Goal: Task Accomplishment & Management: Complete application form

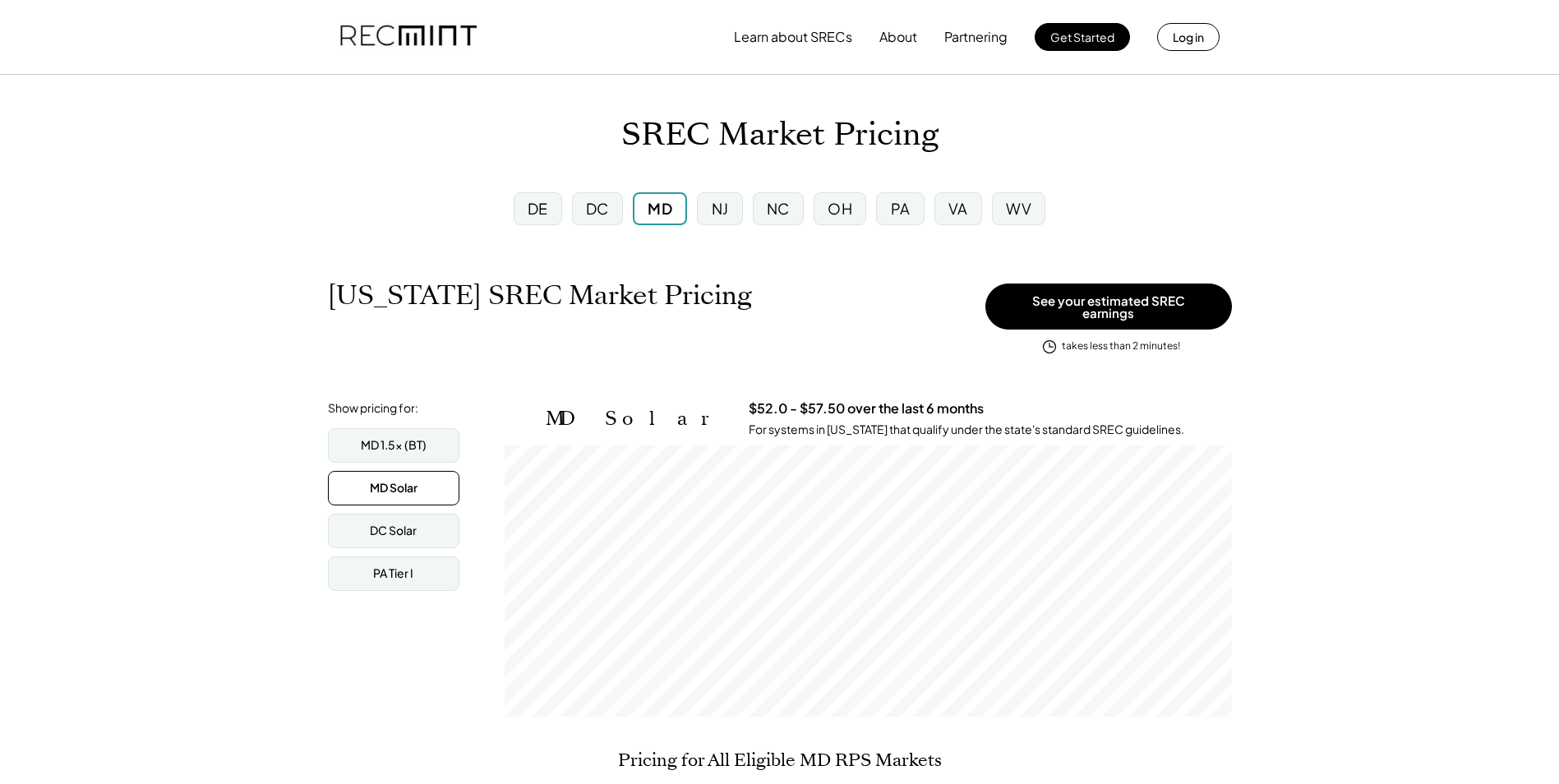
scroll to position [271, 727]
click at [1084, 500] on div "MD Solar $52.0 - $57.50 over the last 6 months For systems in [US_STATE] that q…" at bounding box center [868, 558] width 727 height 316
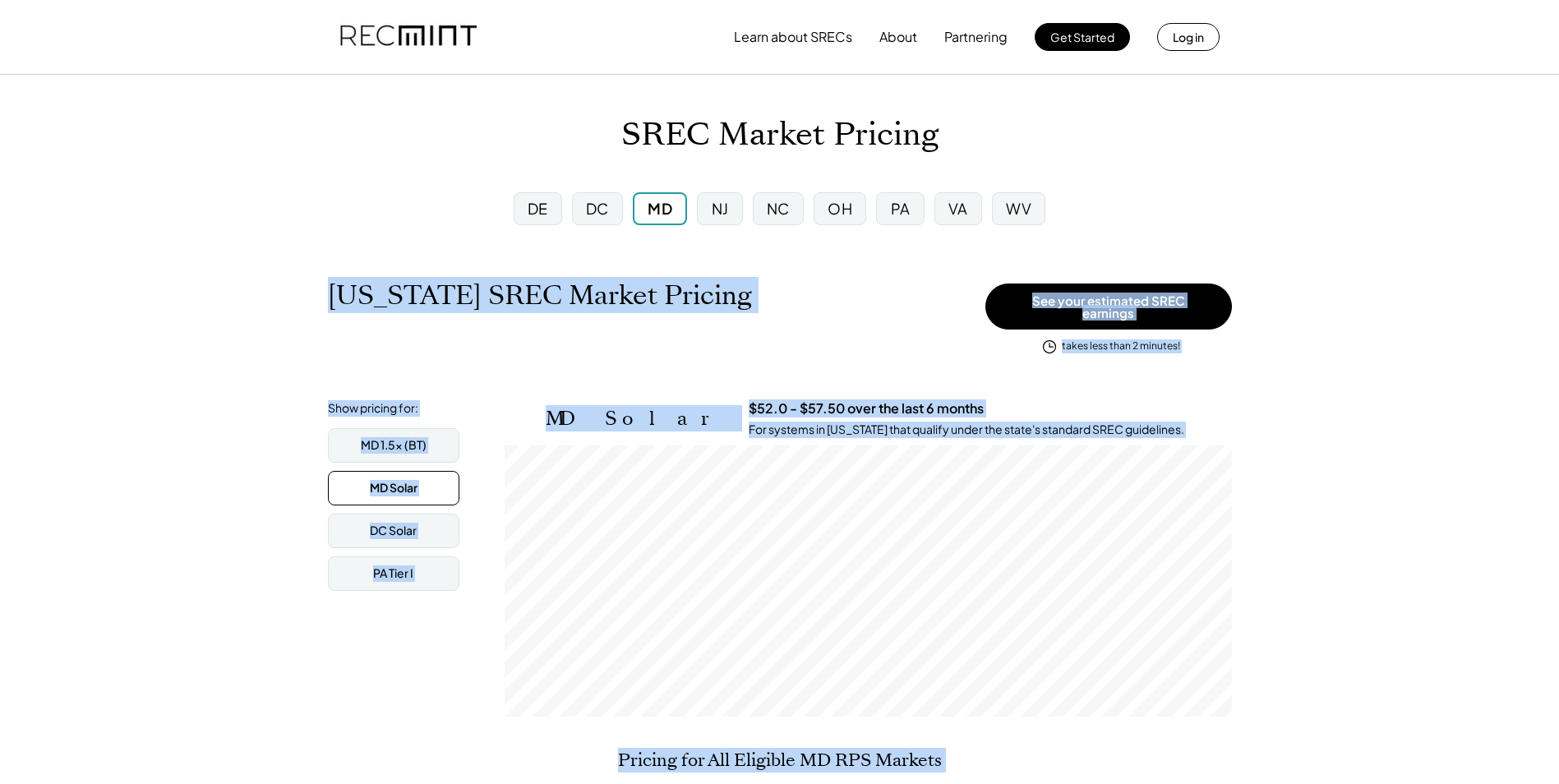
drag, startPoint x: 322, startPoint y: 291, endPoint x: 1329, endPoint y: 728, distance: 1097.7
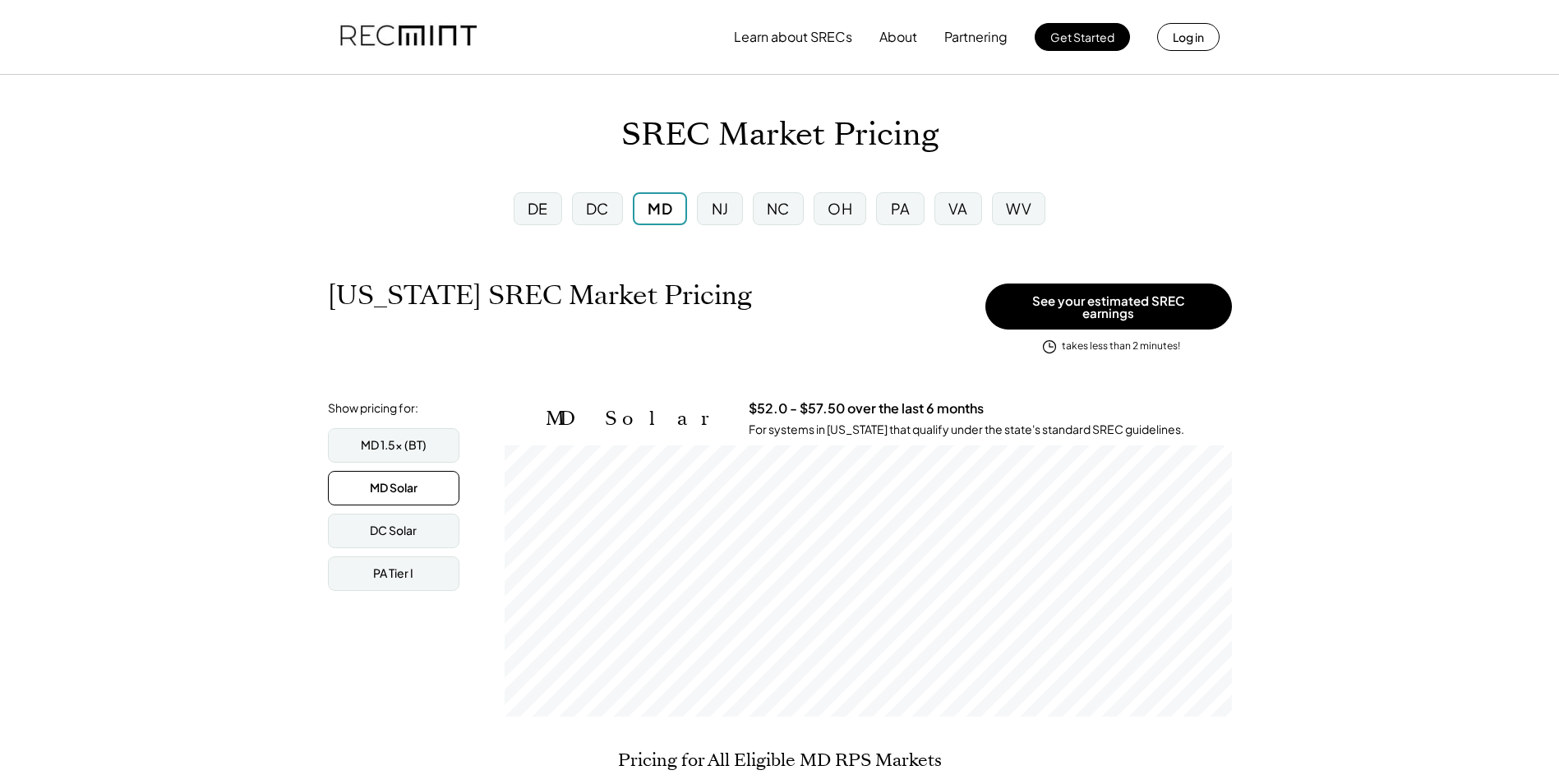
click at [398, 480] on div "MD Solar" at bounding box center [394, 488] width 48 height 16
click at [1098, 302] on button "See your estimated SREC earnings" at bounding box center [1109, 306] width 247 height 46
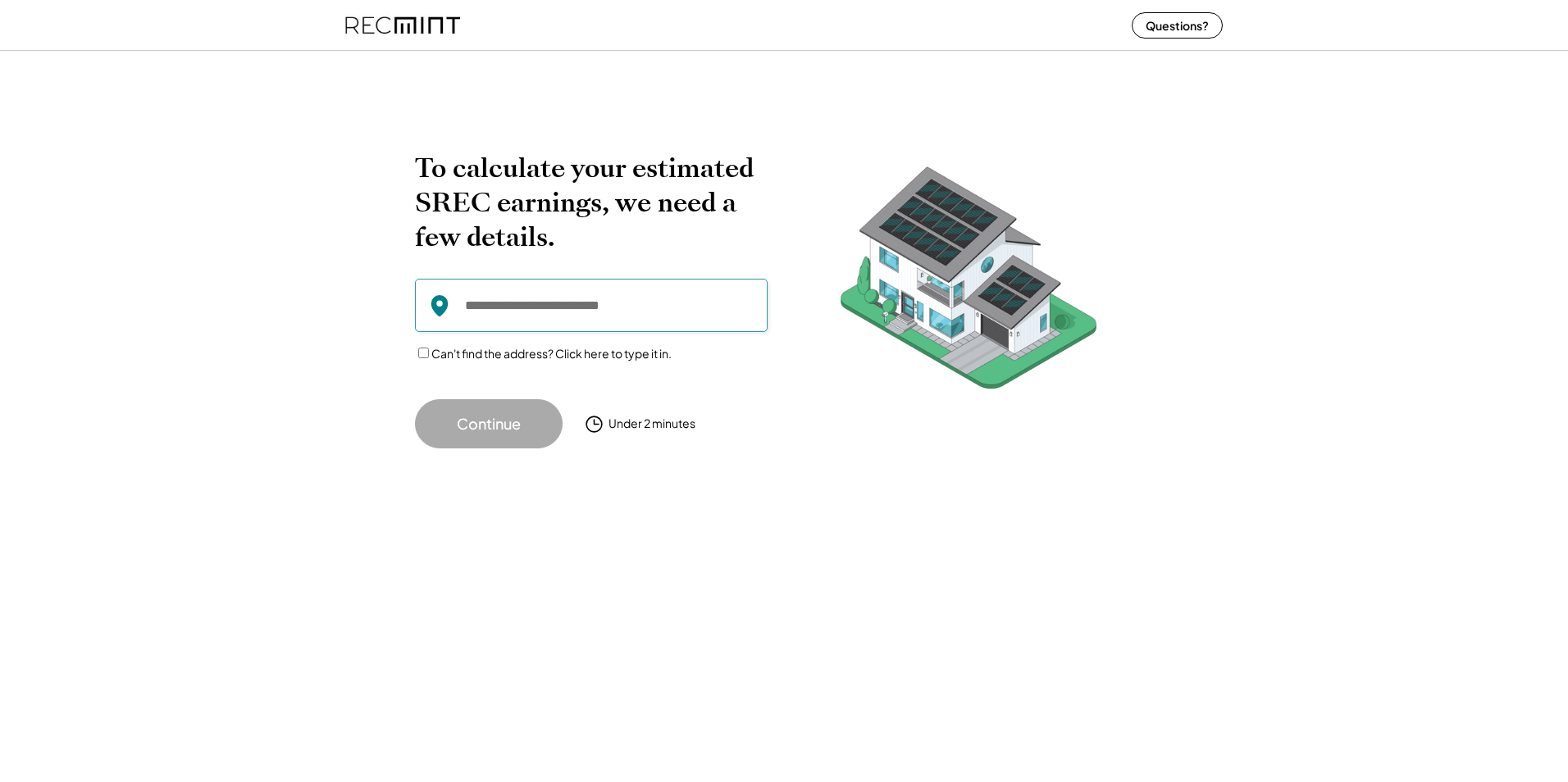
click at [667, 316] on input "input" at bounding box center [591, 305] width 353 height 53
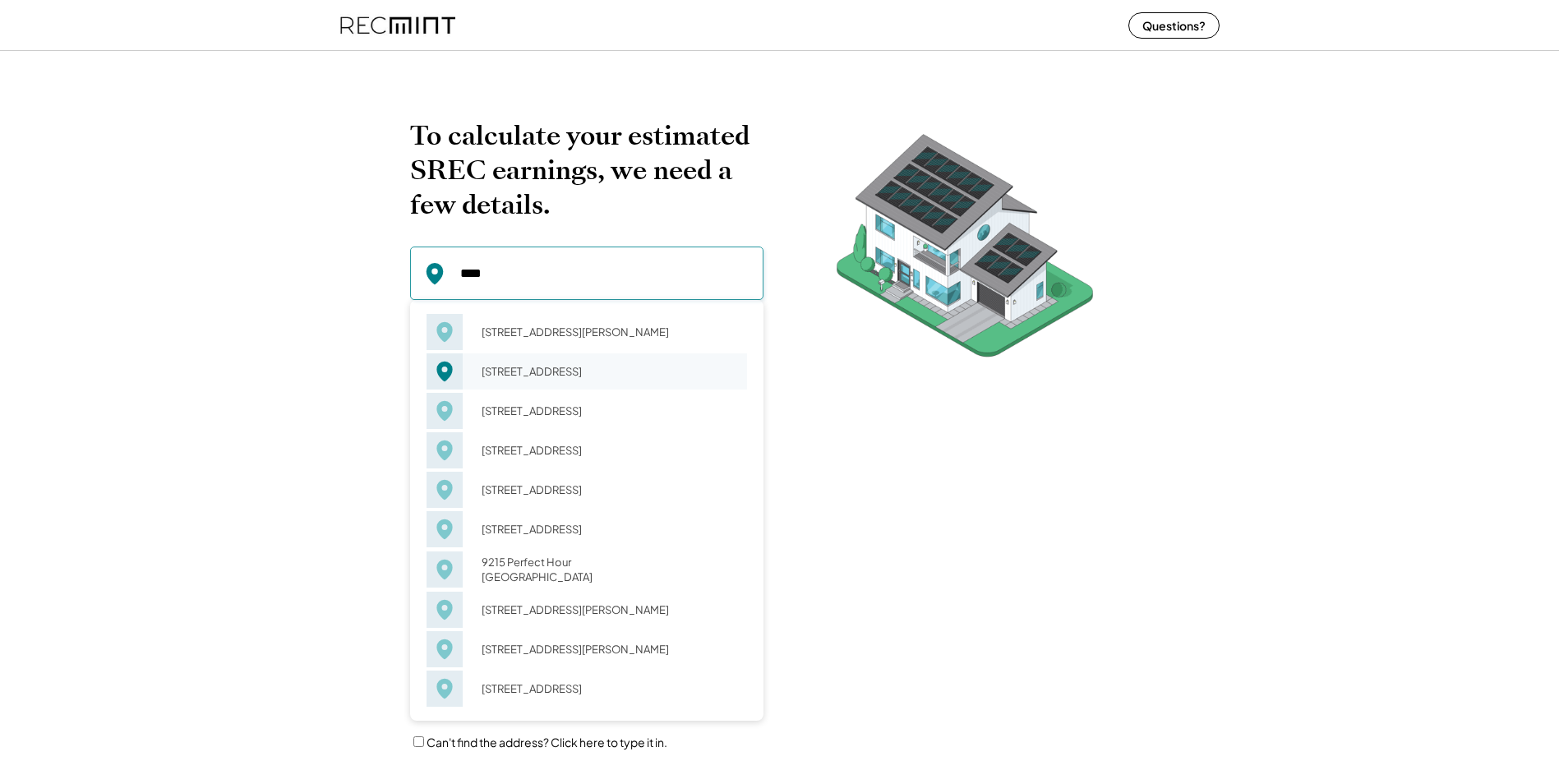
click at [642, 372] on div "9215 Bellfall Ct Columbia, MD 21045" at bounding box center [609, 371] width 276 height 23
type input "**********"
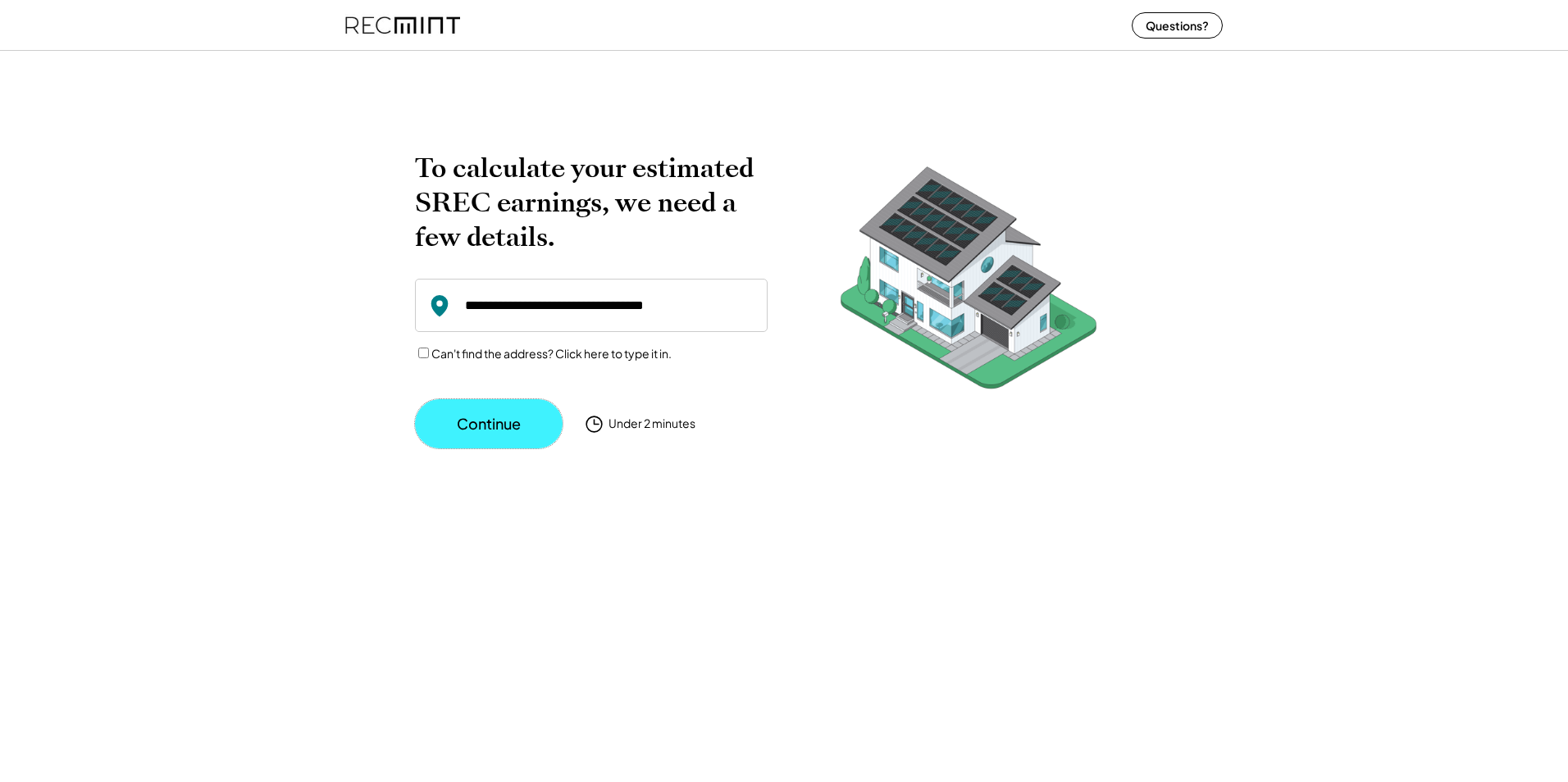
click at [458, 428] on button "Continue" at bounding box center [489, 424] width 148 height 49
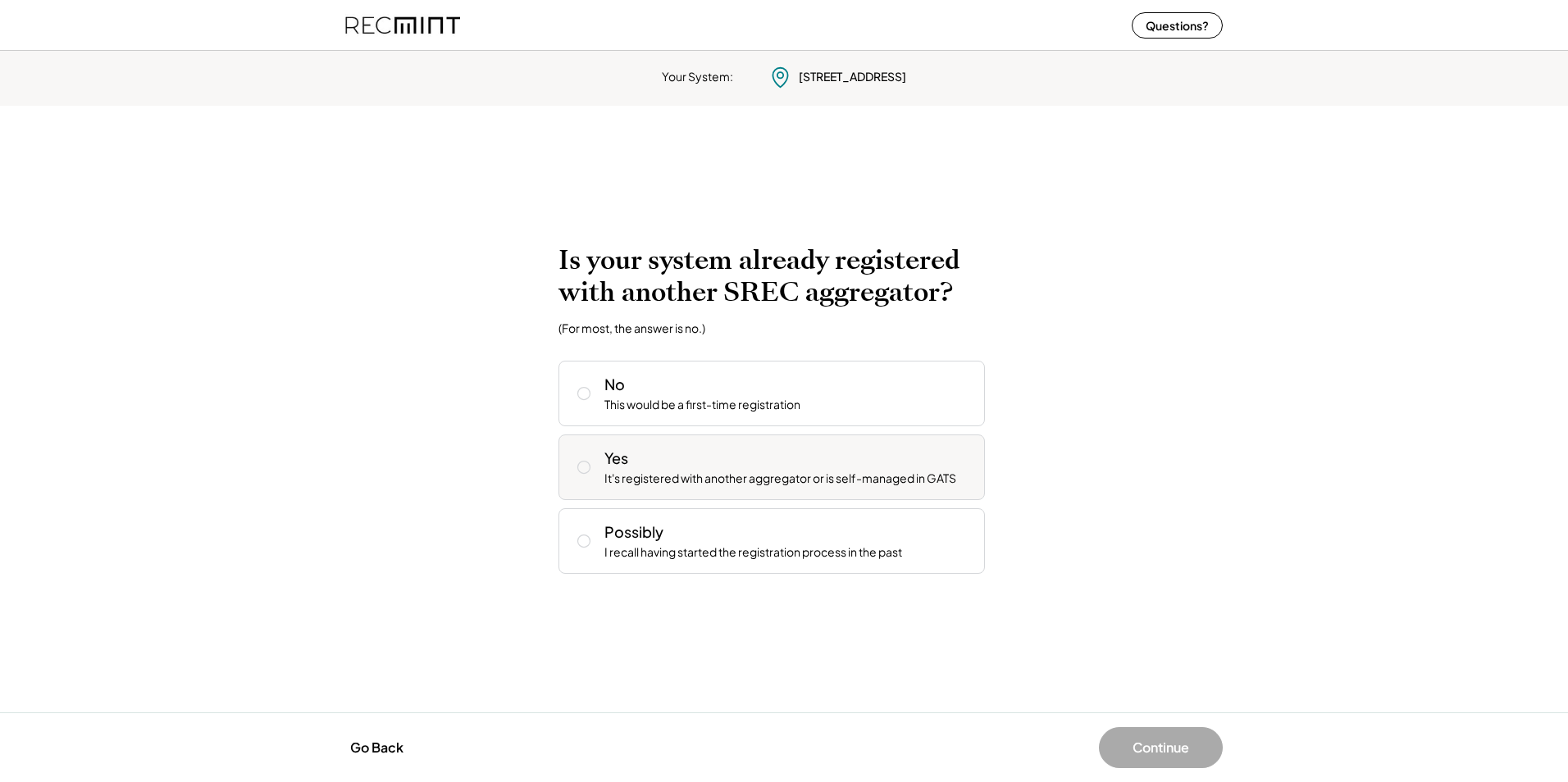
click at [912, 479] on div "It's registered with another aggregator or is self-managed in GATS" at bounding box center [780, 478] width 352 height 16
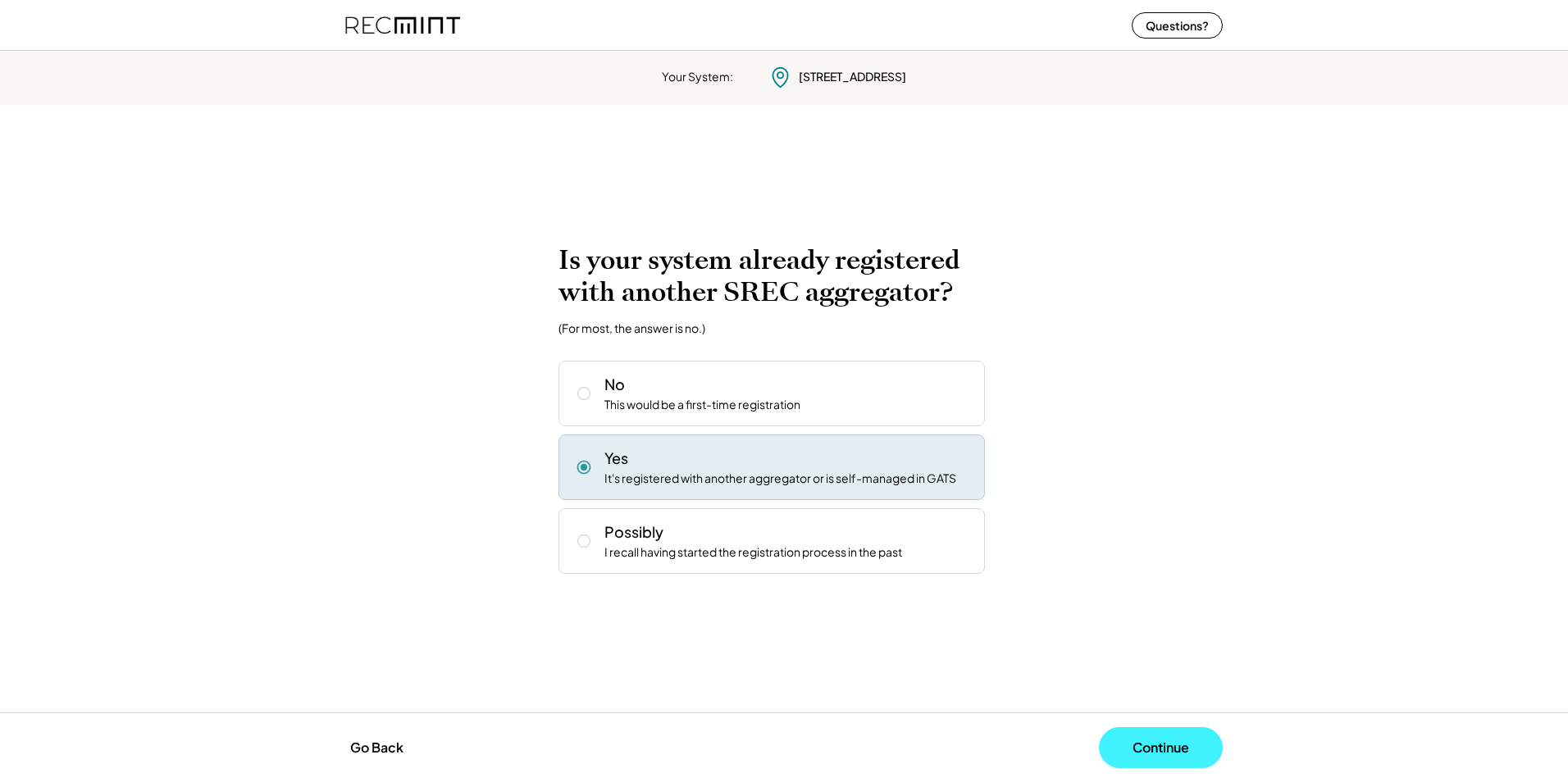
click at [1137, 753] on button "Continue" at bounding box center [1161, 747] width 124 height 41
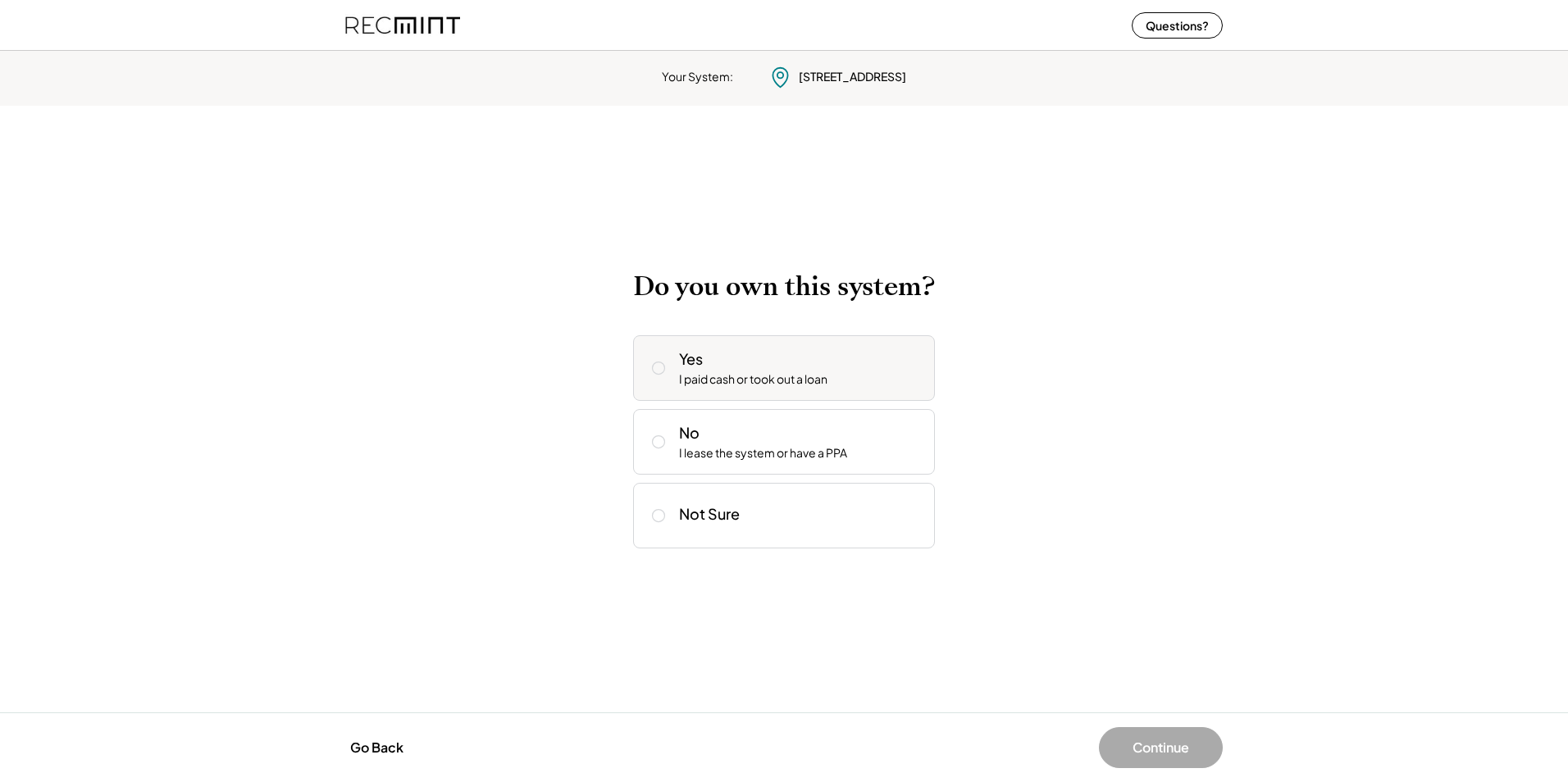
click at [804, 385] on div "I paid cash or took out a loan" at bounding box center [753, 379] width 149 height 16
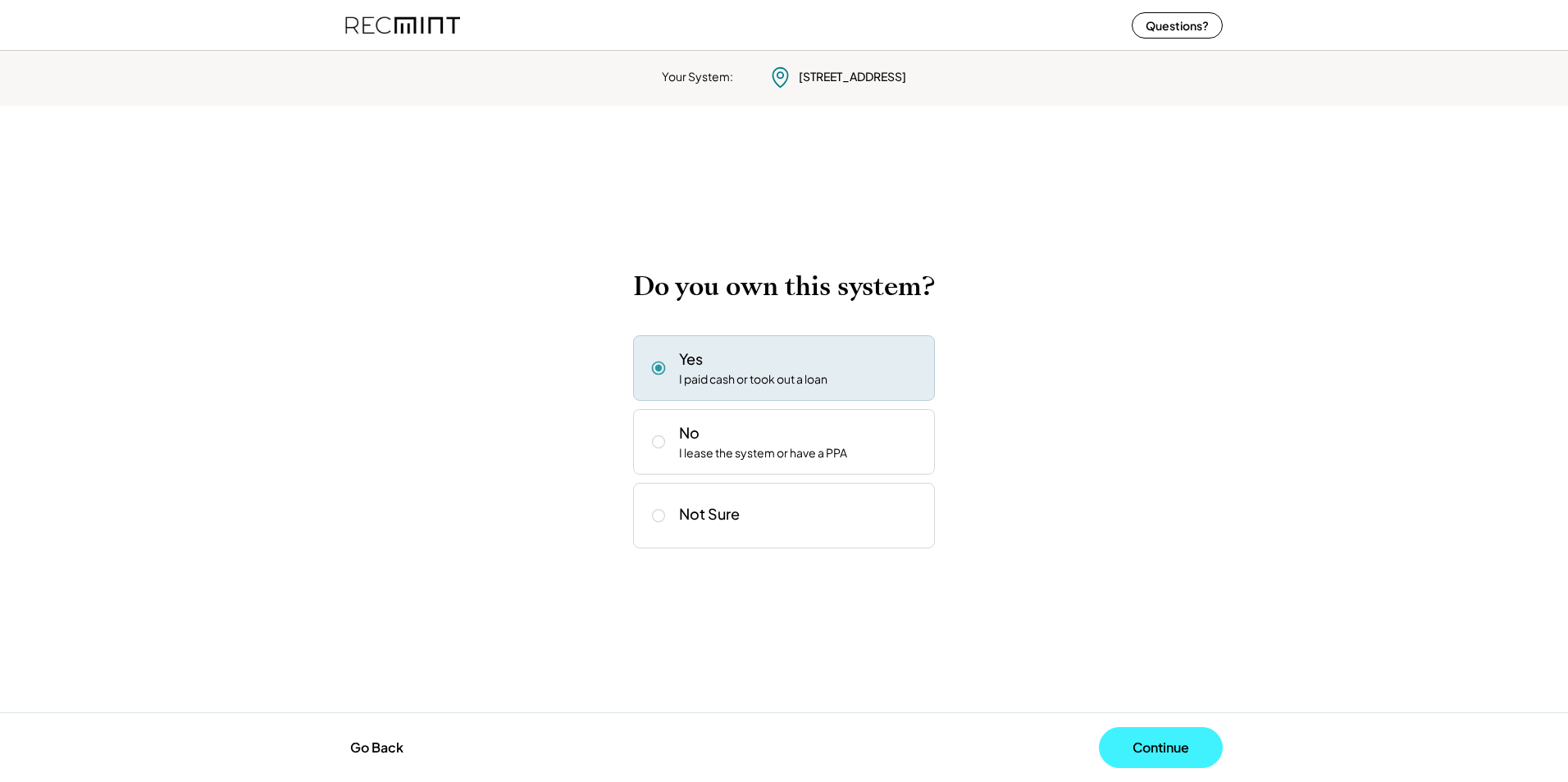
click at [1143, 747] on button "Continue" at bounding box center [1161, 747] width 124 height 41
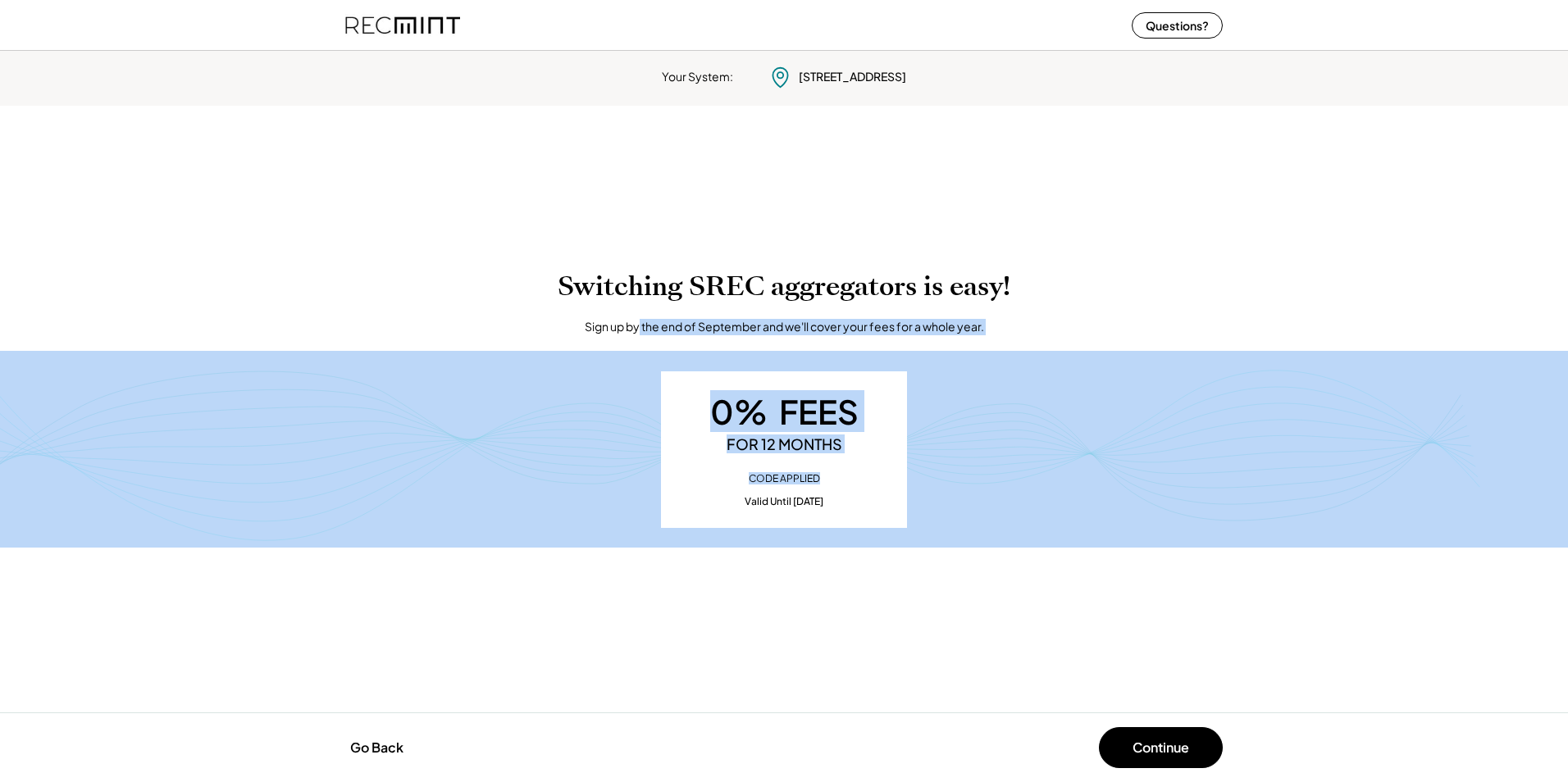
drag, startPoint x: 639, startPoint y: 315, endPoint x: 877, endPoint y: 496, distance: 299.0
click at [877, 496] on div "Switching SREC aggregators is easy! Sign up by the end of September and we'll c…" at bounding box center [784, 409] width 1568 height 278
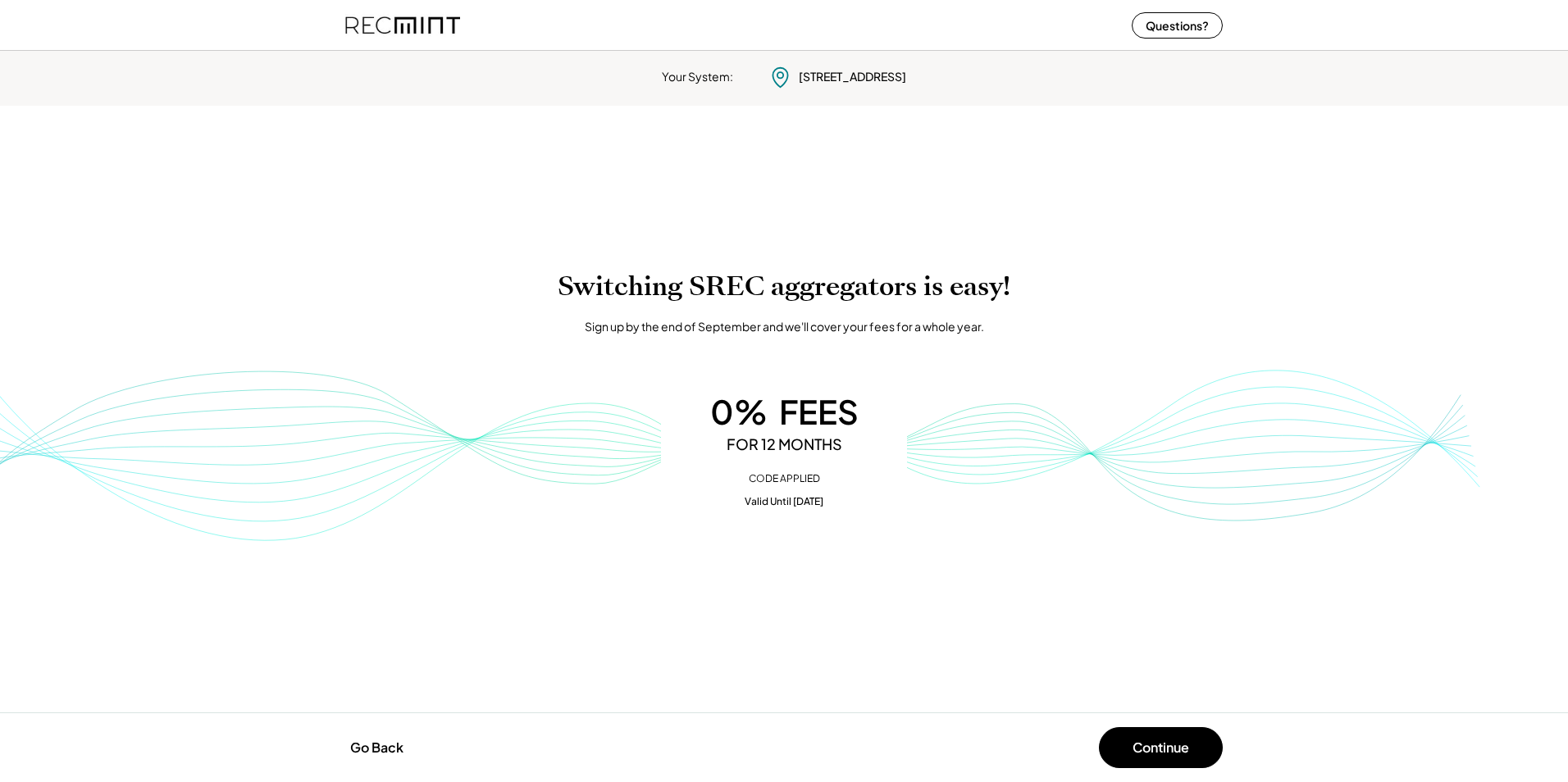
drag, startPoint x: 877, startPoint y: 496, endPoint x: 876, endPoint y: 602, distance: 106.0
click at [876, 602] on div "Your System: 9215 Bellfall Ct Columbia, MD 21045 To calculate your estimated SR…" at bounding box center [784, 414] width 1568 height 738
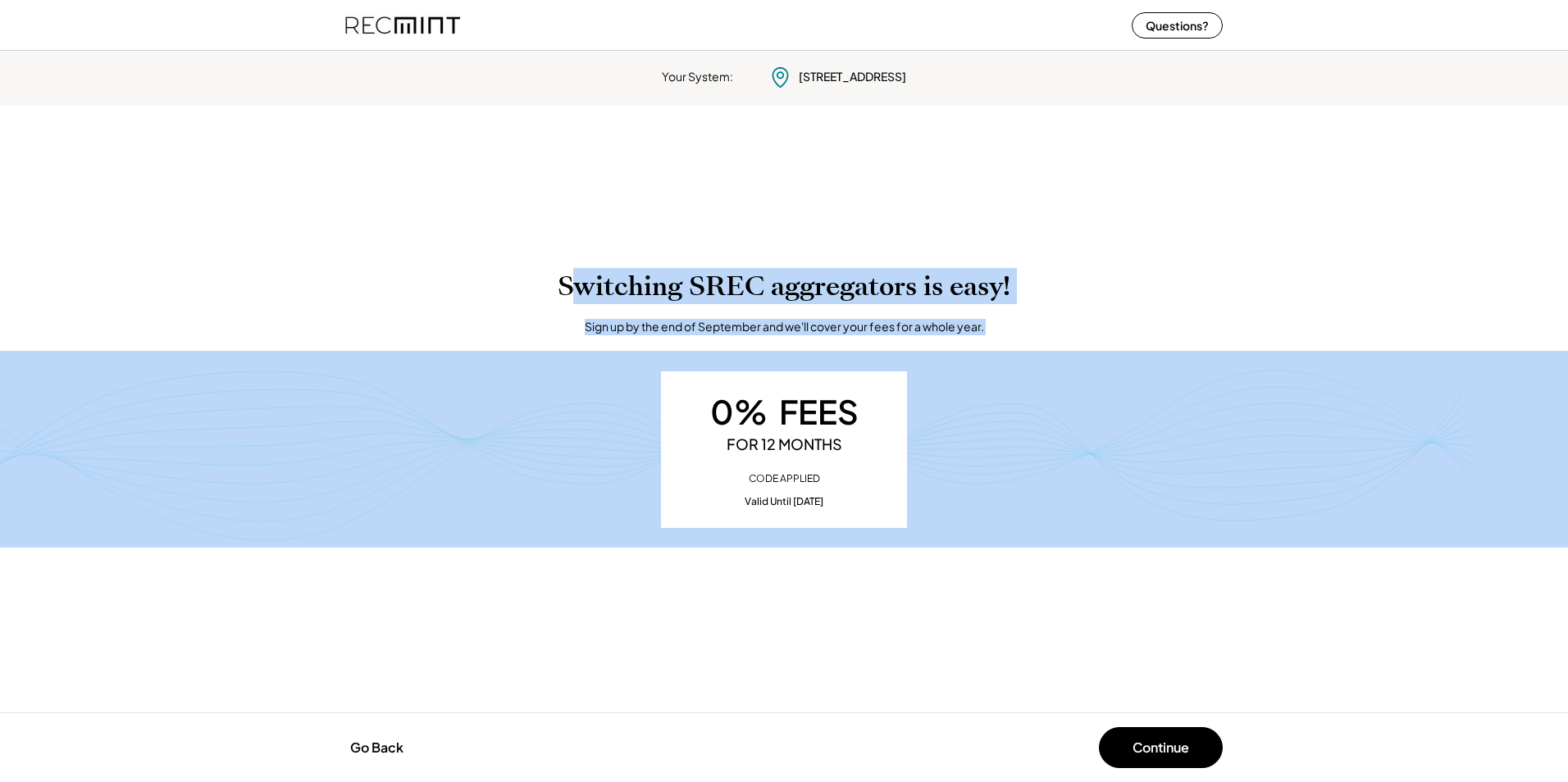
drag, startPoint x: 578, startPoint y: 286, endPoint x: 889, endPoint y: 367, distance: 321.4
click at [889, 367] on div "Switching SREC aggregators is easy! Sign up by the end of September and we'll c…" at bounding box center [784, 409] width 1568 height 278
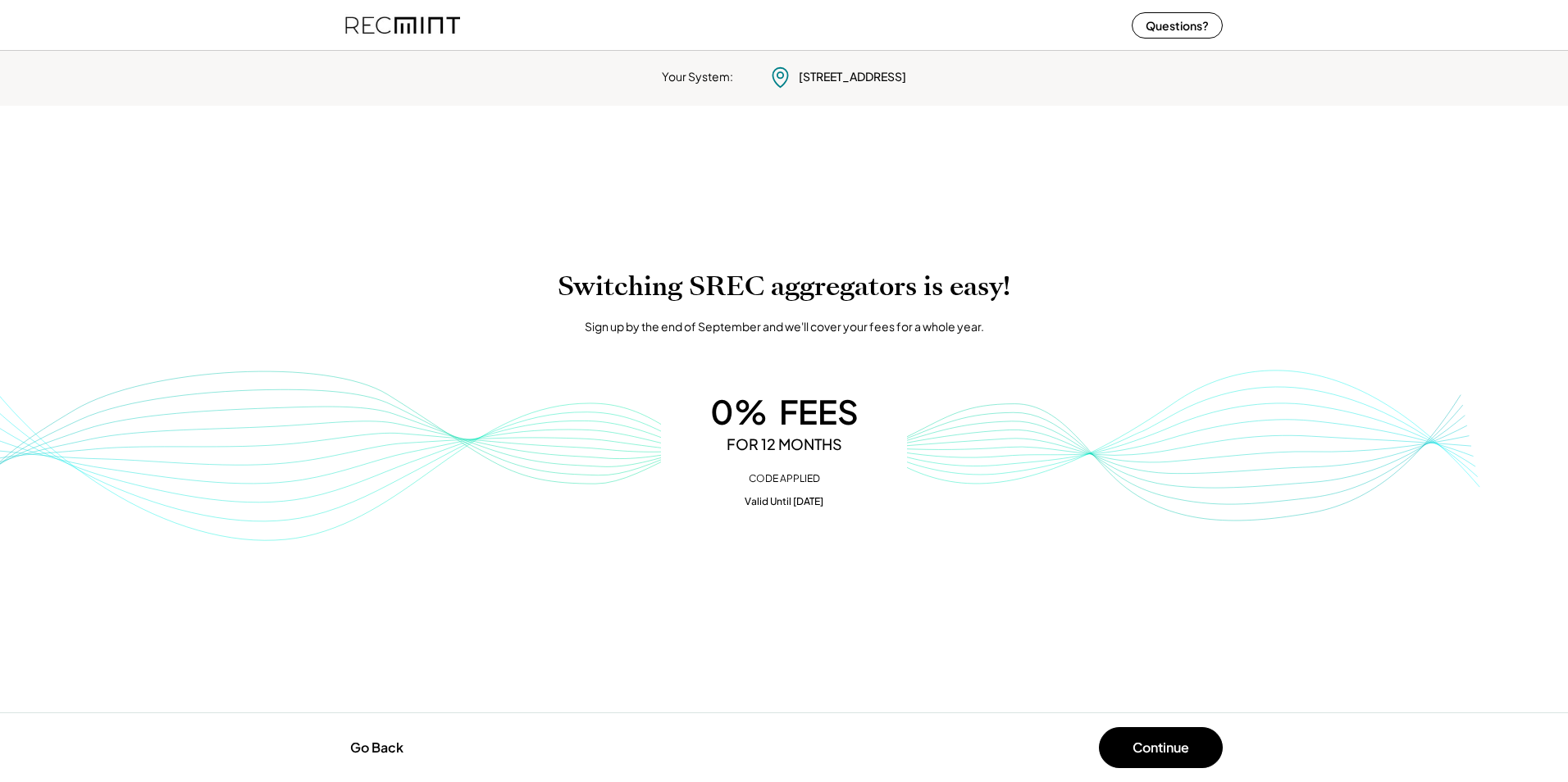
drag, startPoint x: 889, startPoint y: 367, endPoint x: 902, endPoint y: 618, distance: 251.3
click at [902, 618] on div "Your System: 9215 Bellfall Ct Columbia, MD 21045 To calculate your estimated SR…" at bounding box center [784, 414] width 1568 height 738
click at [1130, 747] on button "Continue" at bounding box center [1161, 747] width 124 height 41
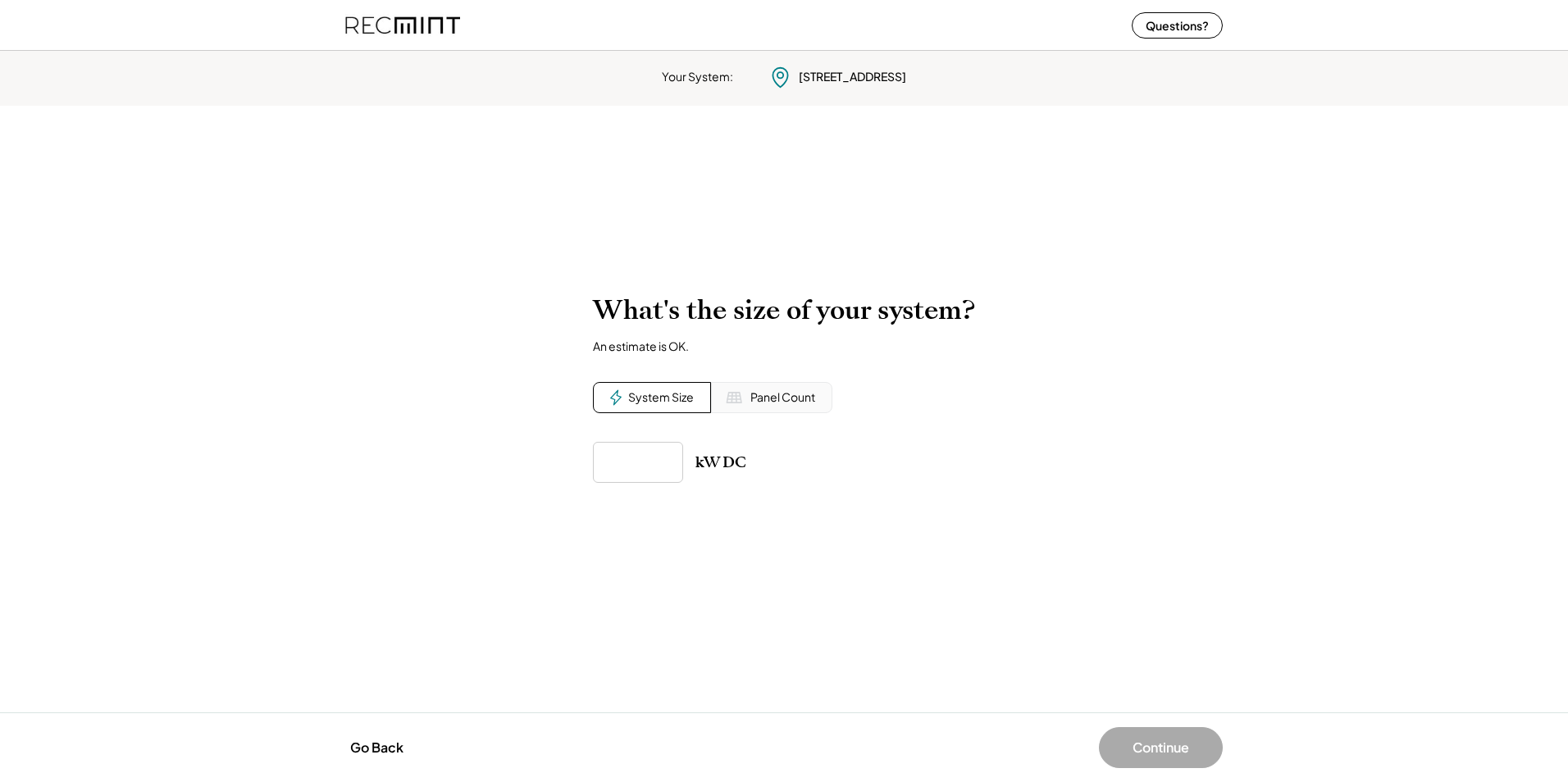
click at [628, 450] on input "input" at bounding box center [637, 462] width 90 height 41
click at [860, 478] on div "kW DC" at bounding box center [783, 462] width 382 height 41
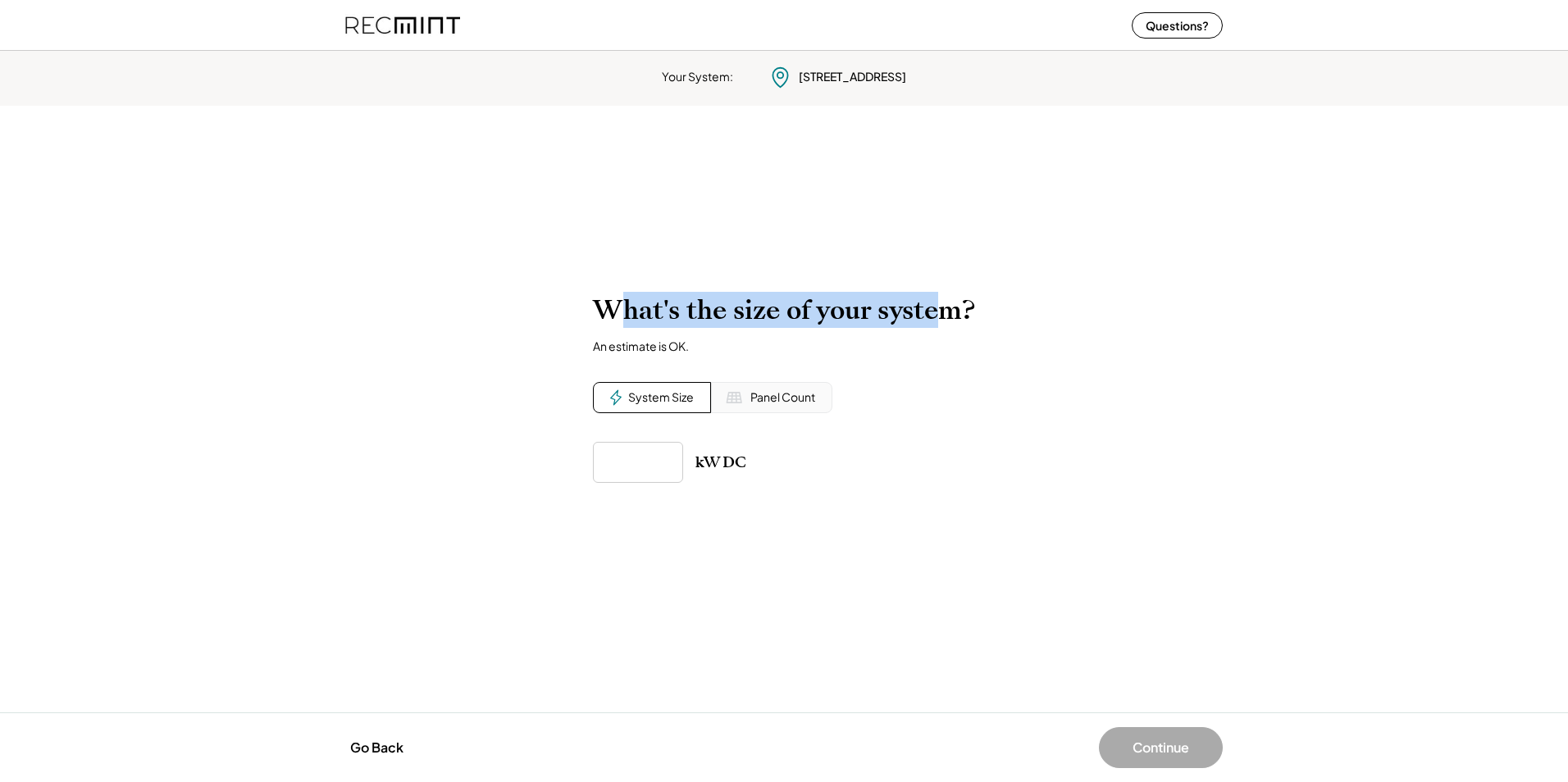
drag, startPoint x: 810, startPoint y: 323, endPoint x: 982, endPoint y: 385, distance: 182.8
click at [982, 385] on div "To calculate your estimated SREC earnings, we need a few details. 9215 Adalee C…" at bounding box center [784, 409] width 1568 height 262
drag, startPoint x: 982, startPoint y: 385, endPoint x: 995, endPoint y: 532, distance: 147.6
click at [995, 532] on div "To calculate your estimated SREC earnings, we need a few details. 9215 Adalee C…" at bounding box center [784, 409] width 1568 height 262
click at [898, 486] on div "To calculate your estimated SREC earnings, we need a few details. 9215 Adalee C…" at bounding box center [784, 409] width 1568 height 262
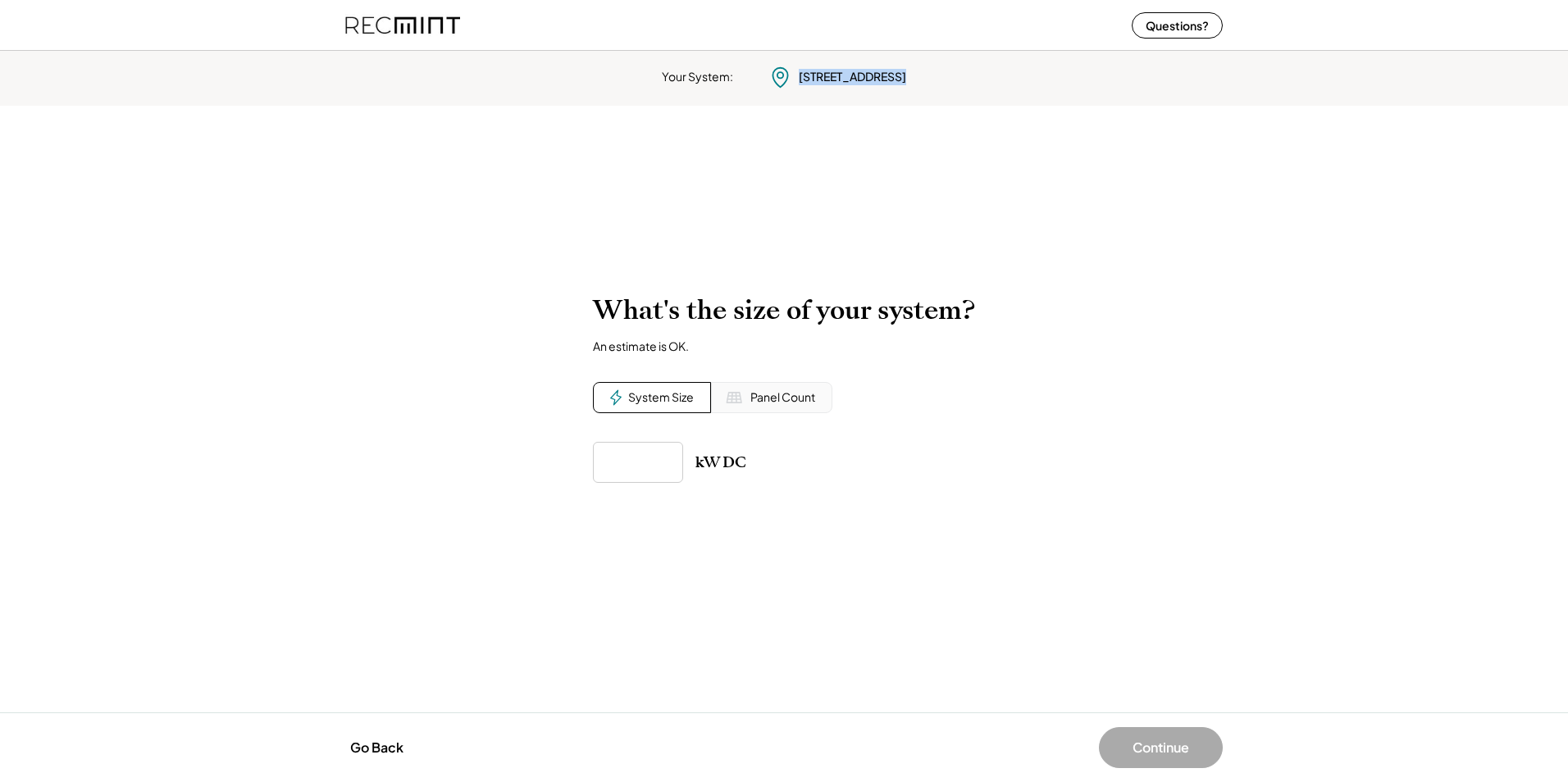
drag, startPoint x: 996, startPoint y: 110, endPoint x: 1097, endPoint y: 201, distance: 135.9
click at [1097, 201] on div "Your System: 9215 Bellfall Ct Columbia, MD 21045 To calculate your estimated SR…" at bounding box center [784, 414] width 1568 height 738
drag, startPoint x: 1097, startPoint y: 201, endPoint x: 1145, endPoint y: 450, distance: 253.6
click at [1145, 450] on div "To calculate your estimated SREC earnings, we need a few details. 9215 Adalee C…" at bounding box center [784, 409] width 1568 height 262
click at [1165, 745] on button "Continue" at bounding box center [1161, 747] width 124 height 41
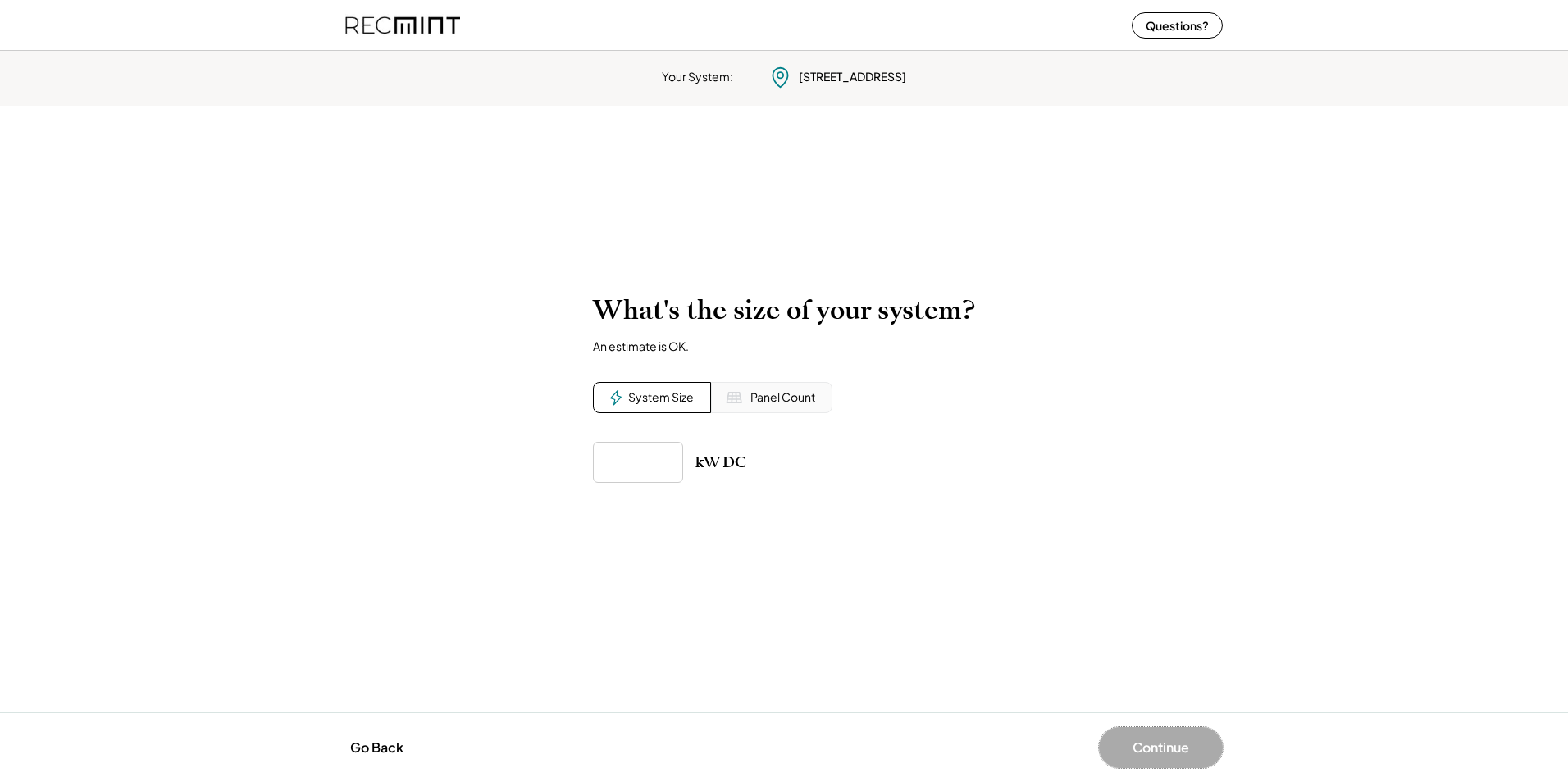
drag, startPoint x: 1114, startPoint y: 749, endPoint x: 1032, endPoint y: 715, distance: 88.8
click at [1113, 749] on button "Continue" at bounding box center [1161, 747] width 124 height 41
drag, startPoint x: 608, startPoint y: 494, endPoint x: 610, endPoint y: 486, distance: 8.2
click at [608, 489] on div "To calculate your estimated SREC earnings, we need a few details. 9215 Adalee C…" at bounding box center [784, 409] width 1568 height 262
click at [653, 448] on input "input" at bounding box center [637, 462] width 90 height 41
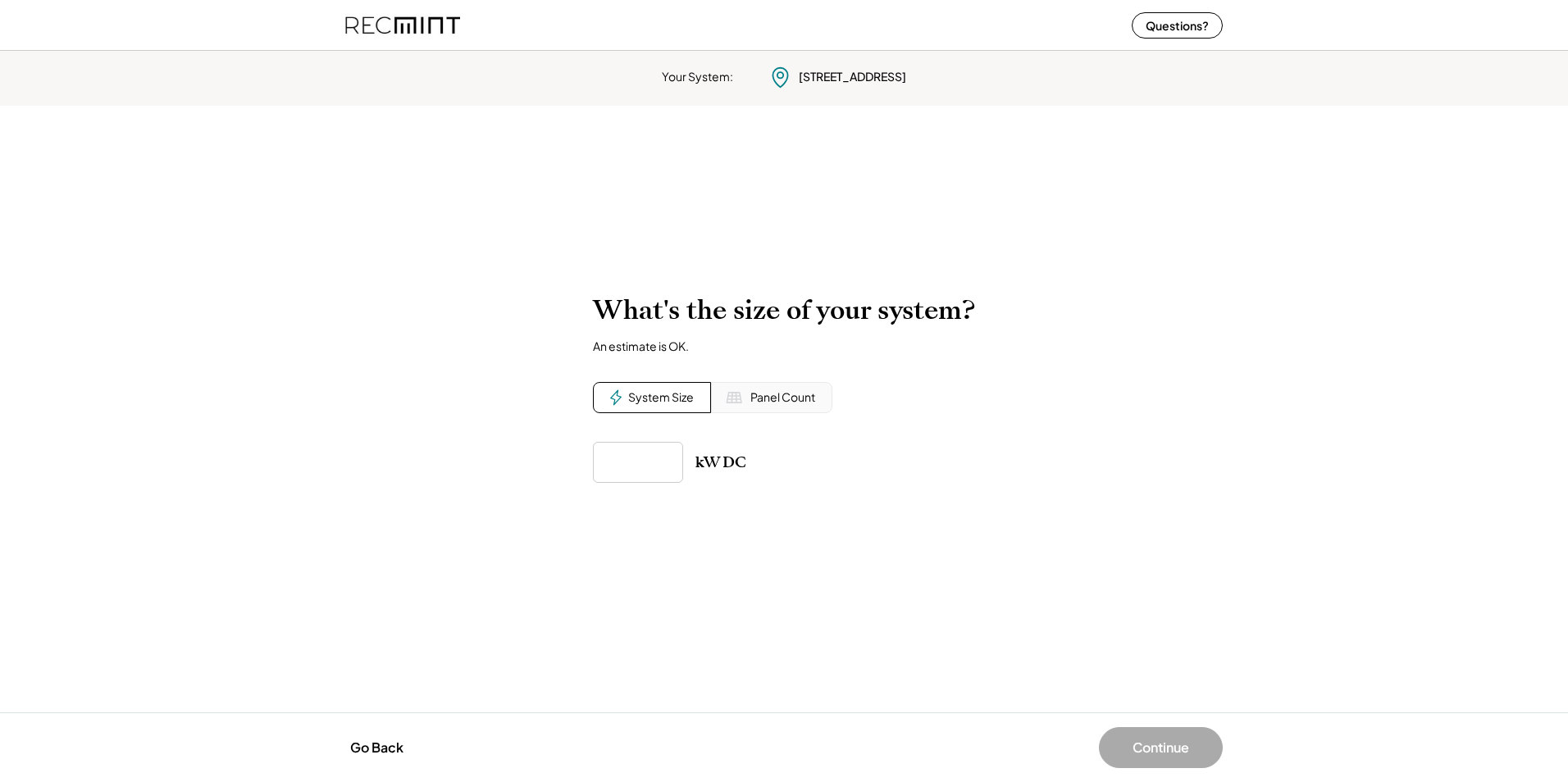
click at [746, 388] on div "Panel Count" at bounding box center [771, 397] width 121 height 31
drag, startPoint x: 746, startPoint y: 388, endPoint x: 608, endPoint y: 396, distance: 138.2
click at [608, 396] on button at bounding box center [615, 397] width 25 height 25
click at [1191, 750] on button "Continue" at bounding box center [1161, 747] width 124 height 41
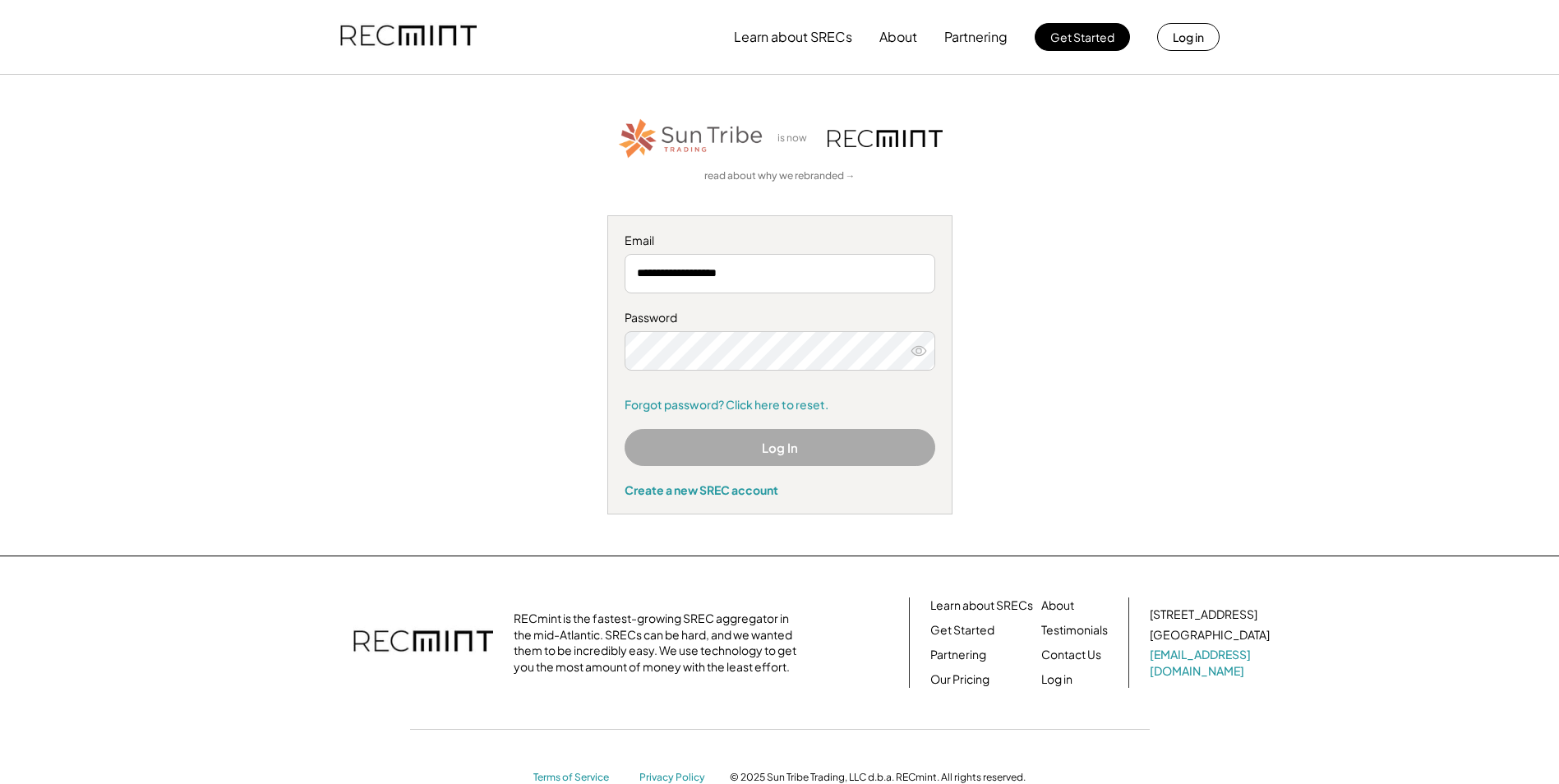
drag, startPoint x: 750, startPoint y: 275, endPoint x: 742, endPoint y: 323, distance: 48.7
click at [748, 286] on input "**********" at bounding box center [780, 273] width 311 height 39
click at [862, 443] on button "Log In" at bounding box center [780, 448] width 311 height 37
click at [503, 358] on div "**********" at bounding box center [780, 315] width 1013 height 398
click at [757, 446] on button "Log In" at bounding box center [780, 448] width 311 height 37
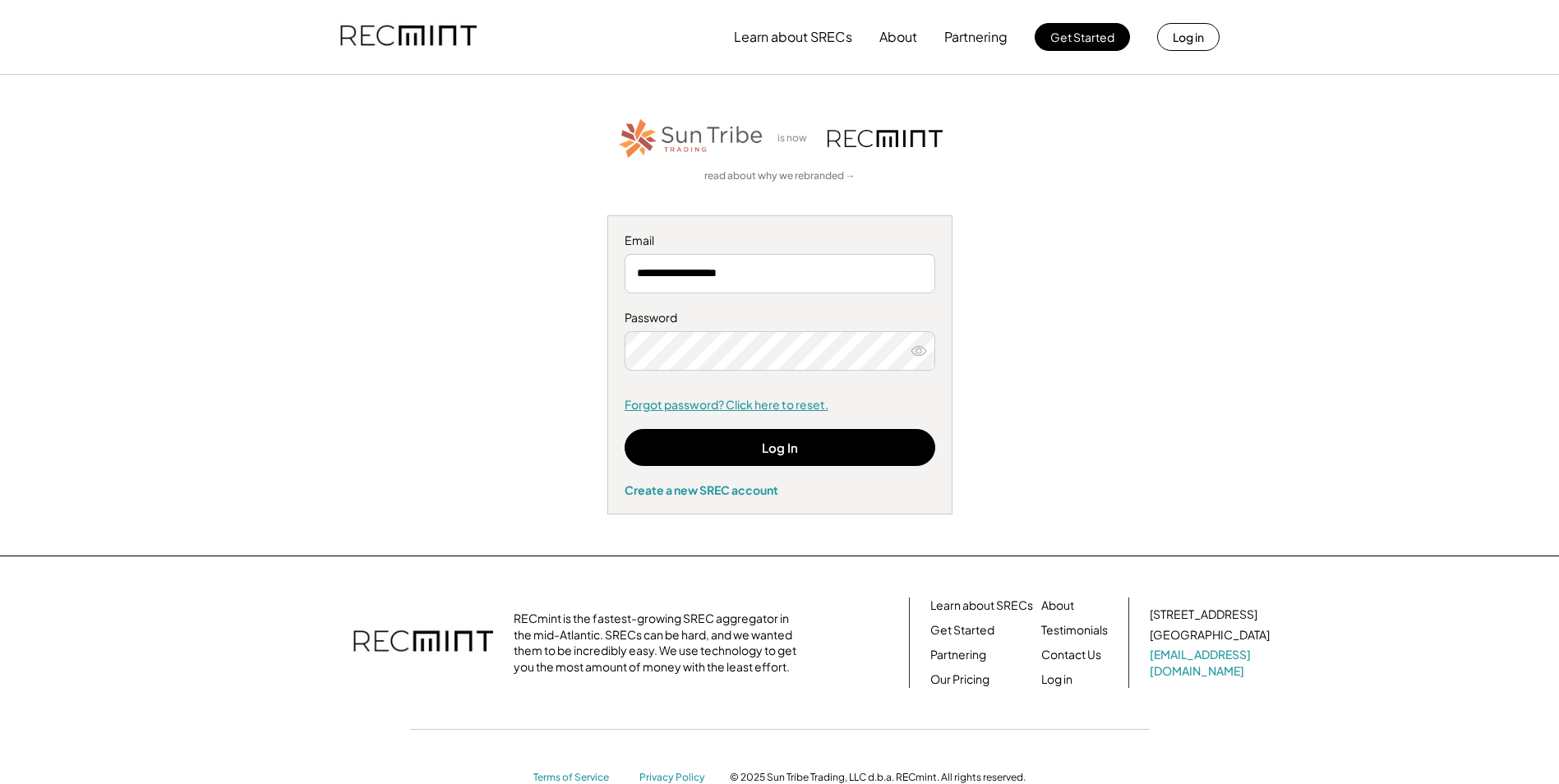
click at [760, 404] on link "Forgot password? Click here to reset." at bounding box center [780, 405] width 311 height 16
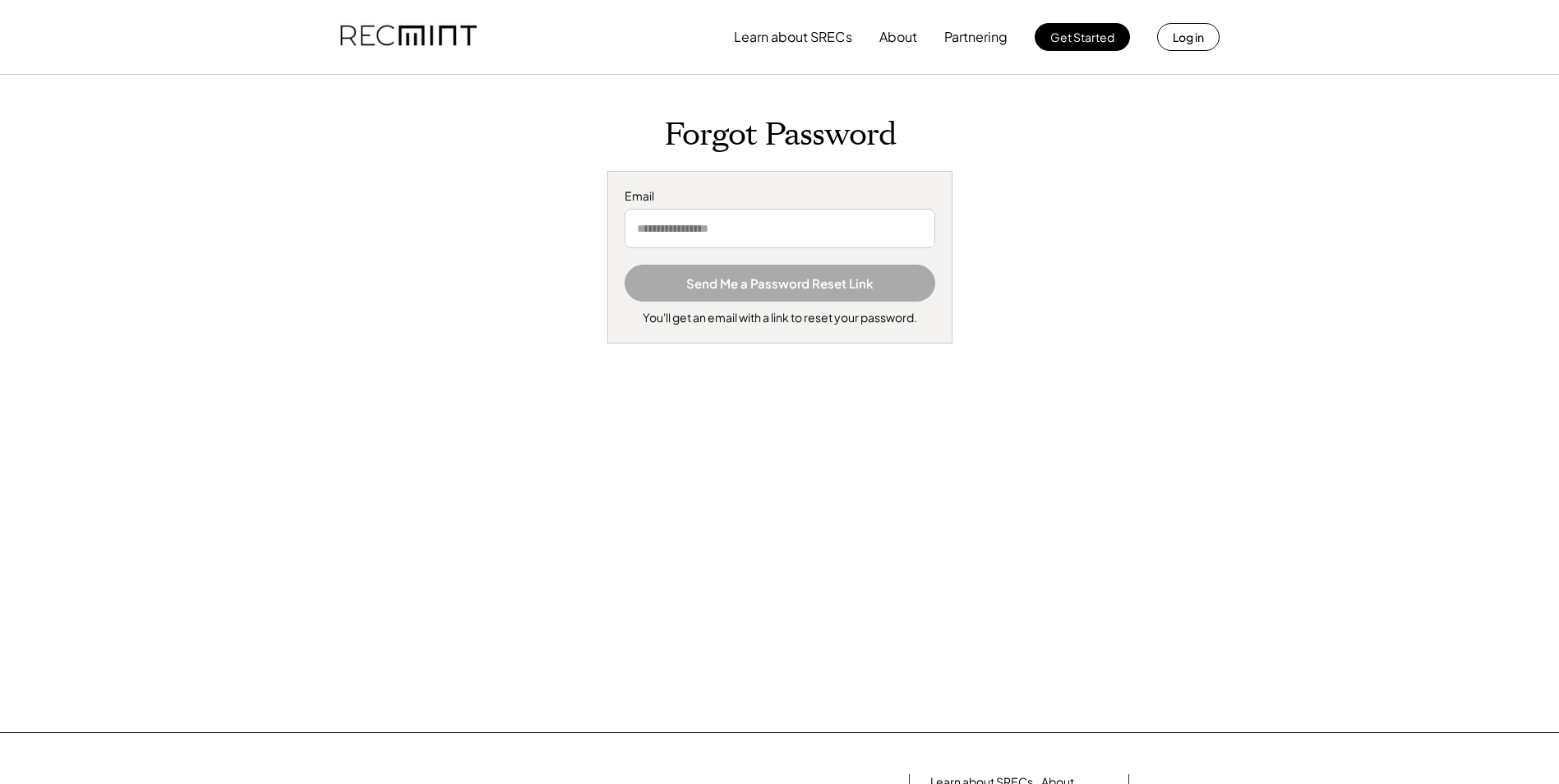
click at [721, 242] on input "email" at bounding box center [780, 228] width 311 height 39
type input "**********"
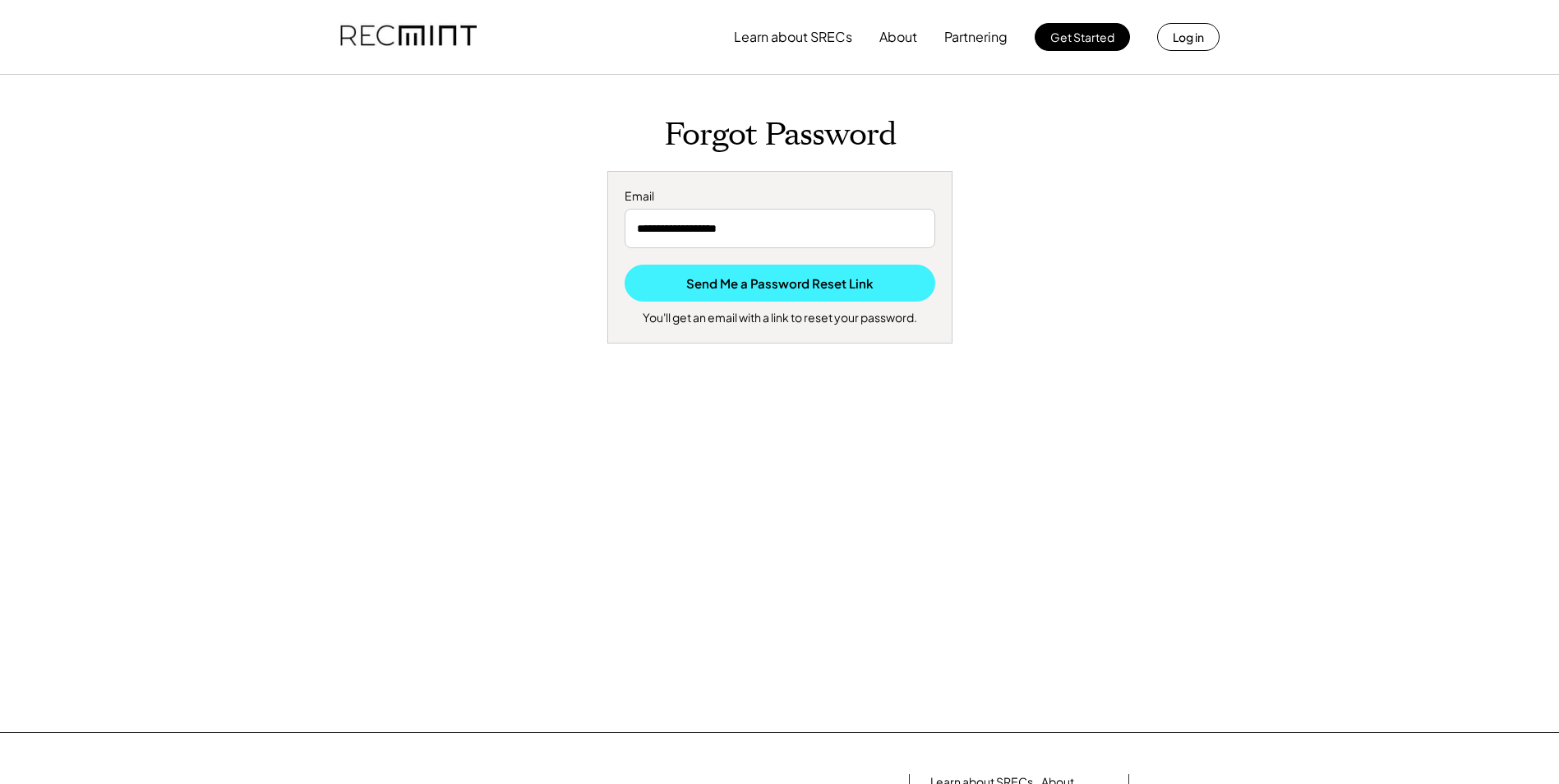
click at [748, 296] on button "Send Me a Password Reset Link" at bounding box center [780, 283] width 311 height 37
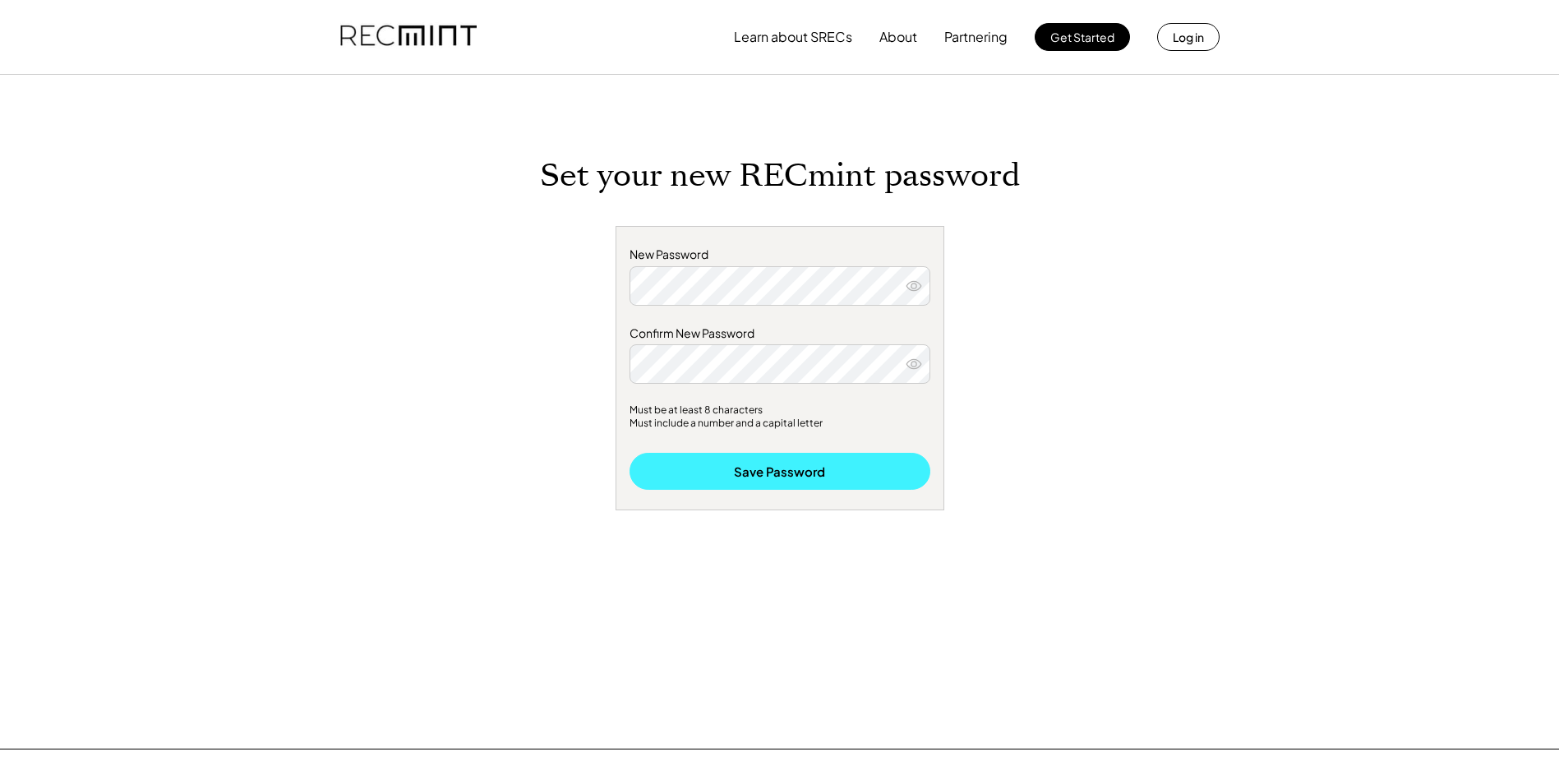
click at [779, 462] on button "Save Password" at bounding box center [780, 471] width 301 height 37
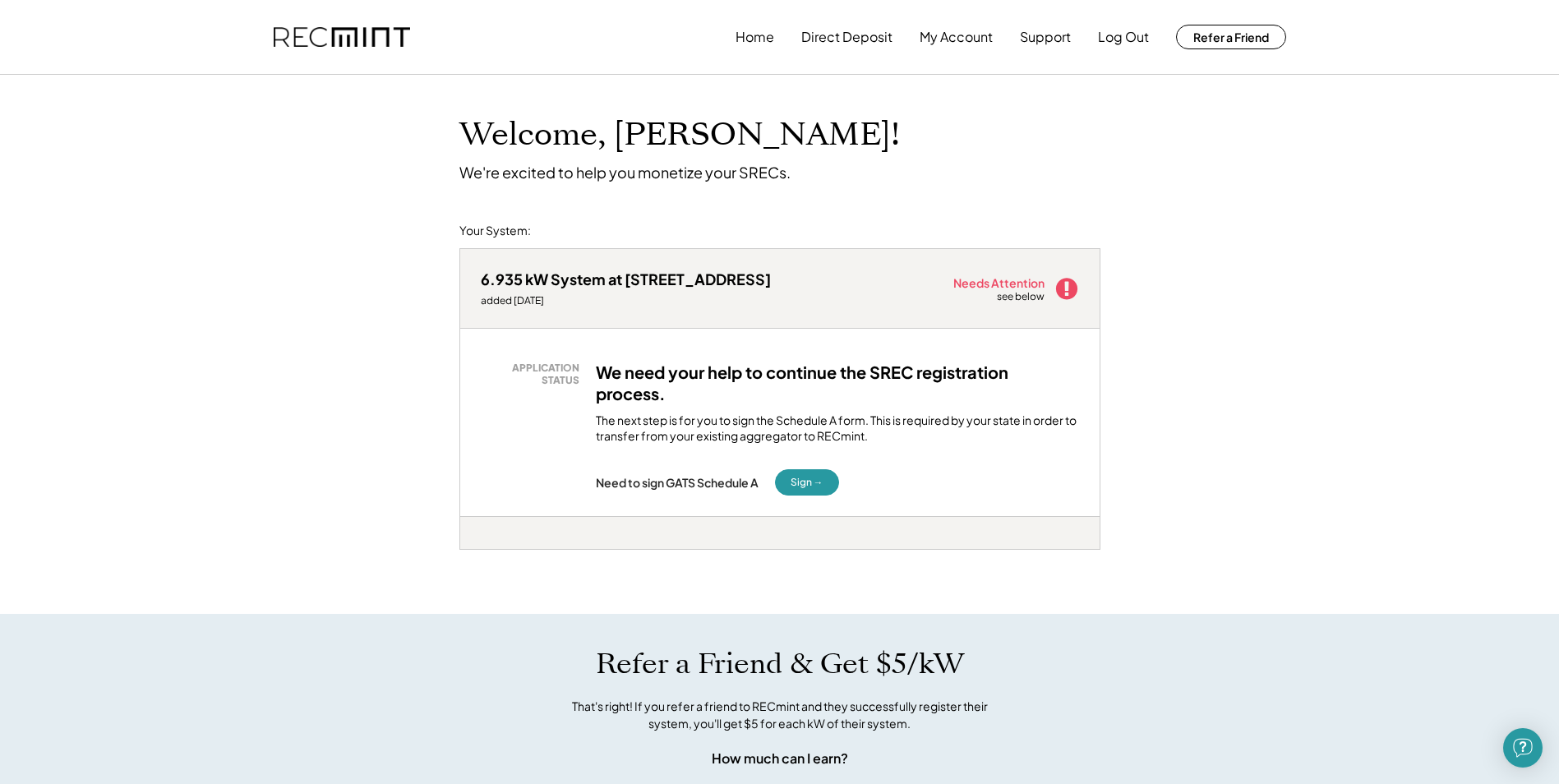
click at [649, 368] on h3 "We need your help to continue the SREC registration process." at bounding box center [837, 383] width 483 height 43
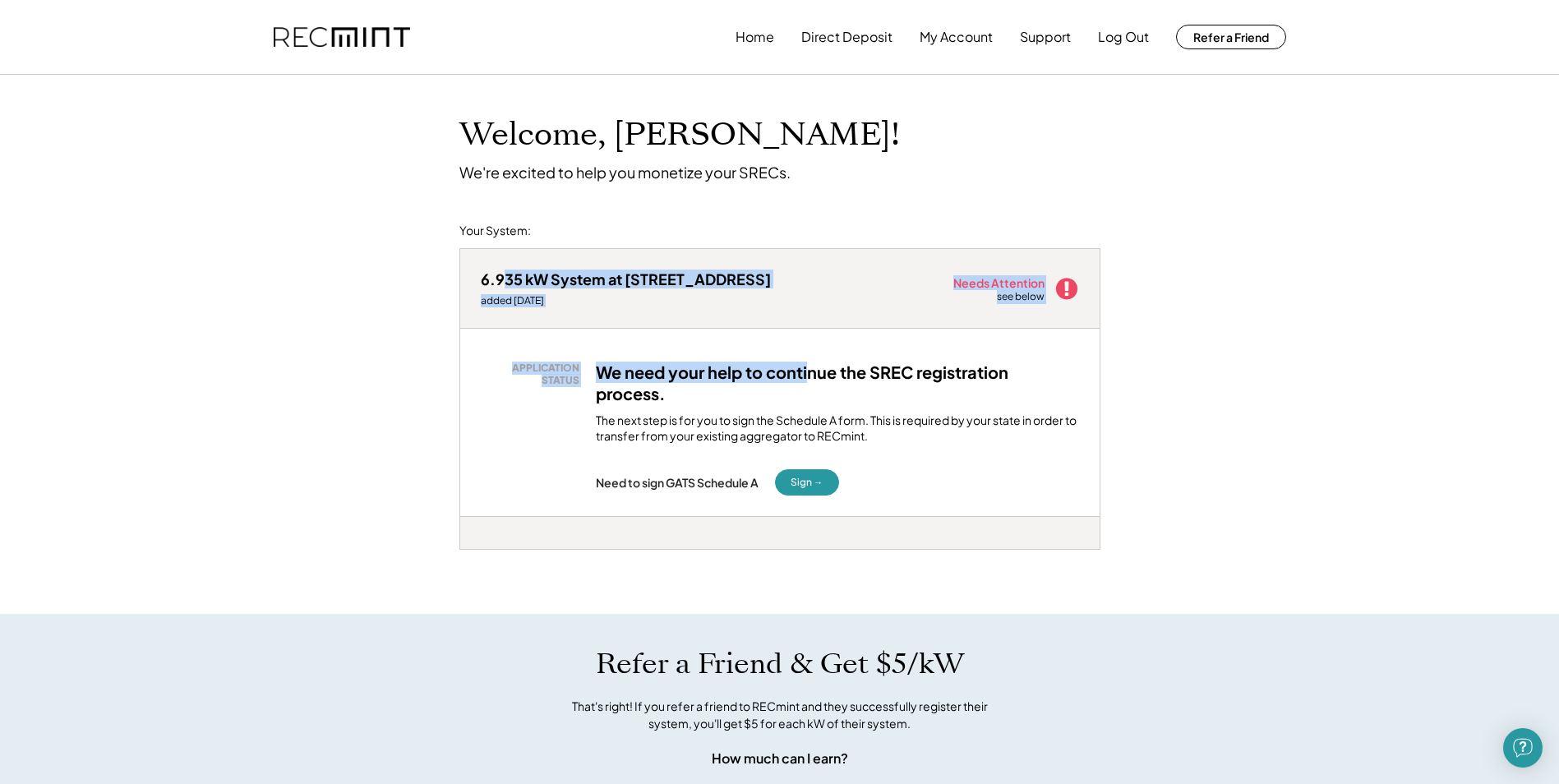
drag, startPoint x: 573, startPoint y: 281, endPoint x: 811, endPoint y: 340, distance: 245.2
click at [811, 340] on div "6.935 kW System at [STREET_ADDRESS] added [DATE] Needs Attention see below APPL…" at bounding box center [780, 383] width 642 height 269
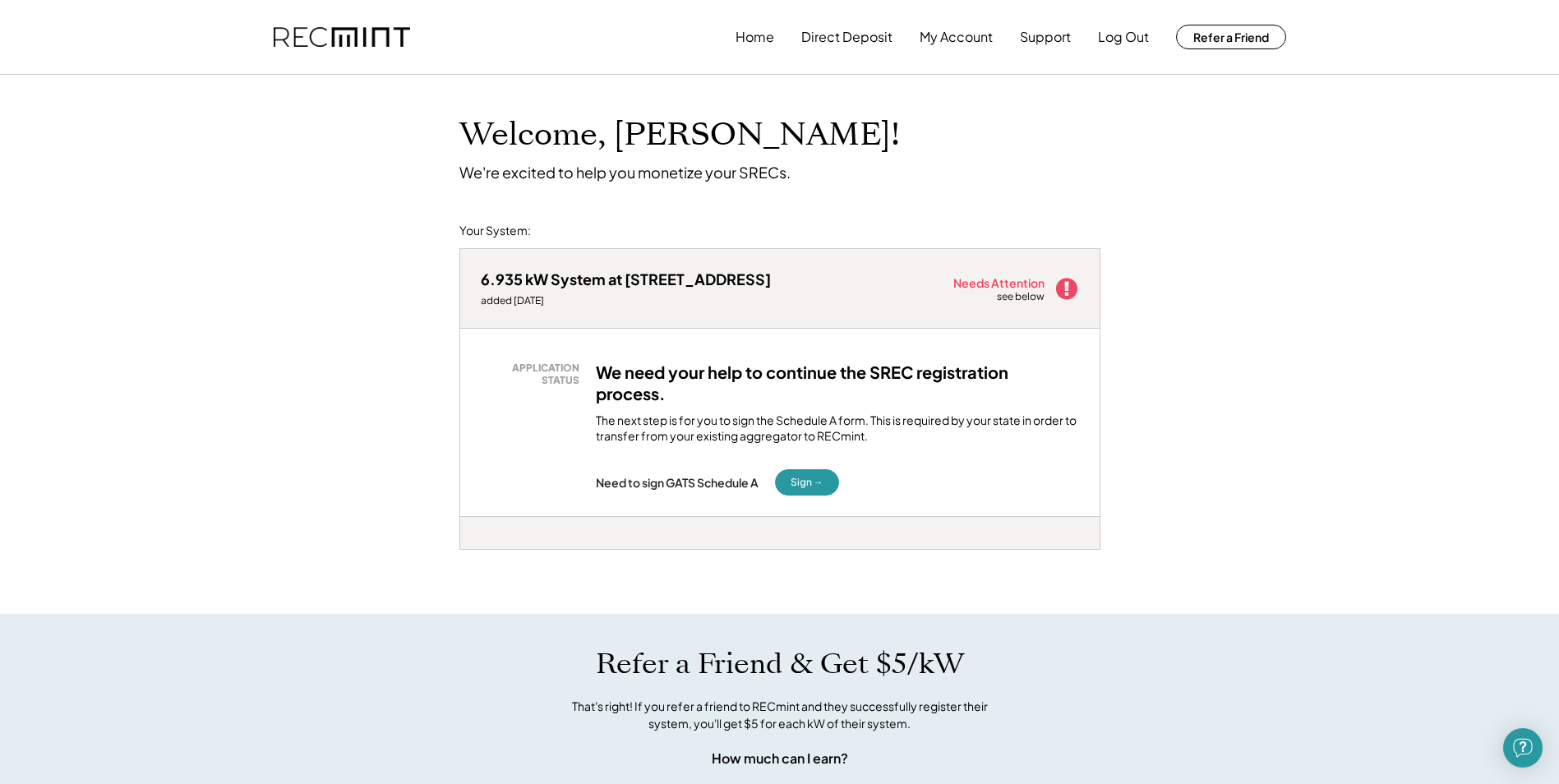
drag, startPoint x: 811, startPoint y: 340, endPoint x: 658, endPoint y: 418, distance: 171.7
click at [660, 418] on div "The next step is for you to sign the Schedule A form. This is required by your …" at bounding box center [837, 429] width 483 height 32
drag, startPoint x: 532, startPoint y: 268, endPoint x: 710, endPoint y: 344, distance: 193.5
click at [710, 344] on div "Welcome, Jasim! We're excited to help you monetize your SRECs. Your System: 6.9…" at bounding box center [780, 743] width 1559 height 1337
drag, startPoint x: 710, startPoint y: 344, endPoint x: 648, endPoint y: 412, distance: 92.0
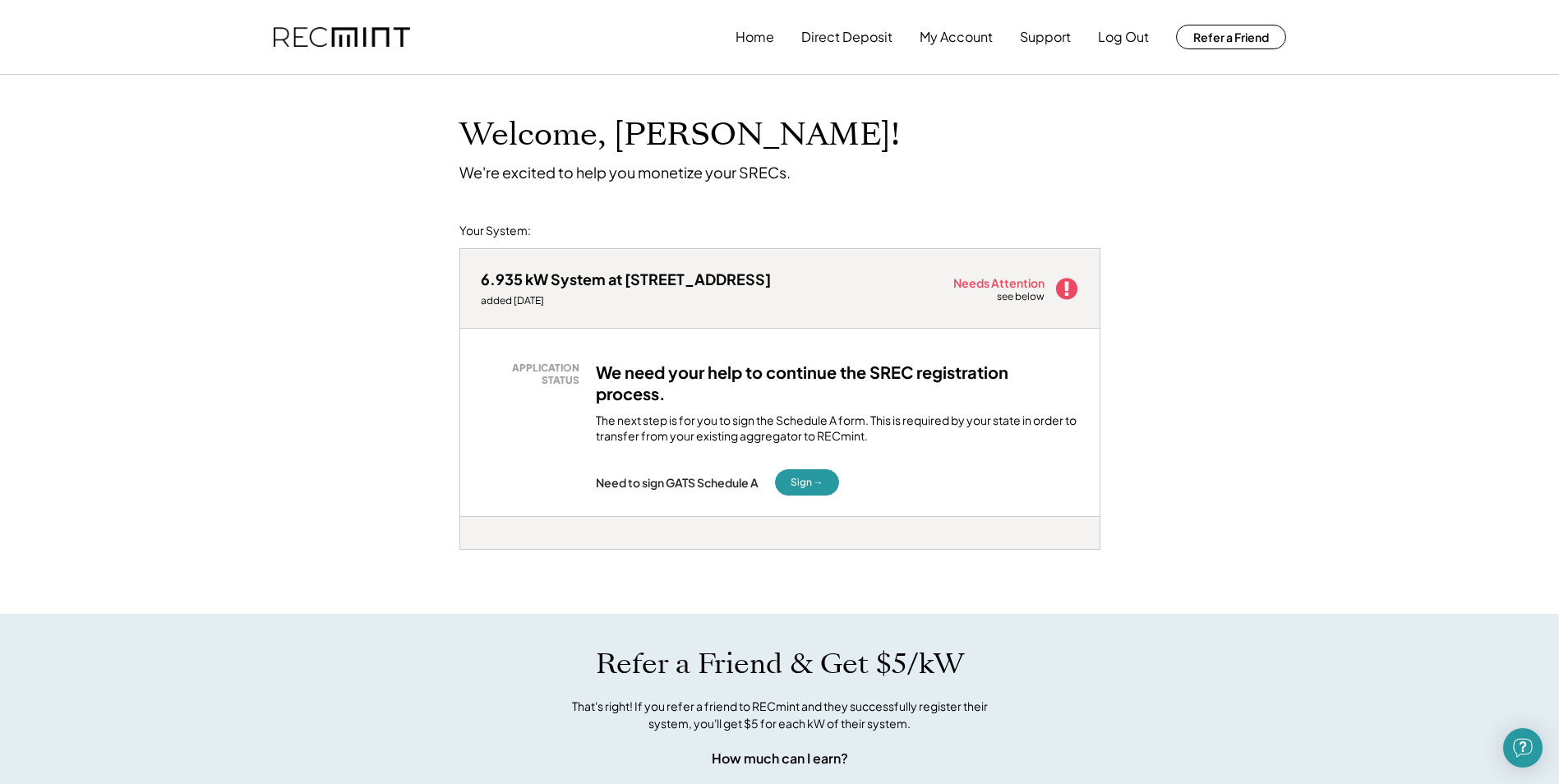
click at [648, 413] on div "The next step is for you to sign the Schedule A form. This is required by your …" at bounding box center [837, 429] width 483 height 32
drag, startPoint x: 610, startPoint y: 469, endPoint x: 741, endPoint y: 489, distance: 132.5
click at [741, 489] on div "Need to sign GATS Schedule A Sign →" at bounding box center [837, 482] width 483 height 26
drag, startPoint x: 741, startPoint y: 489, endPoint x: 648, endPoint y: 503, distance: 94.0
click at [648, 503] on div "APPLICATION STATUS We need your help to continue the SREC registration process.…" at bounding box center [780, 422] width 640 height 187
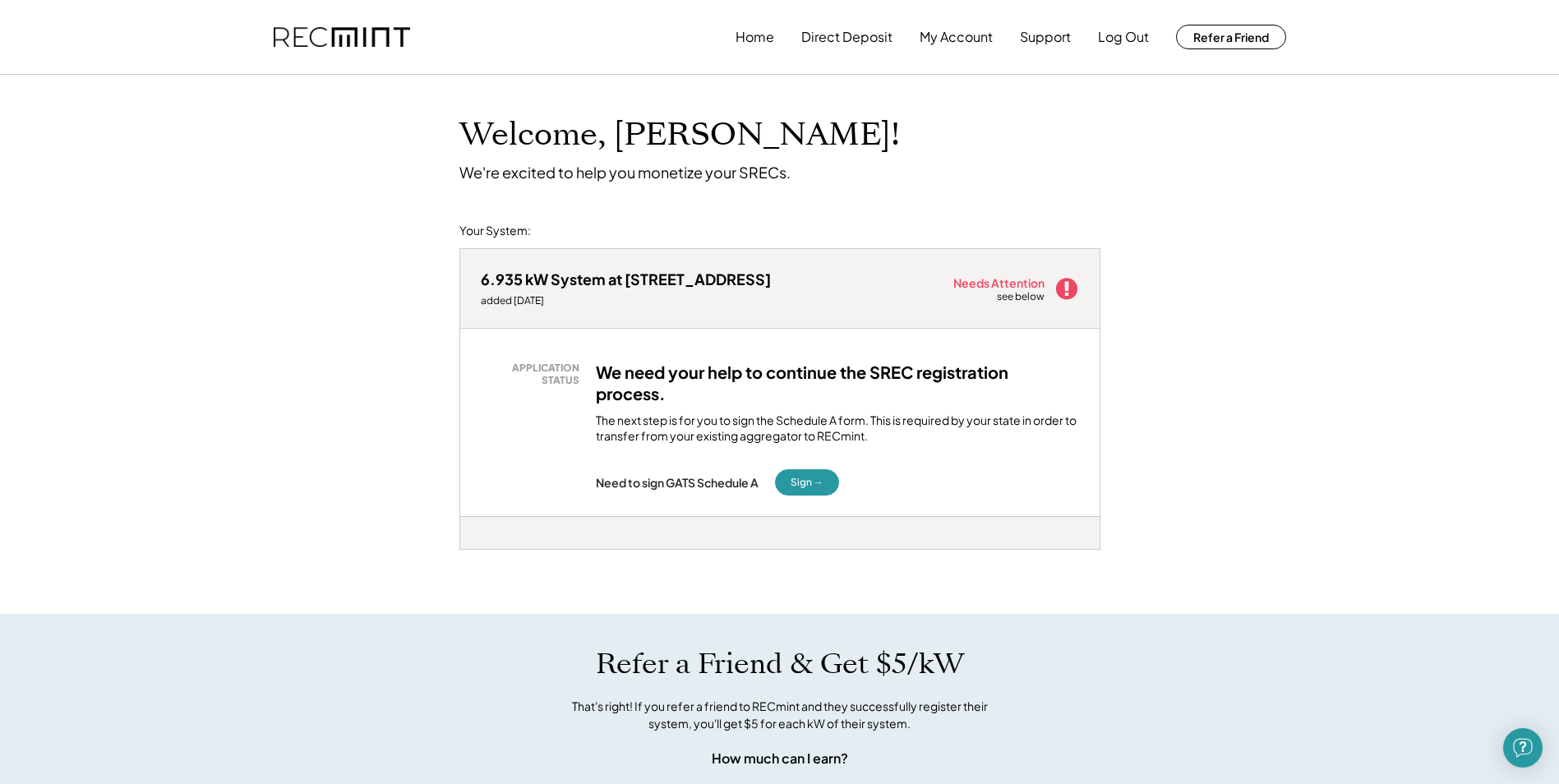
click at [580, 466] on div "APPLICATION STATUS We need your help to continue the SREC registration process.…" at bounding box center [780, 429] width 599 height 134
click at [820, 485] on button "Sign →" at bounding box center [807, 482] width 64 height 26
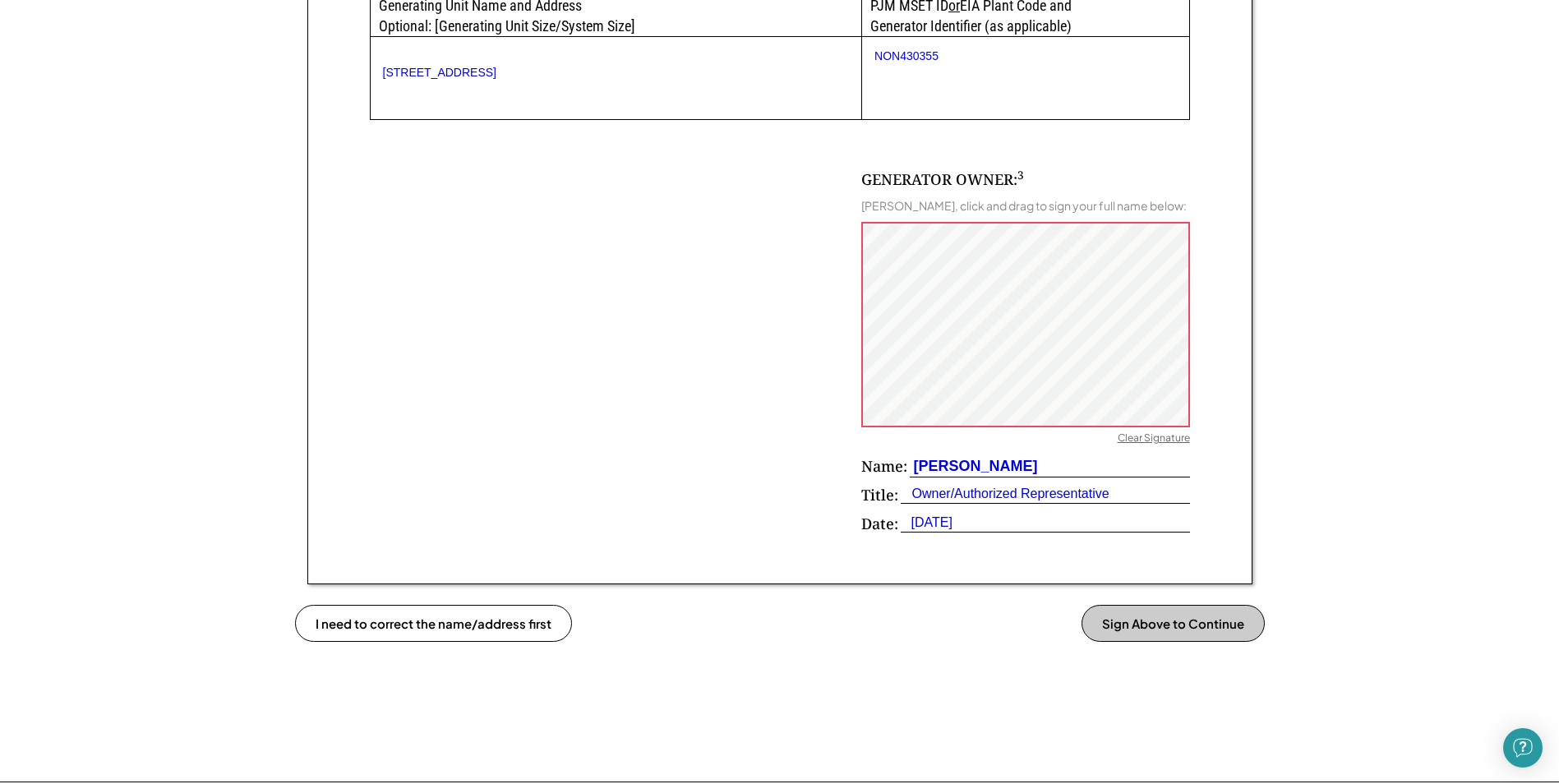
scroll to position [986, 0]
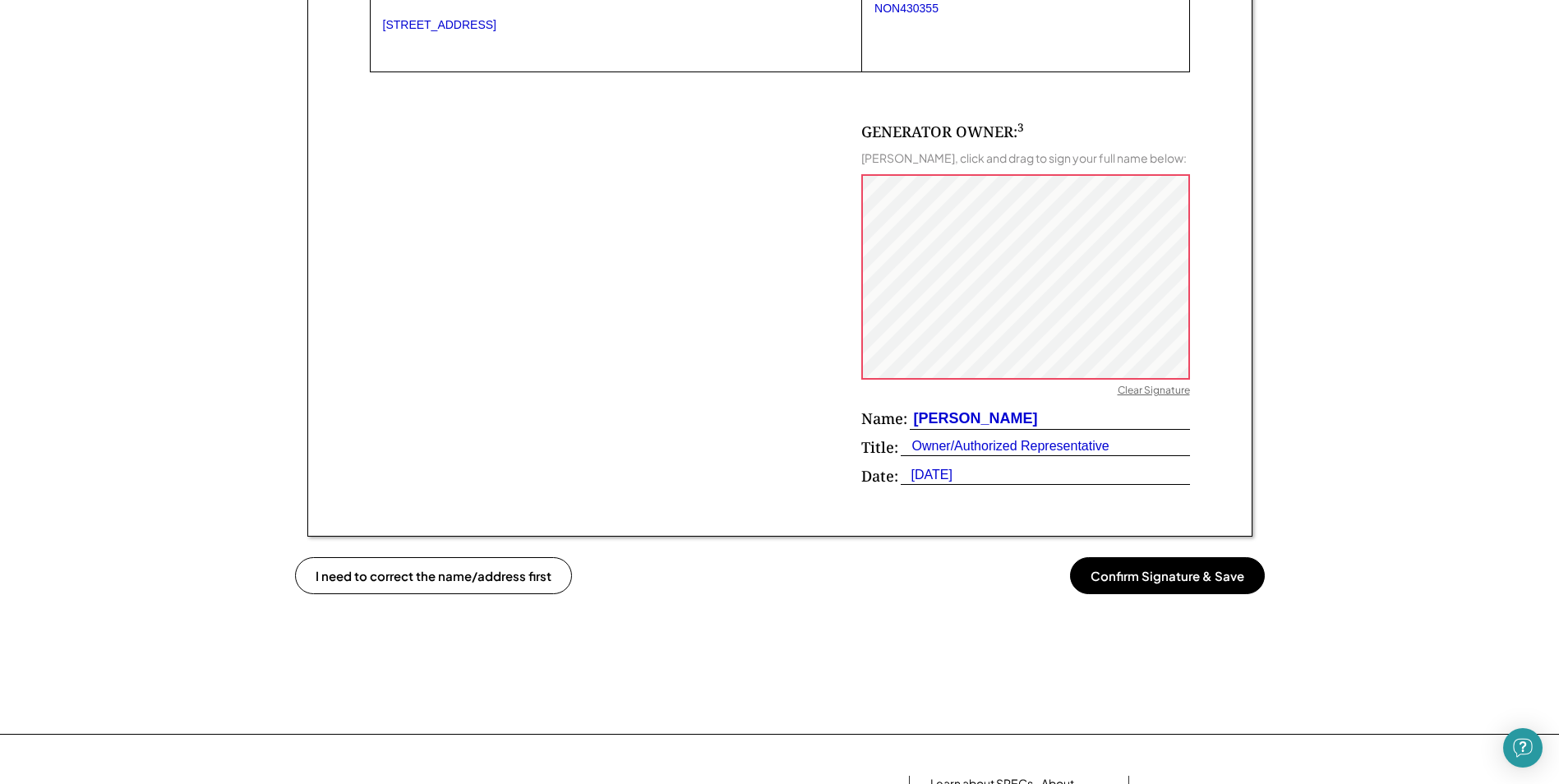
click at [1172, 388] on div "Clear Signature" at bounding box center [1153, 392] width 72 height 16
click at [1155, 578] on button "Confirm Signature & Save" at bounding box center [1167, 576] width 195 height 37
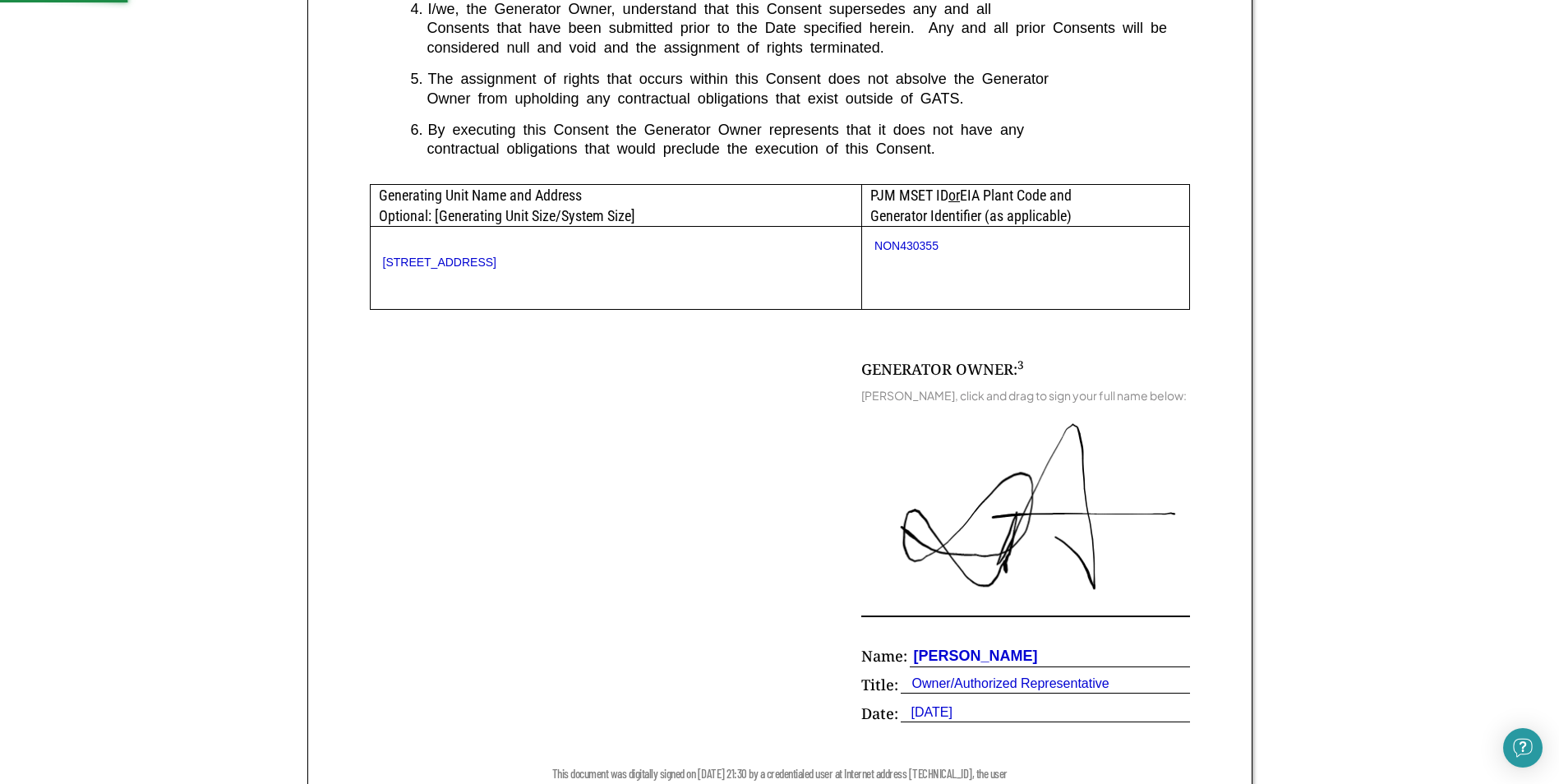
scroll to position [740, 0]
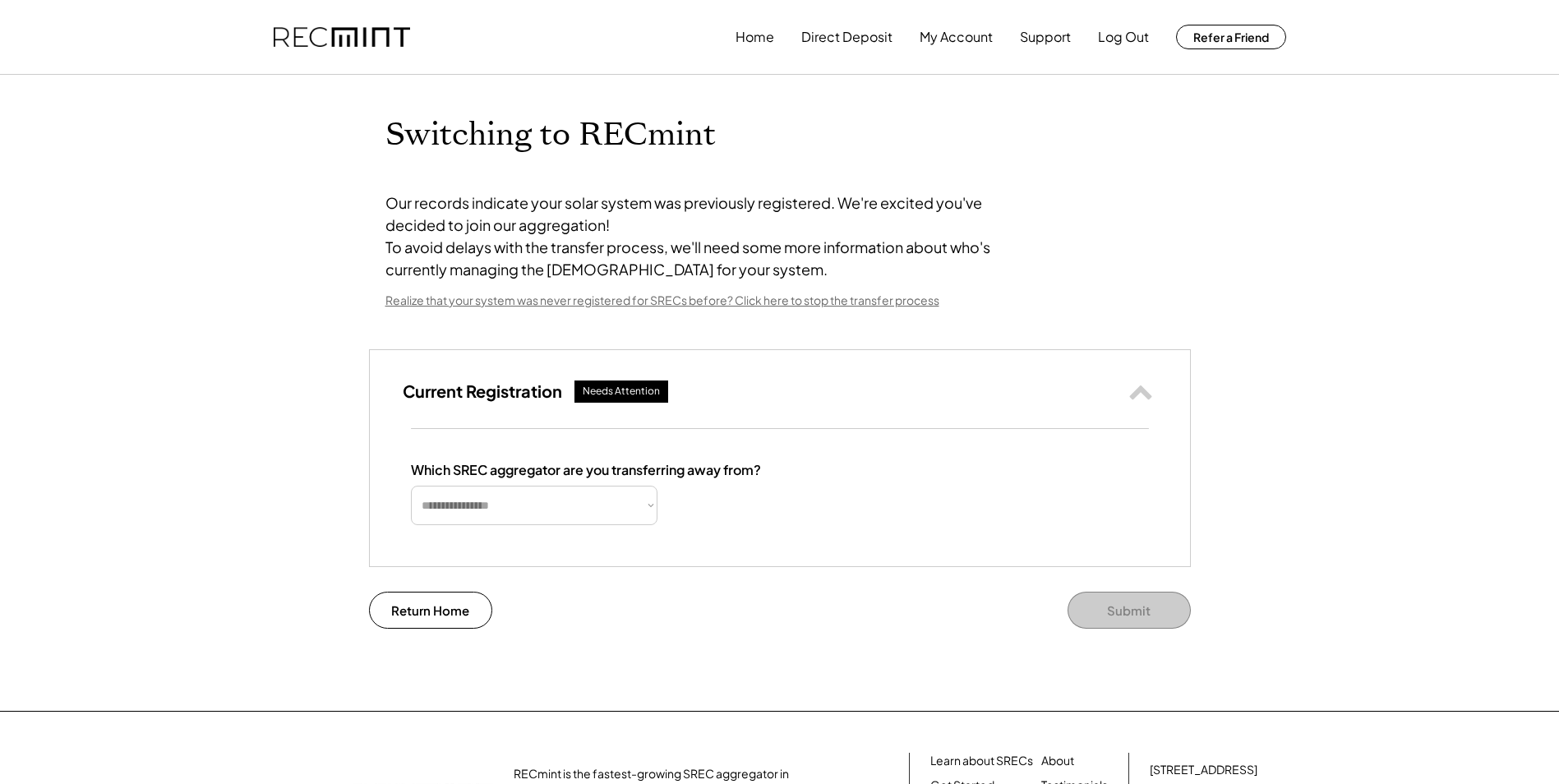
select select "**********"
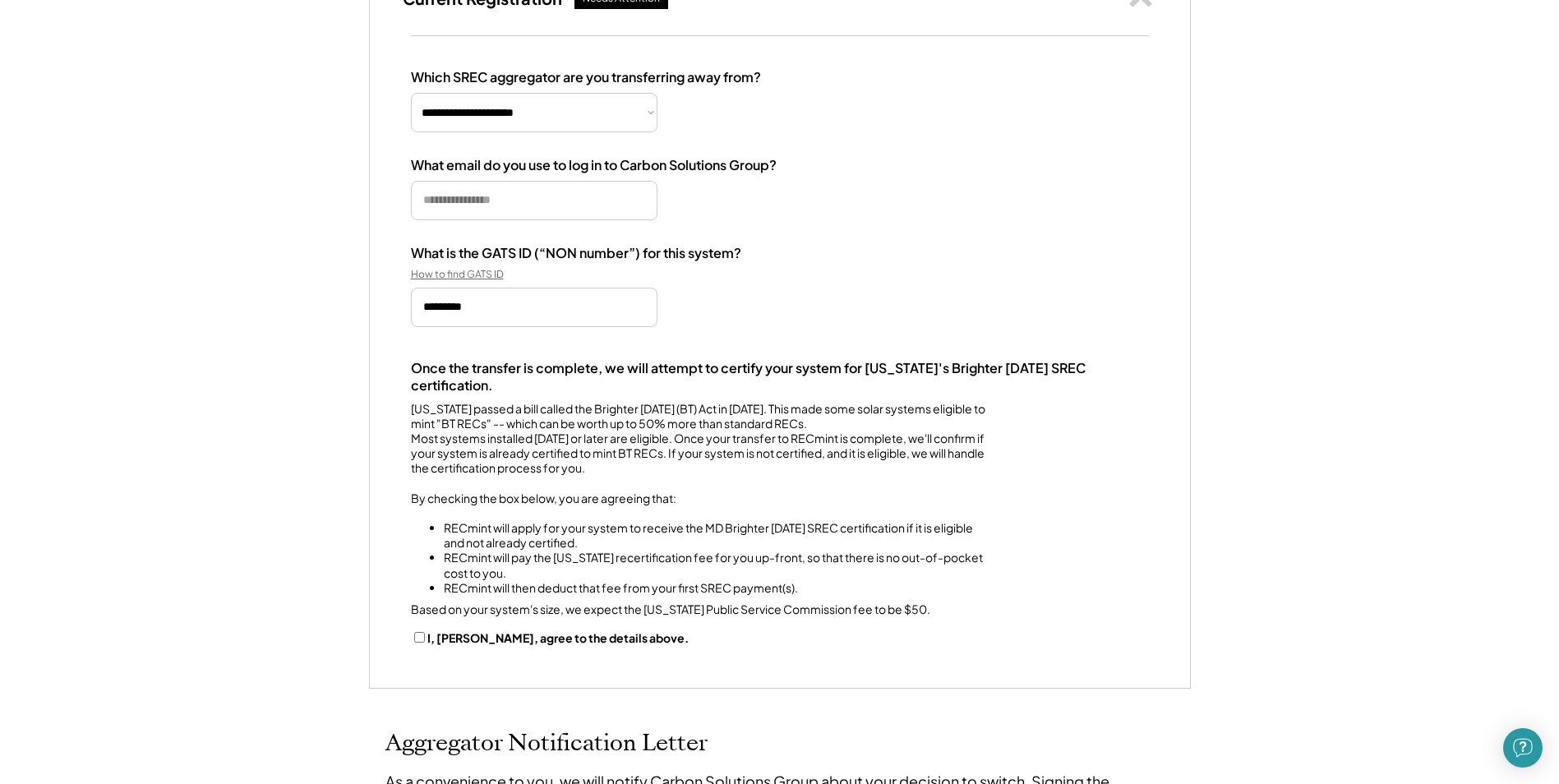
scroll to position [411, 0]
click at [575, 218] on input "email" at bounding box center [535, 198] width 247 height 39
type input "**********"
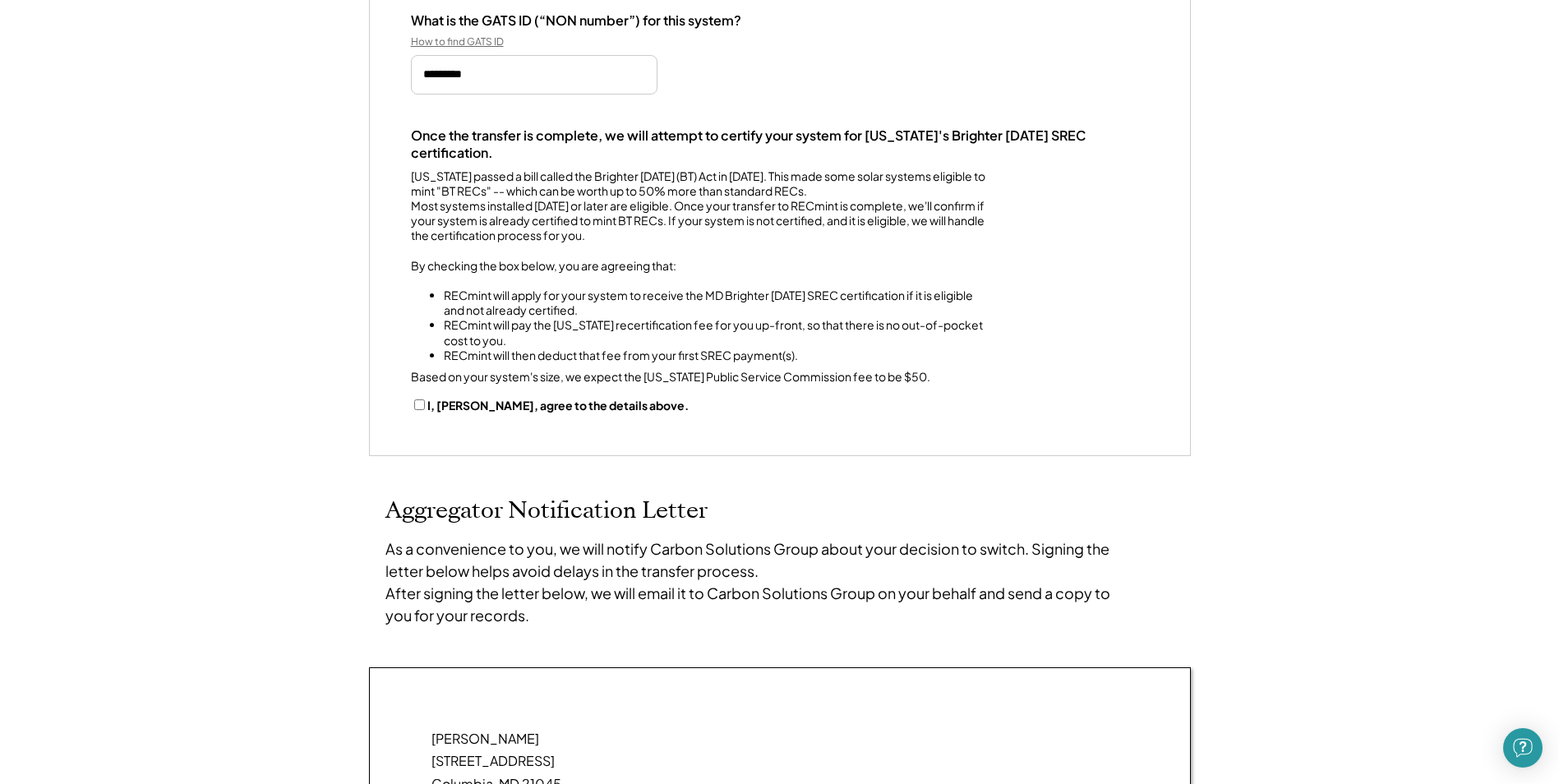
scroll to position [740, 0]
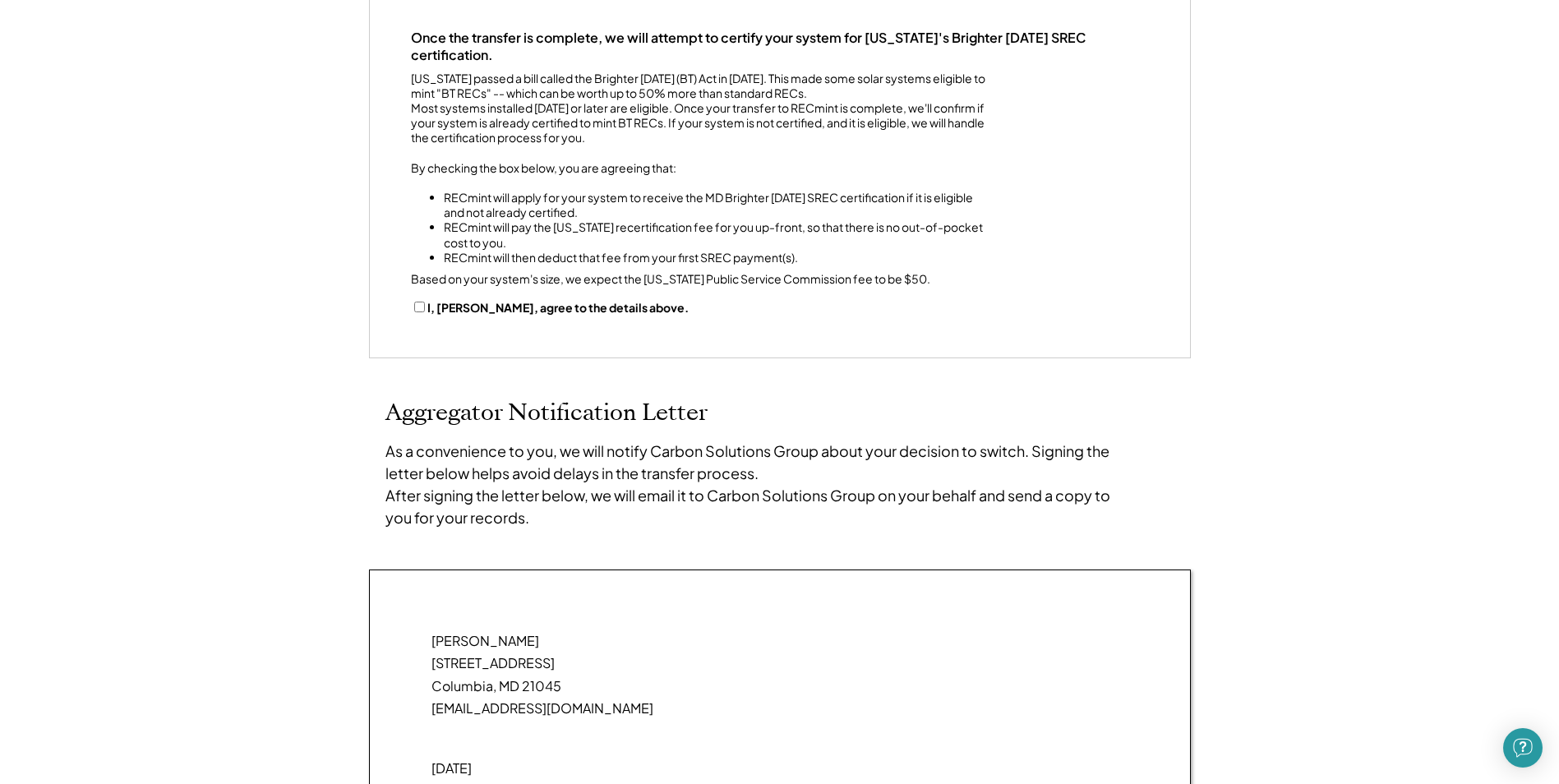
click at [408, 340] on div "**********" at bounding box center [780, 31] width 821 height 652
click at [413, 316] on div "I, Jasim Ahmed, agree to the details above." at bounding box center [780, 307] width 738 height 17
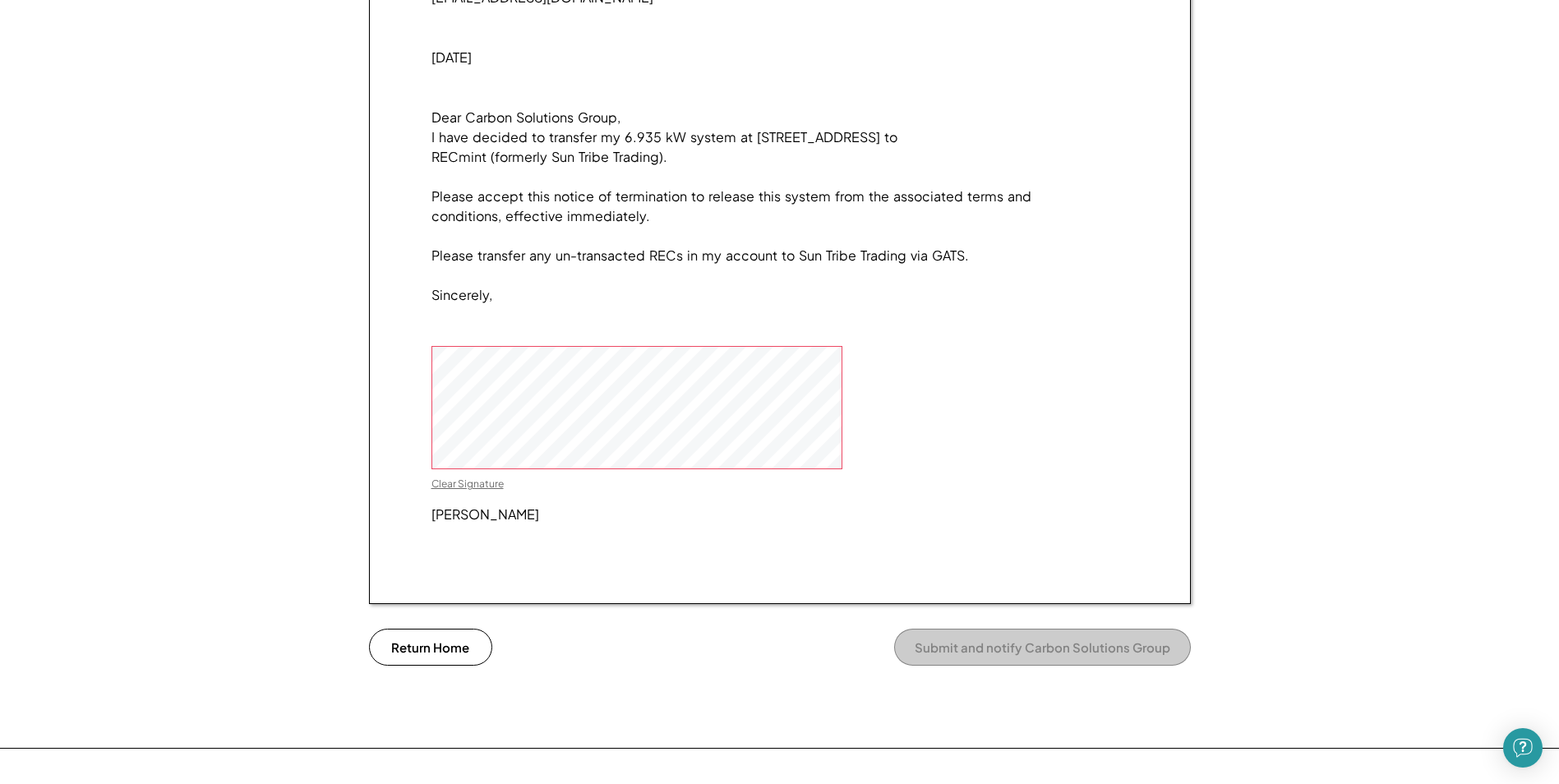
scroll to position [1479, 0]
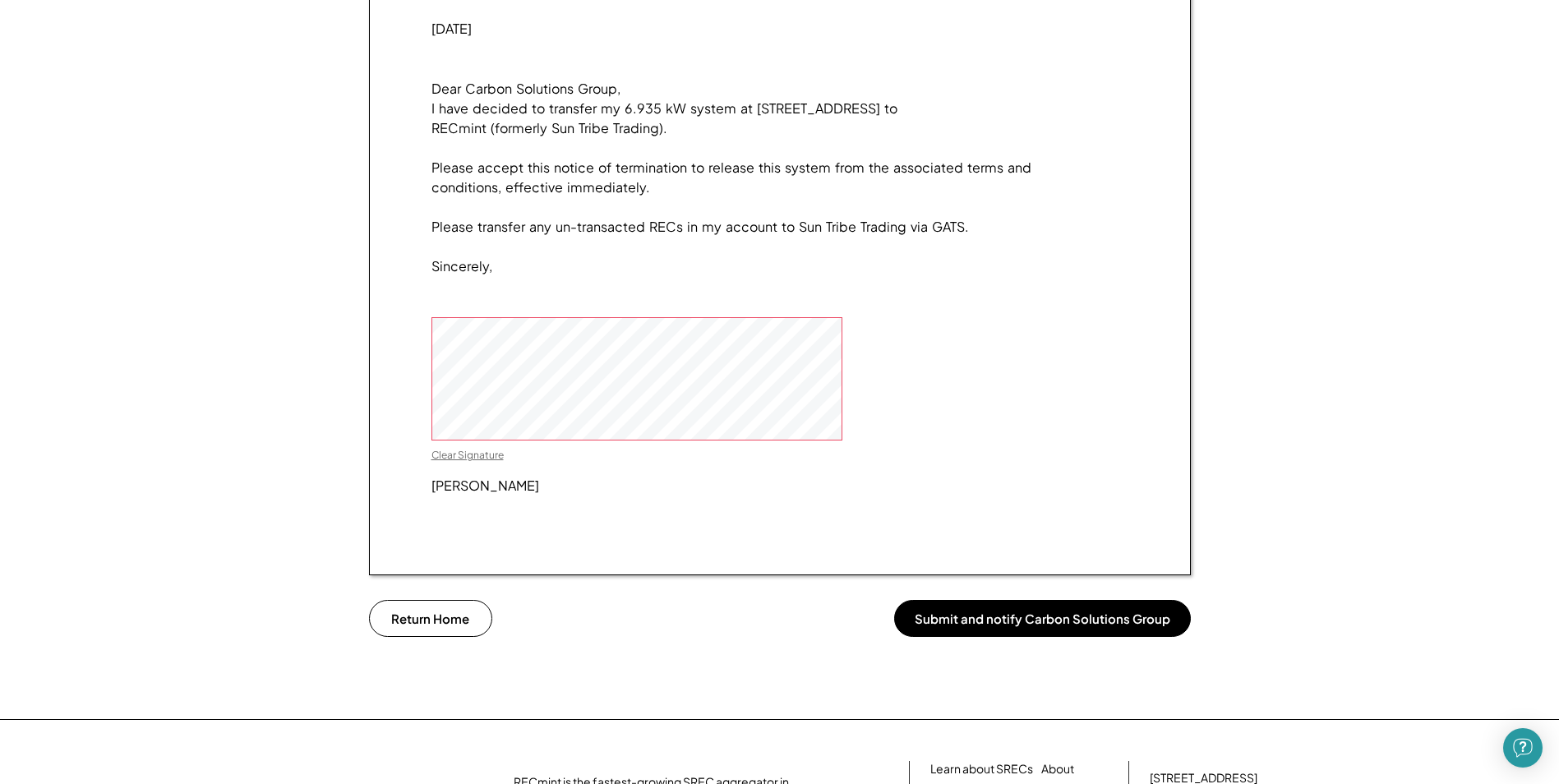
click at [453, 462] on div "Clear Signature" at bounding box center [467, 455] width 72 height 13
click at [965, 637] on button "Submit and notify Carbon Solutions Group" at bounding box center [1043, 619] width 297 height 37
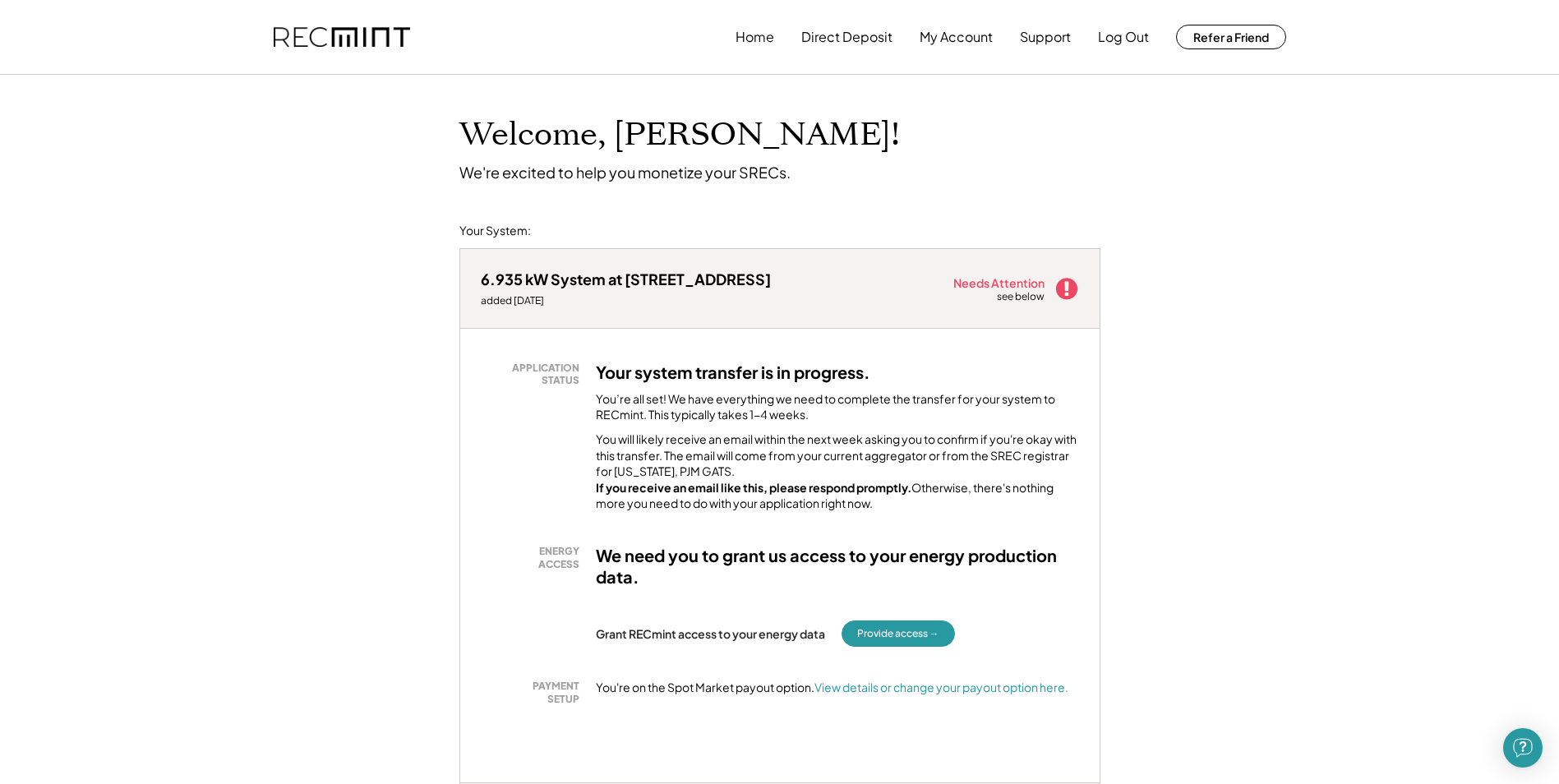
drag, startPoint x: 939, startPoint y: 283, endPoint x: 1098, endPoint y: 380, distance: 186.3
click at [1098, 380] on div "6.935 kW System at [STREET_ADDRESS] added [DATE] Needs Attention see below APPL…" at bounding box center [780, 516] width 642 height 535
drag, startPoint x: 1098, startPoint y: 380, endPoint x: 588, endPoint y: 505, distance: 525.1
click at [588, 505] on div "APPLICATION STATUS Your system transfer is in progress. You’re all set! We have…" at bounding box center [780, 437] width 599 height 151
drag, startPoint x: 737, startPoint y: 276, endPoint x: 816, endPoint y: 371, distance: 123.6
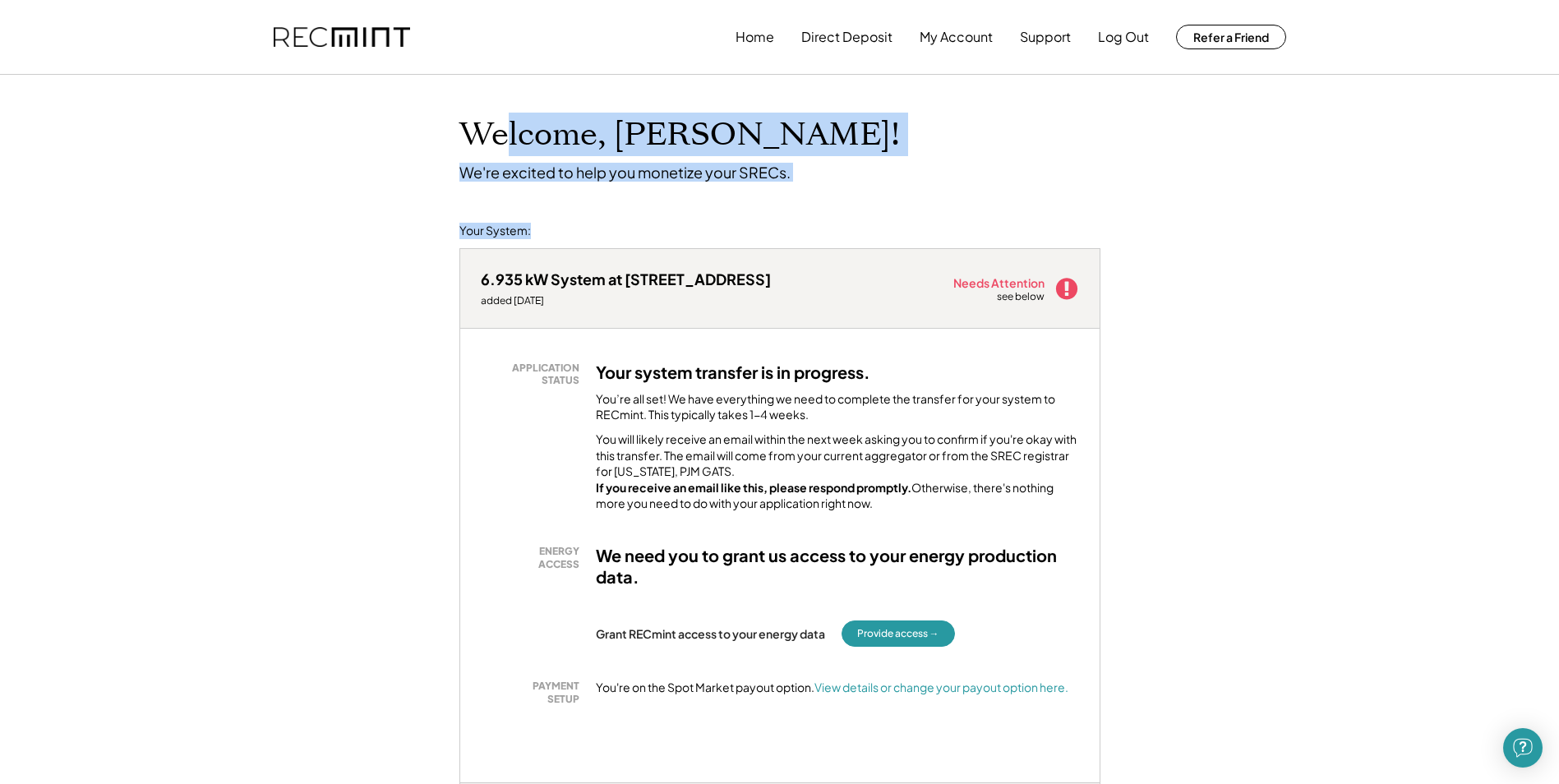
drag, startPoint x: 676, startPoint y: 147, endPoint x: 937, endPoint y: 233, distance: 274.8
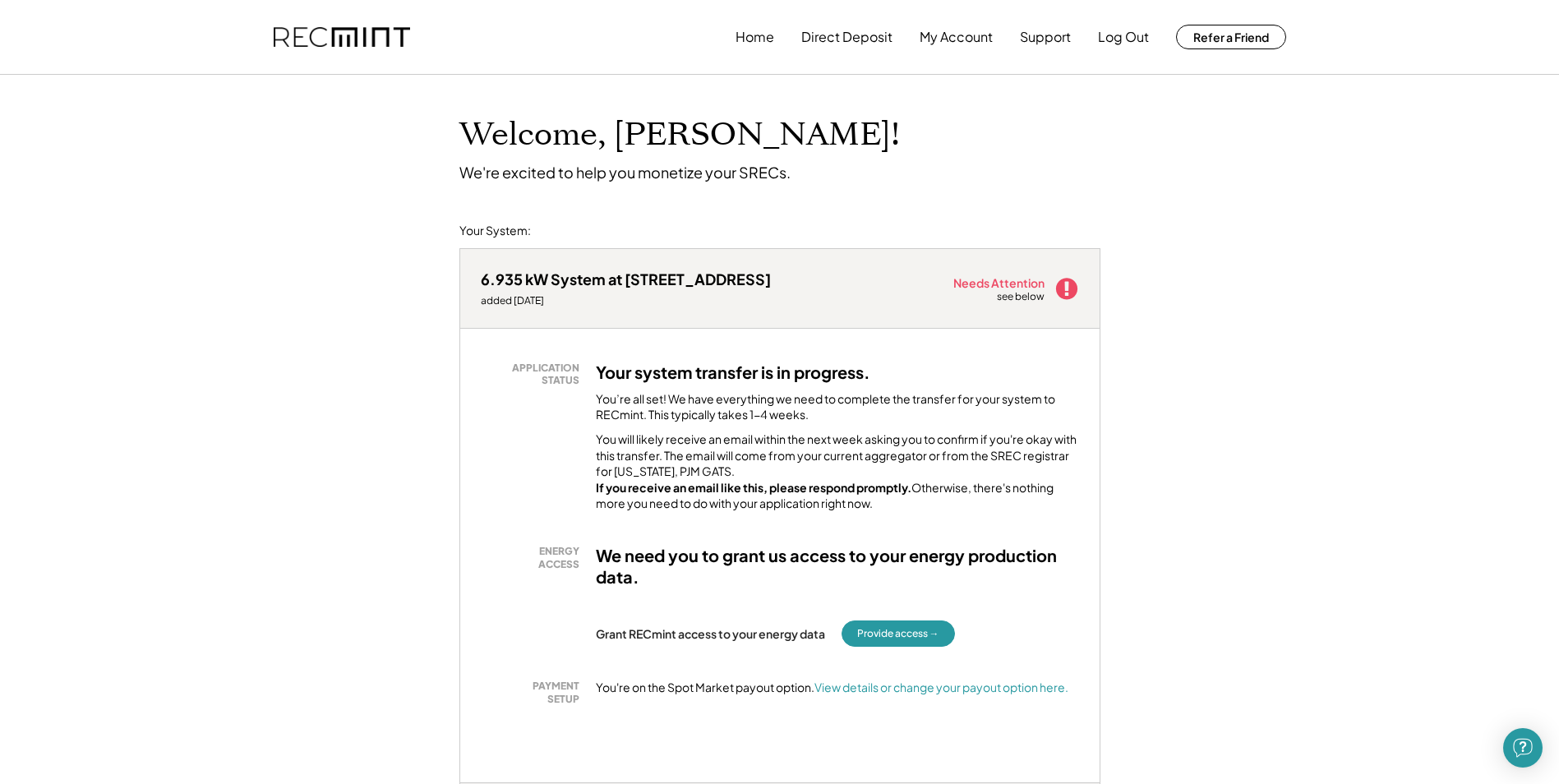
drag, startPoint x: 937, startPoint y: 233, endPoint x: 706, endPoint y: 538, distance: 382.6
click at [706, 538] on div "APPLICATION STATUS Your system transfer is in progress. You’re all set! We have…" at bounding box center [780, 556] width 640 height 454
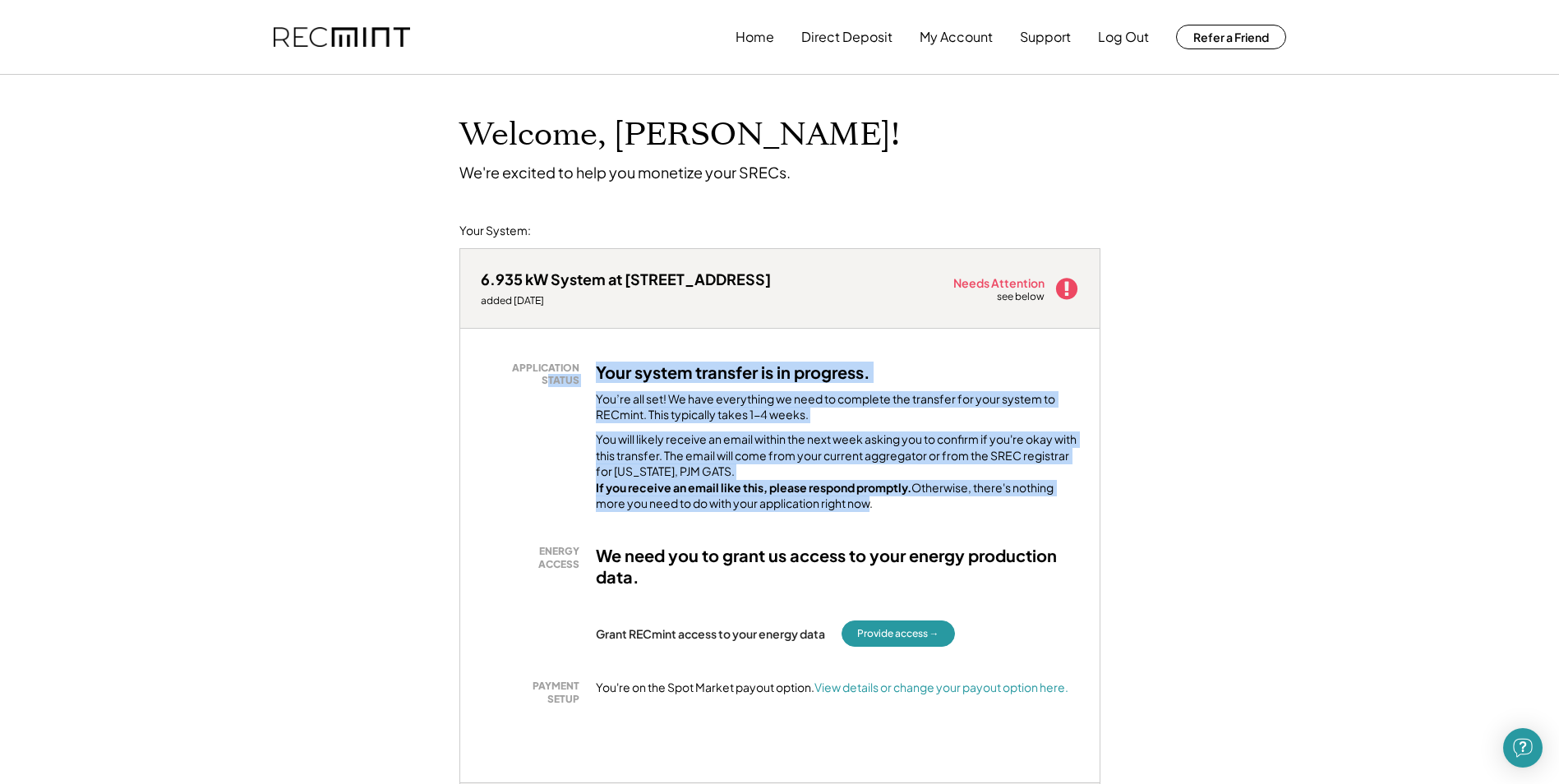
drag, startPoint x: 610, startPoint y: 431, endPoint x: 865, endPoint y: 541, distance: 277.7
click at [865, 541] on div "APPLICATION STATUS Your system transfer is in progress. You’re all set! We have…" at bounding box center [780, 556] width 640 height 454
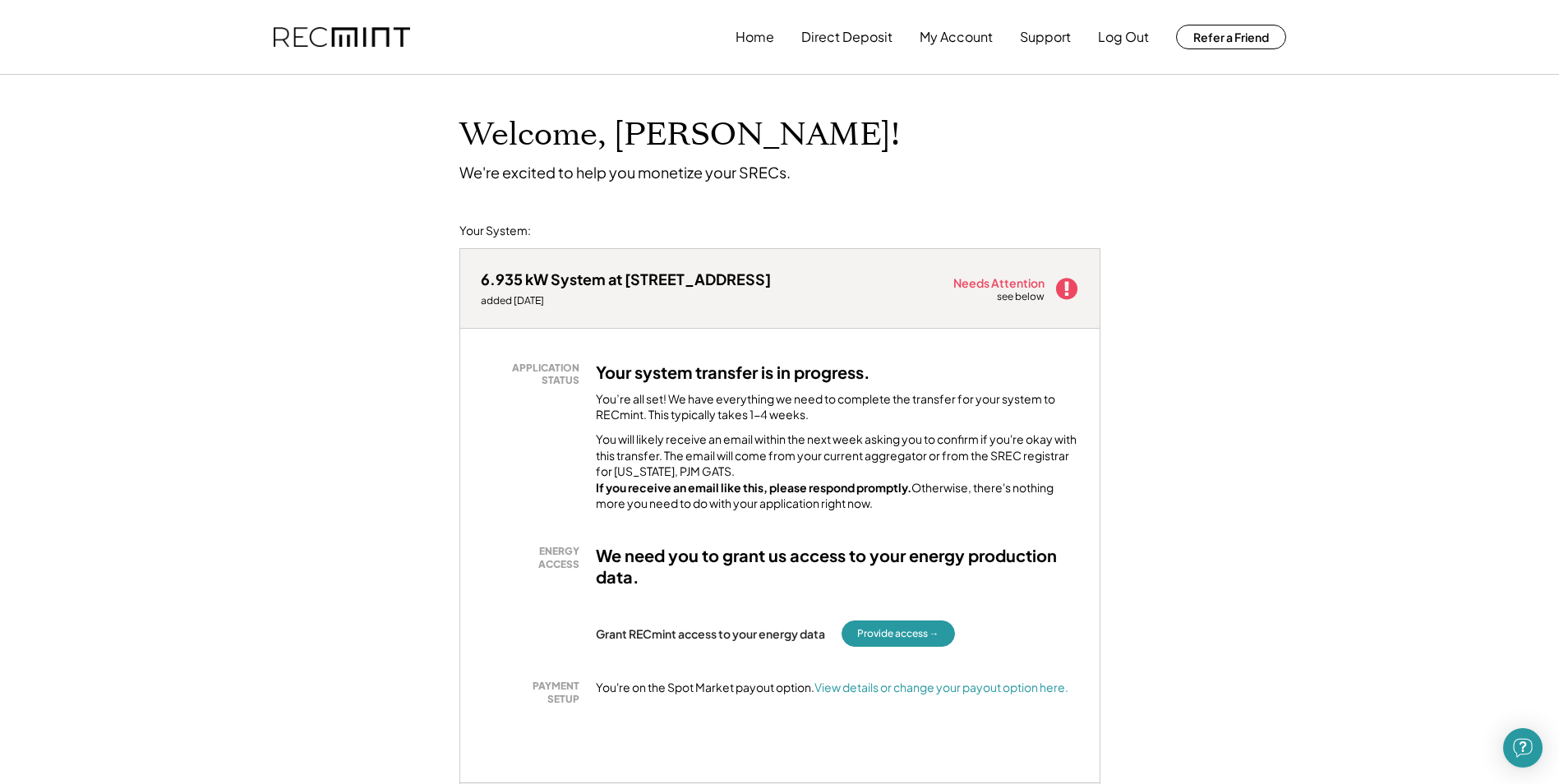
drag, startPoint x: 865, startPoint y: 541, endPoint x: 640, endPoint y: 575, distance: 227.6
click at [634, 624] on div "ENERGY ACCESS We need you to grant us access to your energy production data. Gr…" at bounding box center [780, 596] width 599 height 102
drag, startPoint x: 907, startPoint y: 375, endPoint x: 994, endPoint y: 412, distance: 94.5
click at [994, 412] on div "Your system transfer is in progress. You’re all set! We have everything we need…" at bounding box center [837, 437] width 483 height 151
click at [759, 446] on div "You will likely receive an email within the next week asking you to confirm if …" at bounding box center [837, 471] width 483 height 80
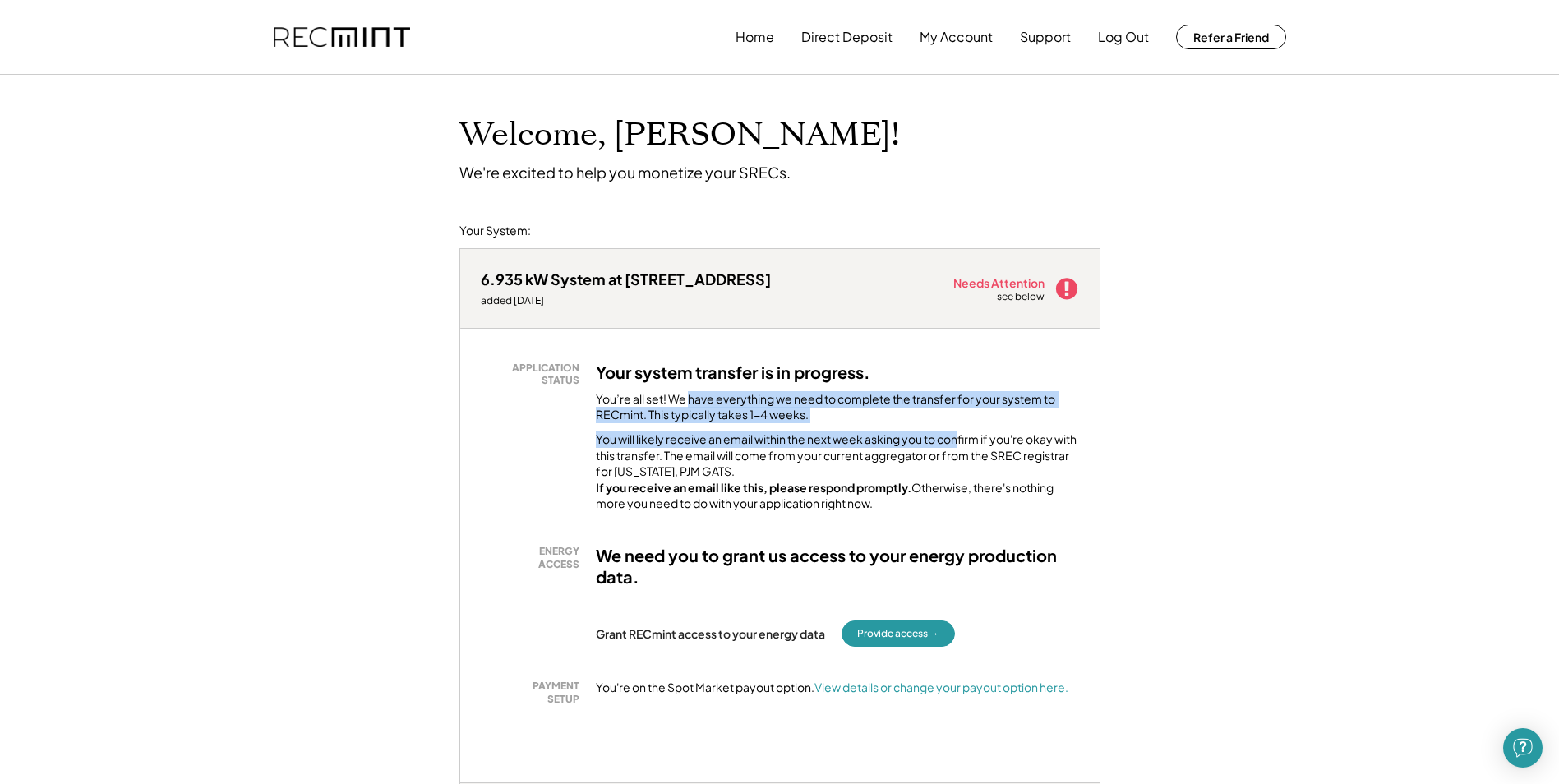
drag, startPoint x: 744, startPoint y: 397, endPoint x: 986, endPoint y: 462, distance: 250.6
click at [986, 462] on div "Your system transfer is in progress. You’re all set! We have everything we need…" at bounding box center [837, 437] width 483 height 151
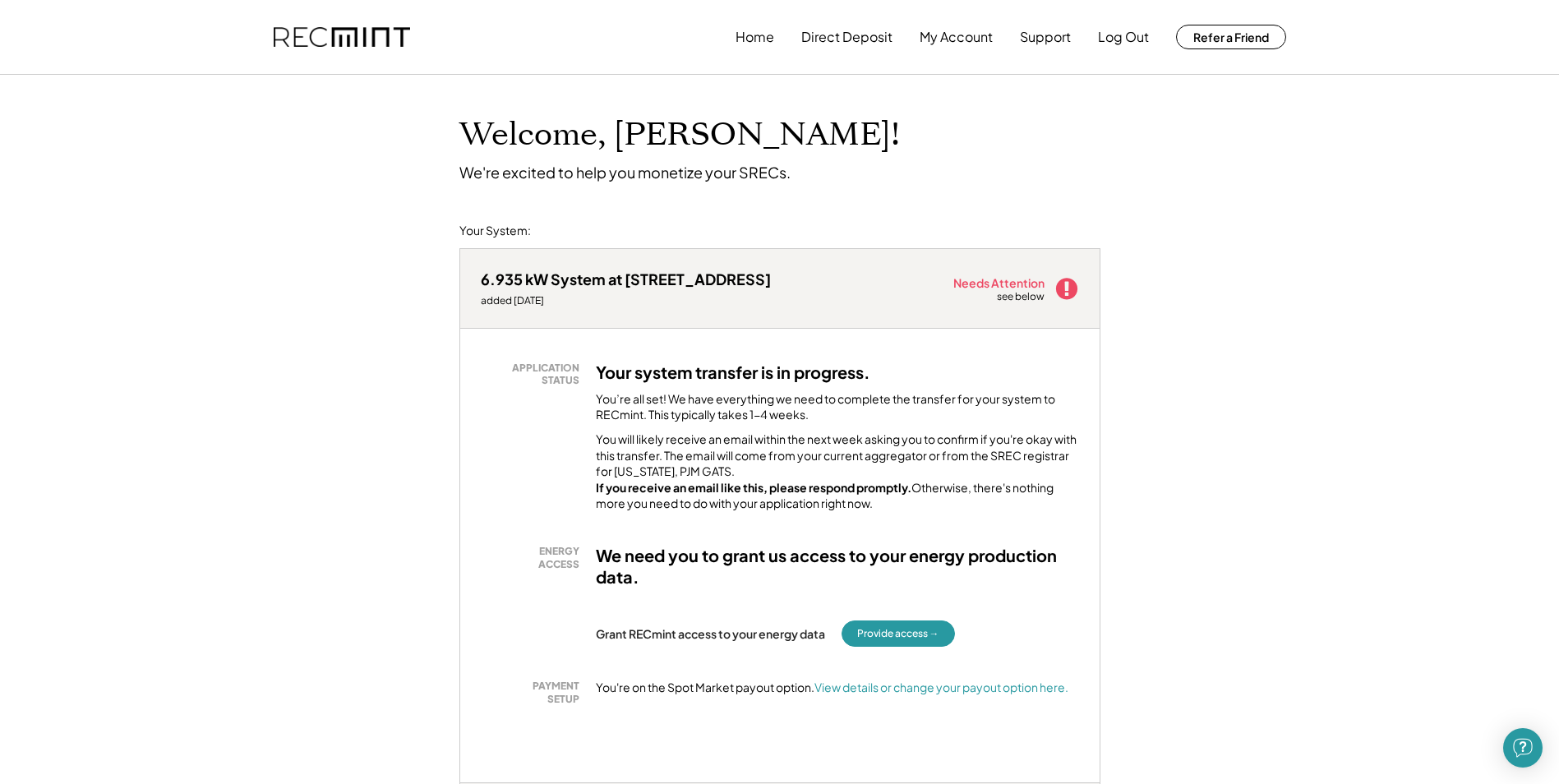
drag, startPoint x: 986, startPoint y: 462, endPoint x: 958, endPoint y: 503, distance: 49.6
click at [959, 503] on div "You will likely receive an email within the next week asking you to confirm if …" at bounding box center [837, 471] width 483 height 80
drag, startPoint x: 822, startPoint y: 397, endPoint x: 977, endPoint y: 415, distance: 156.0
click at [977, 415] on div "You’re all set! We have everything we need to complete the transfer for your sy…" at bounding box center [837, 407] width 483 height 32
drag, startPoint x: 977, startPoint y: 415, endPoint x: 768, endPoint y: 459, distance: 213.6
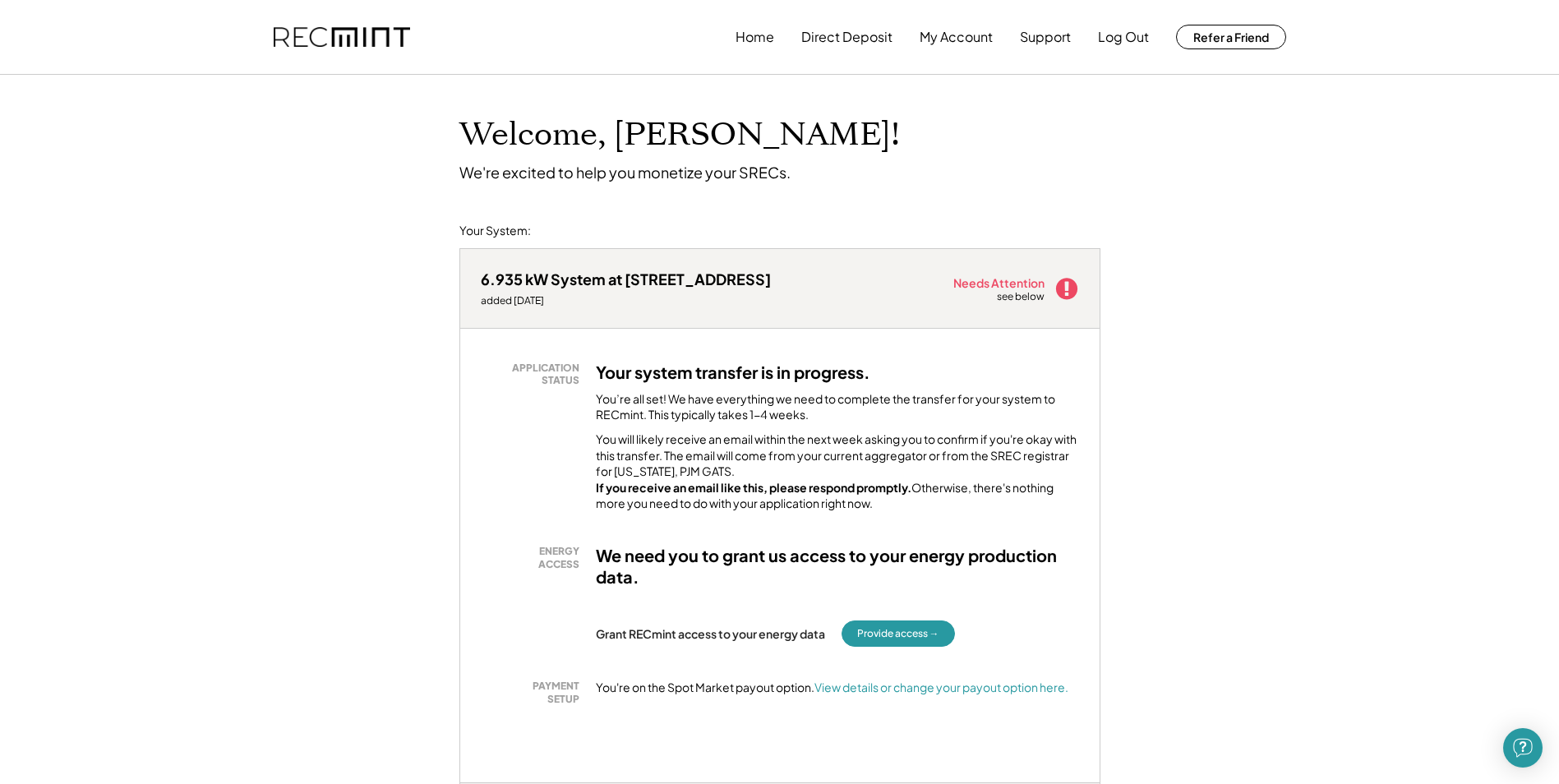
click at [768, 459] on div "You will likely receive an email within the next week asking you to confirm if …" at bounding box center [837, 471] width 483 height 80
drag, startPoint x: 910, startPoint y: 397, endPoint x: 1027, endPoint y: 414, distance: 118.2
click at [1027, 414] on div "You’re all set! We have everything we need to complete the transfer for your sy…" at bounding box center [837, 407] width 483 height 32
drag, startPoint x: 1027, startPoint y: 414, endPoint x: 964, endPoint y: 457, distance: 76.3
click at [964, 457] on div "You will likely receive an email within the next week asking you to confirm if …" at bounding box center [837, 471] width 483 height 80
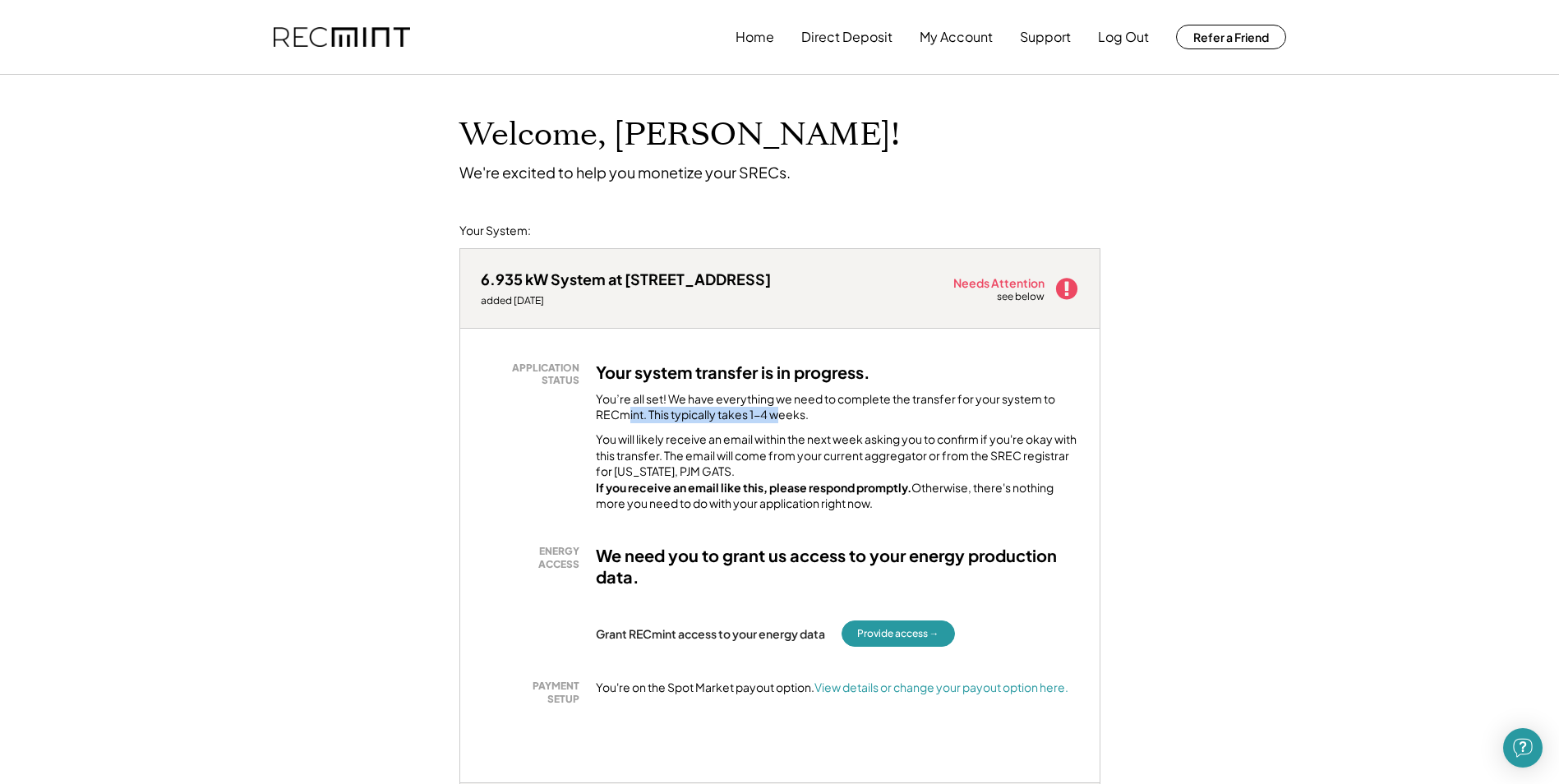
drag, startPoint x: 744, startPoint y: 408, endPoint x: 801, endPoint y: 435, distance: 63.1
click at [801, 435] on div "Your system transfer is in progress. You’re all set! We have everything we need…" at bounding box center [837, 437] width 483 height 151
drag, startPoint x: 801, startPoint y: 435, endPoint x: 626, endPoint y: 438, distance: 175.0
click at [626, 438] on div "You will likely receive an email within the next week asking you to confirm if …" at bounding box center [837, 471] width 483 height 80
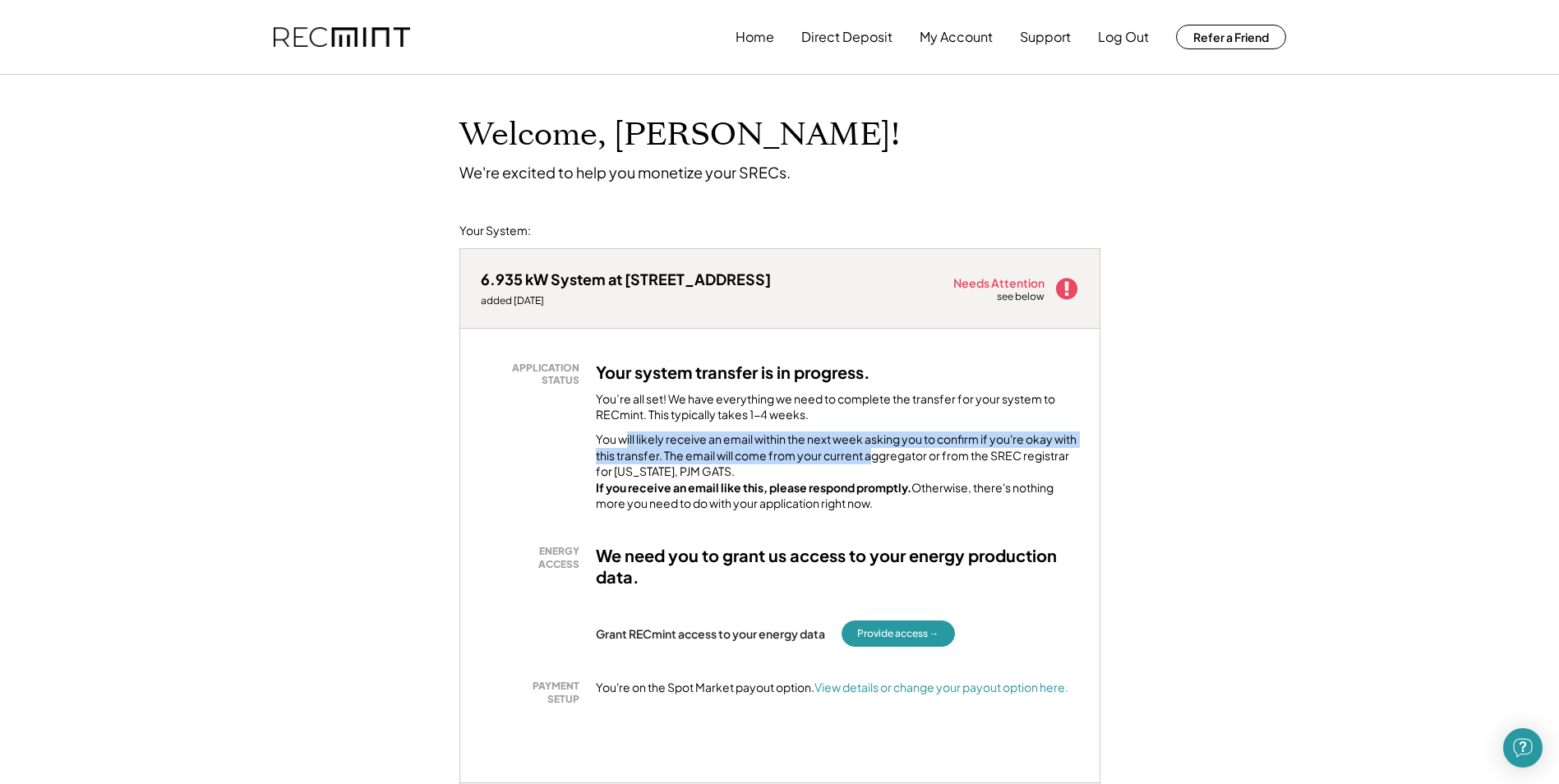
drag, startPoint x: 628, startPoint y: 438, endPoint x: 896, endPoint y: 461, distance: 269.0
click at [896, 461] on div "You will likely receive an email within the next week asking you to confirm if …" at bounding box center [837, 471] width 483 height 80
drag, startPoint x: 896, startPoint y: 461, endPoint x: 712, endPoint y: 444, distance: 184.8
click at [712, 444] on div "You will likely receive an email within the next week asking you to confirm if …" at bounding box center [837, 471] width 483 height 80
drag, startPoint x: 891, startPoint y: 438, endPoint x: 993, endPoint y: 460, distance: 104.3
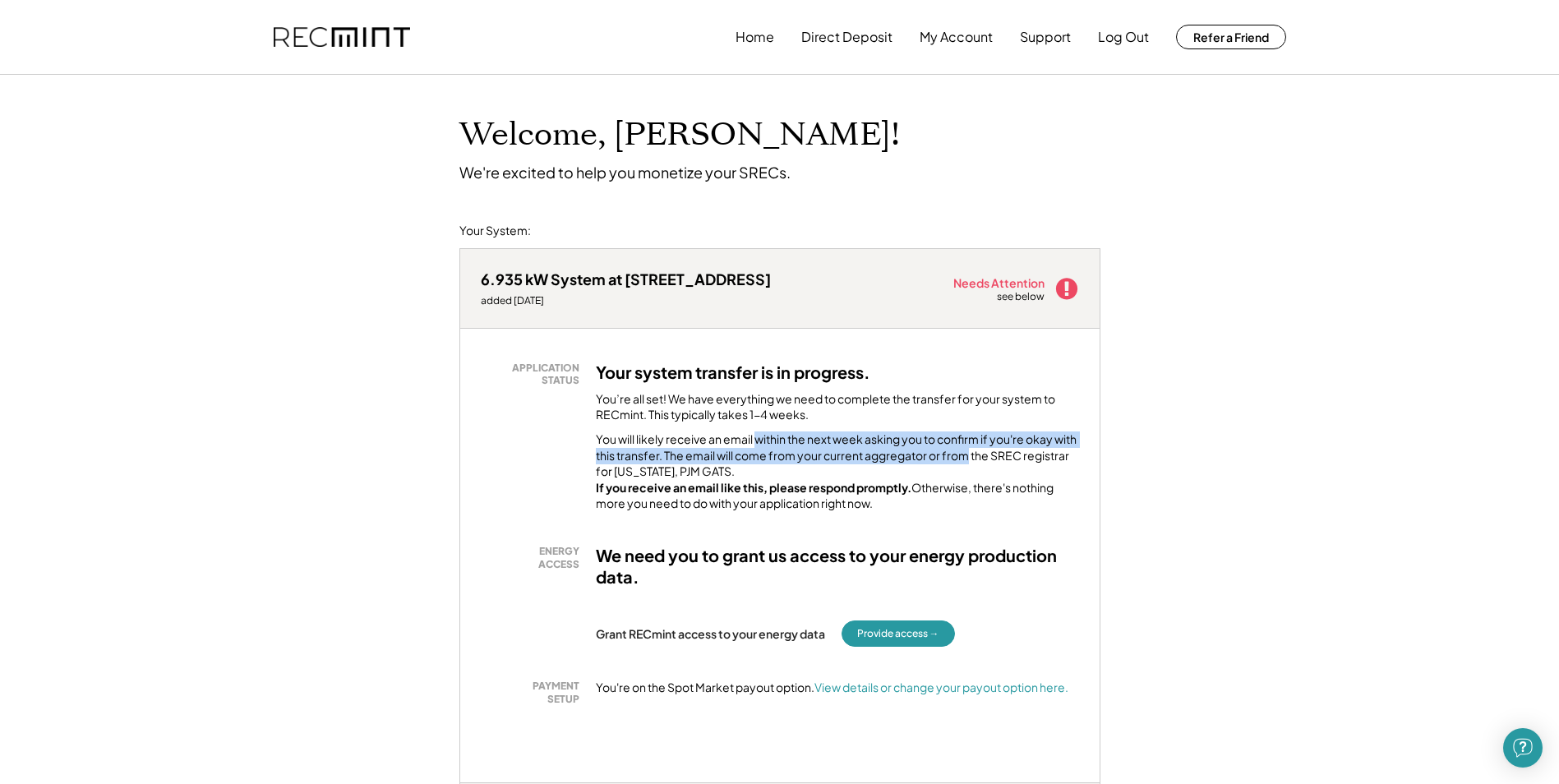
click at [993, 460] on div "You will likely receive an email within the next week asking you to confirm if …" at bounding box center [837, 471] width 483 height 80
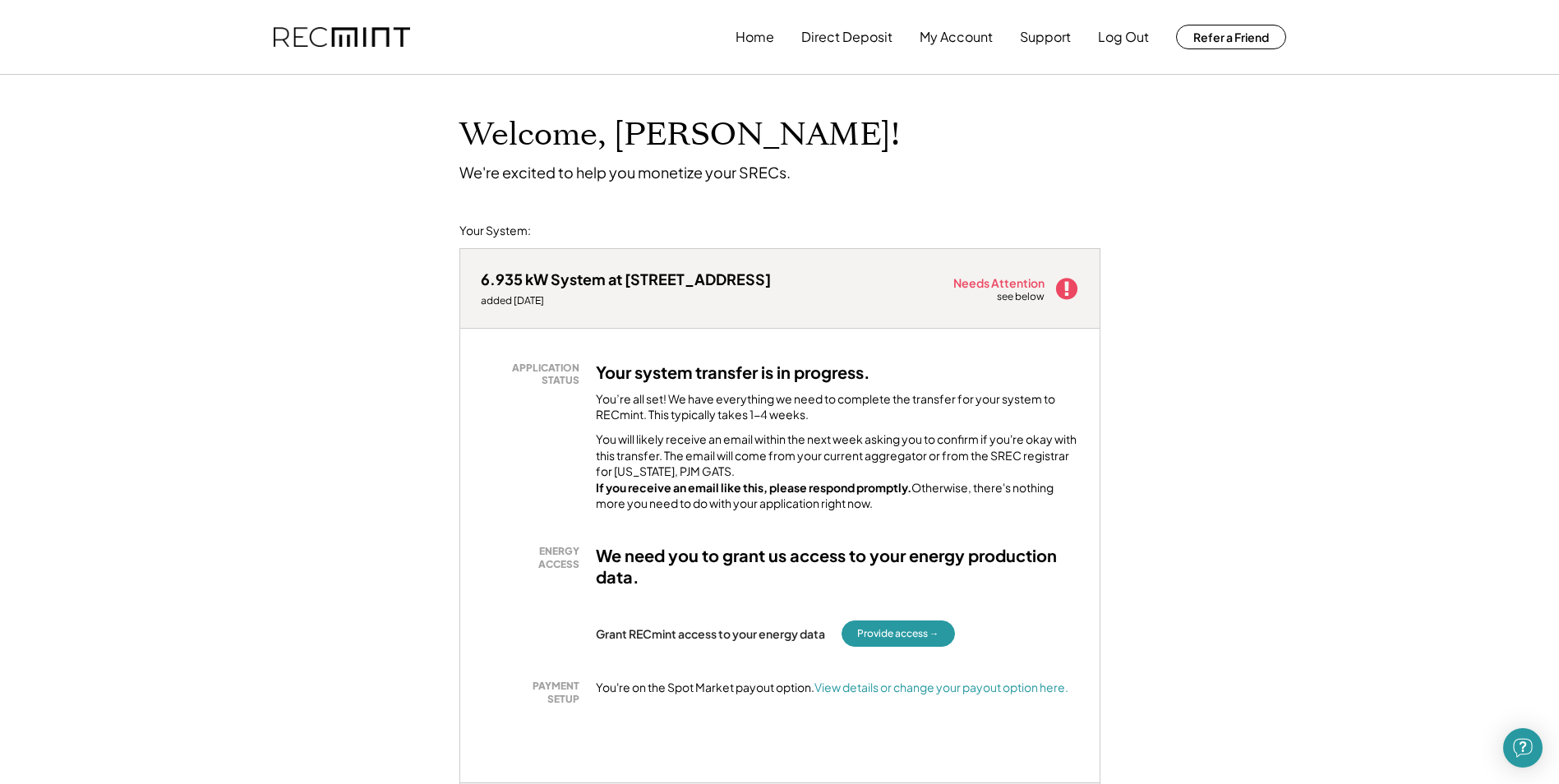
drag, startPoint x: 993, startPoint y: 460, endPoint x: 770, endPoint y: 463, distance: 223.0
click at [770, 463] on div "You will likely receive an email within the next week asking you to confirm if …" at bounding box center [837, 471] width 483 height 80
drag, startPoint x: 890, startPoint y: 442, endPoint x: 921, endPoint y: 455, distance: 33.6
click at [921, 455] on div "You will likely receive an email within the next week asking you to confirm if …" at bounding box center [837, 471] width 483 height 80
click at [574, 469] on div "APPLICATION STATUS Your system transfer is in progress. You’re all set! We have…" at bounding box center [780, 437] width 599 height 151
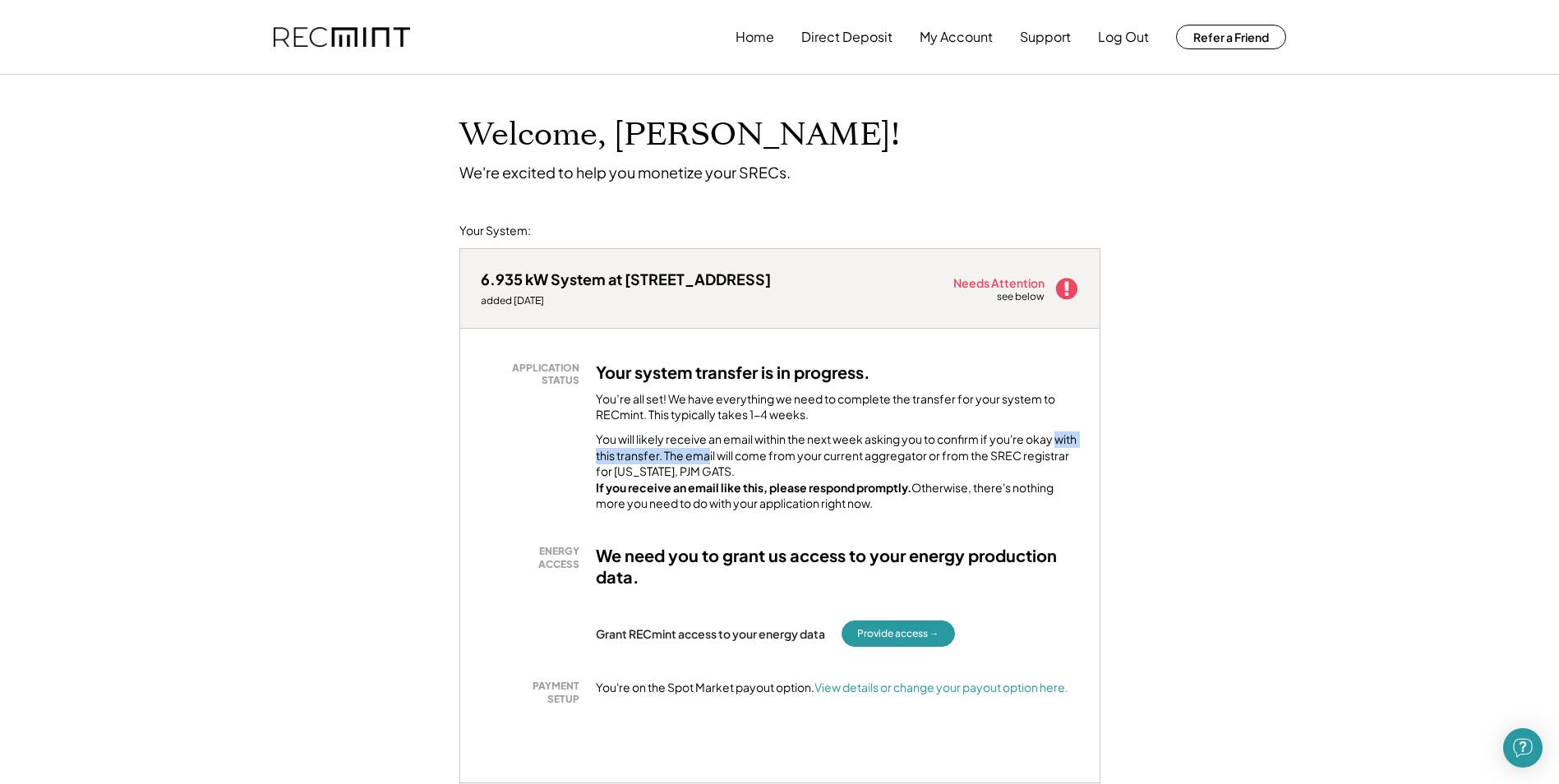
drag, startPoint x: 596, startPoint y: 447, endPoint x: 736, endPoint y: 462, distance: 140.8
click at [736, 462] on div "APPLICATION STATUS Your system transfer is in progress. You’re all set! We have…" at bounding box center [780, 437] width 599 height 151
drag, startPoint x: 736, startPoint y: 462, endPoint x: 585, endPoint y: 469, distance: 151.2
click at [585, 469] on div "APPLICATION STATUS Your system transfer is in progress. You’re all set! We have…" at bounding box center [780, 437] width 599 height 151
click at [888, 468] on div "You will likely receive an email within the next week asking you to confirm if …" at bounding box center [837, 471] width 483 height 80
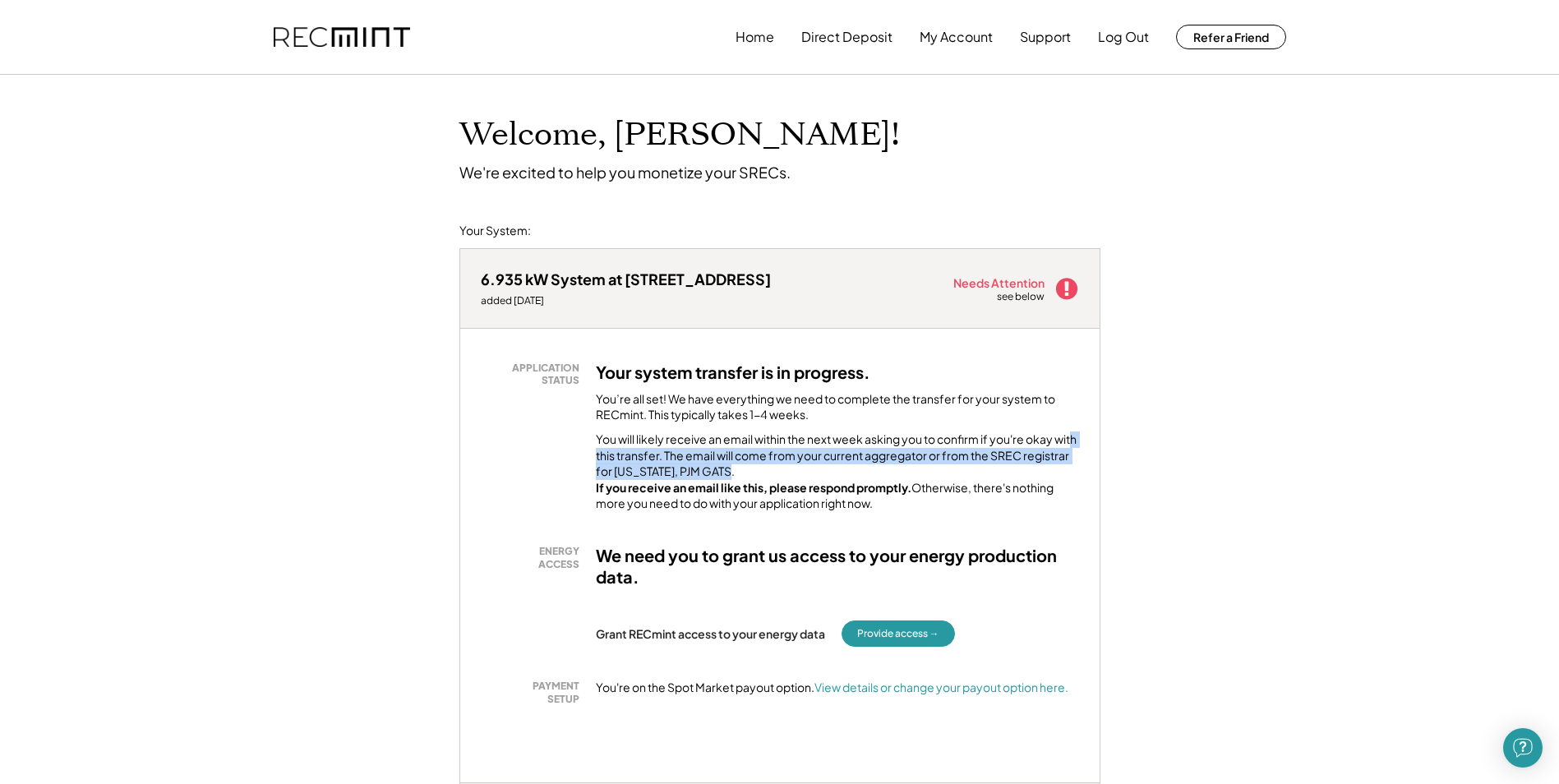
drag, startPoint x: 888, startPoint y: 468, endPoint x: 571, endPoint y: 471, distance: 317.0
click at [571, 471] on div "APPLICATION STATUS Your system transfer is in progress. You’re all set! We have…" at bounding box center [780, 437] width 599 height 151
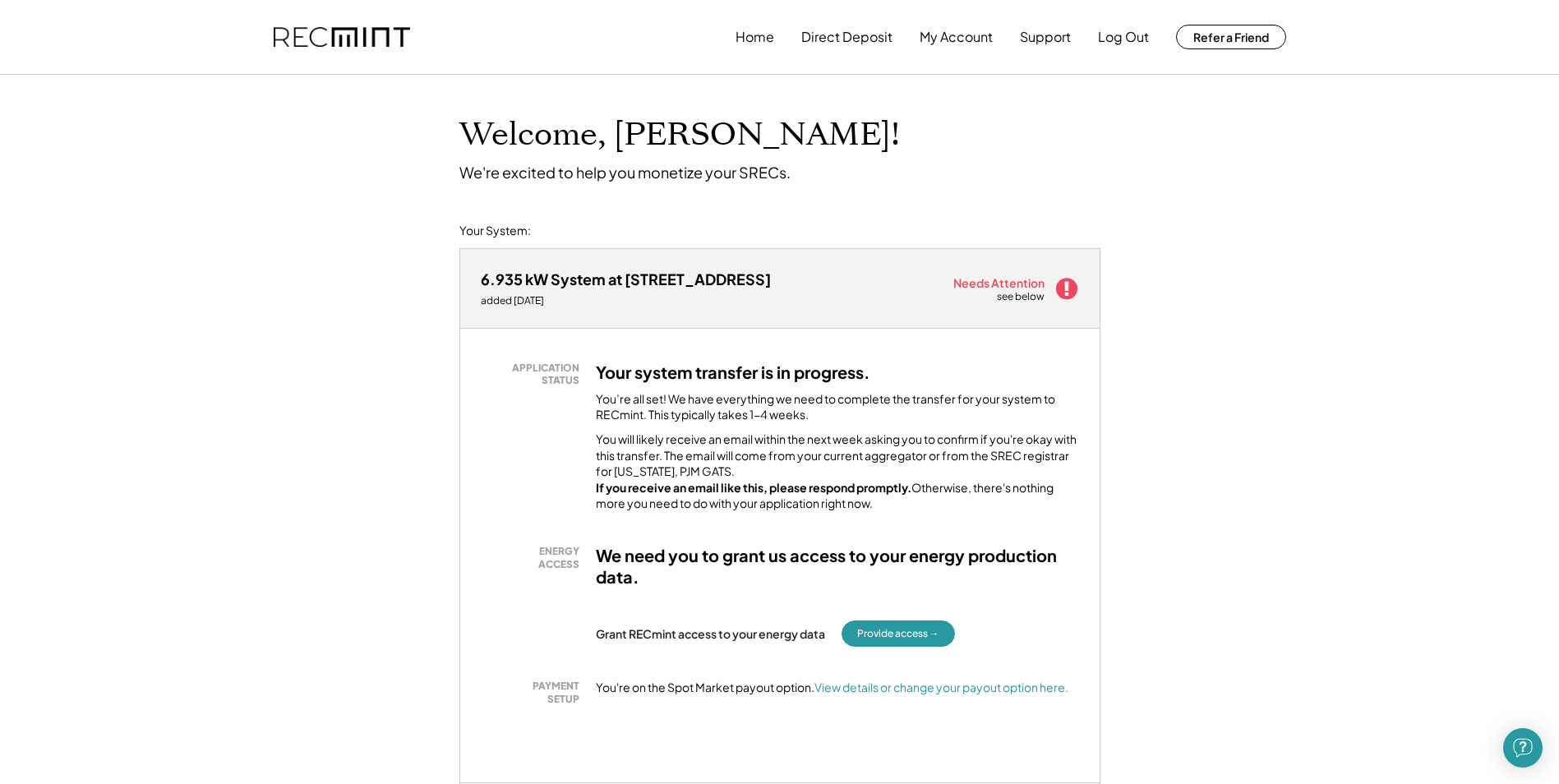
drag, startPoint x: 742, startPoint y: 482, endPoint x: 746, endPoint y: 494, distance: 12.6
click at [753, 492] on div "You will likely receive an email within the next week asking you to confirm if …" at bounding box center [837, 471] width 483 height 80
drag, startPoint x: 683, startPoint y: 456, endPoint x: 662, endPoint y: 460, distance: 21.4
click at [662, 460] on div "You will likely receive an email within the next week asking you to confirm if …" at bounding box center [837, 471] width 483 height 80
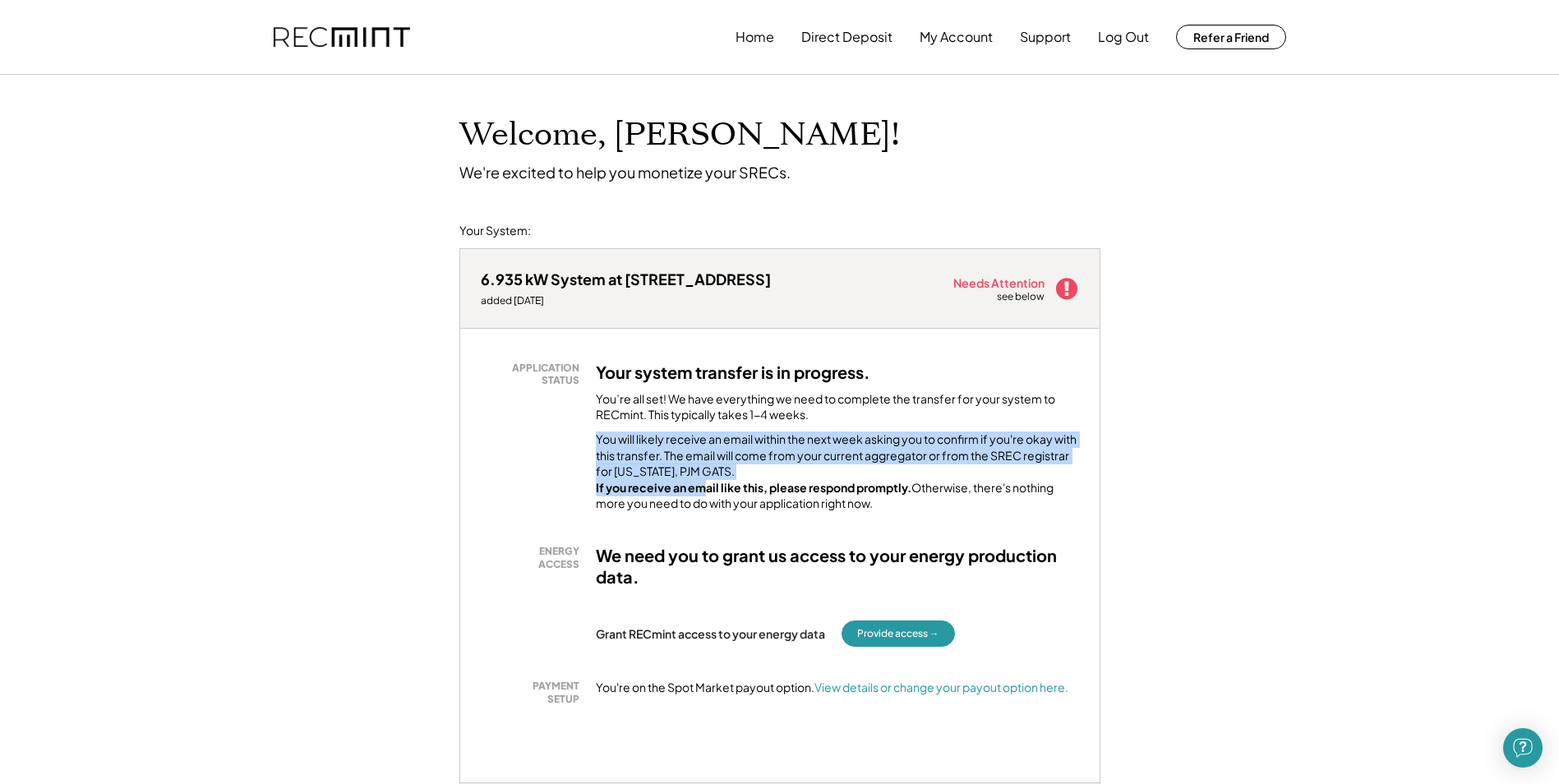
drag, startPoint x: 662, startPoint y: 460, endPoint x: 702, endPoint y: 509, distance: 63.3
click at [702, 509] on div "APPLICATION STATUS Your system transfer is in progress. You’re all set! We have…" at bounding box center [780, 437] width 599 height 151
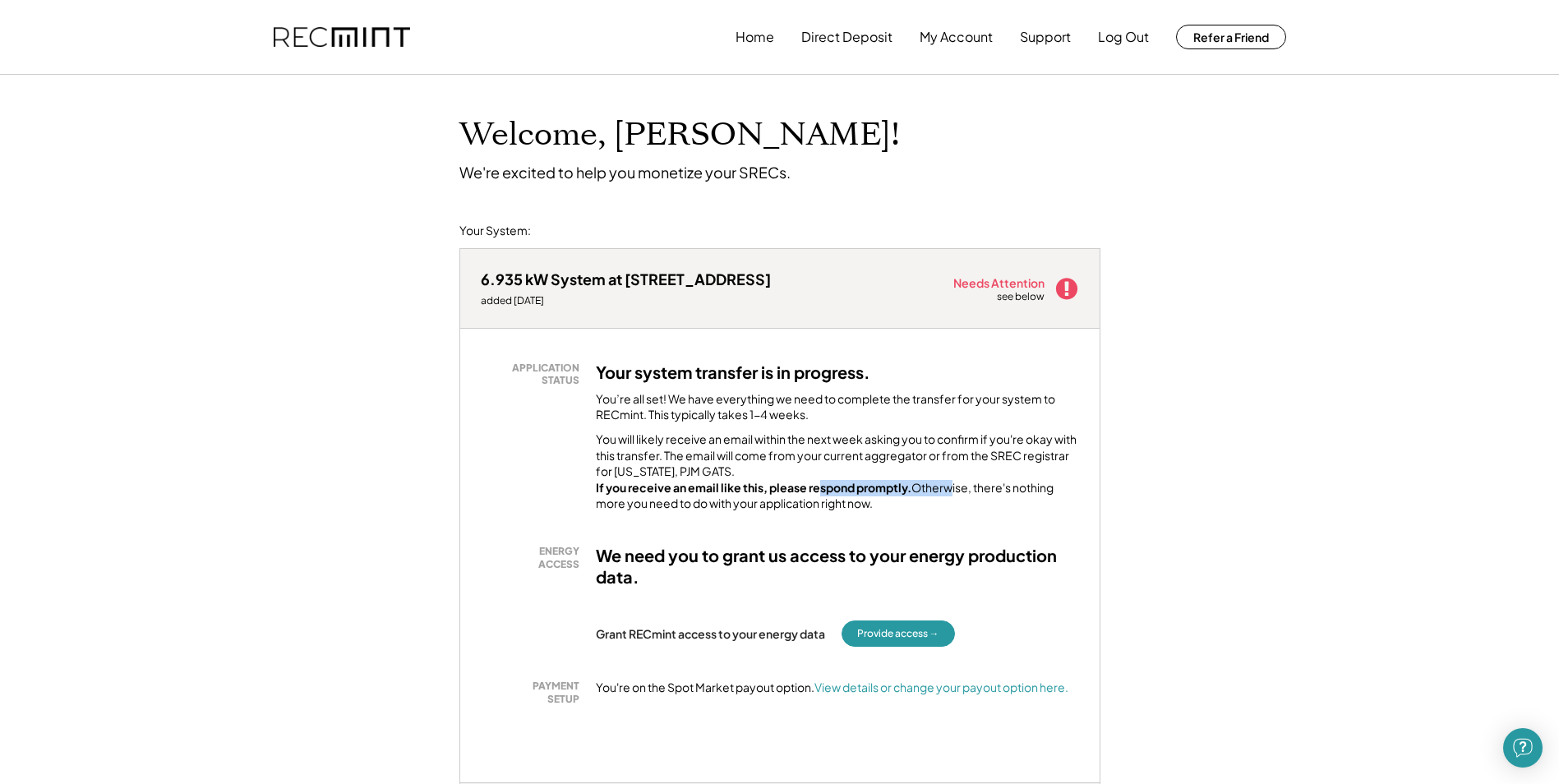
drag, startPoint x: 702, startPoint y: 509, endPoint x: 960, endPoint y: 519, distance: 258.2
click at [960, 512] on div "You will likely receive an email within the next week asking you to confirm if …" at bounding box center [837, 471] width 483 height 80
drag, startPoint x: 960, startPoint y: 519, endPoint x: 838, endPoint y: 542, distance: 124.1
click at [838, 537] on div "APPLICATION STATUS Your system transfer is in progress. You’re all set! We have…" at bounding box center [780, 556] width 640 height 454
click at [986, 512] on div "You will likely receive an email within the next week asking you to confirm if …" at bounding box center [837, 471] width 483 height 80
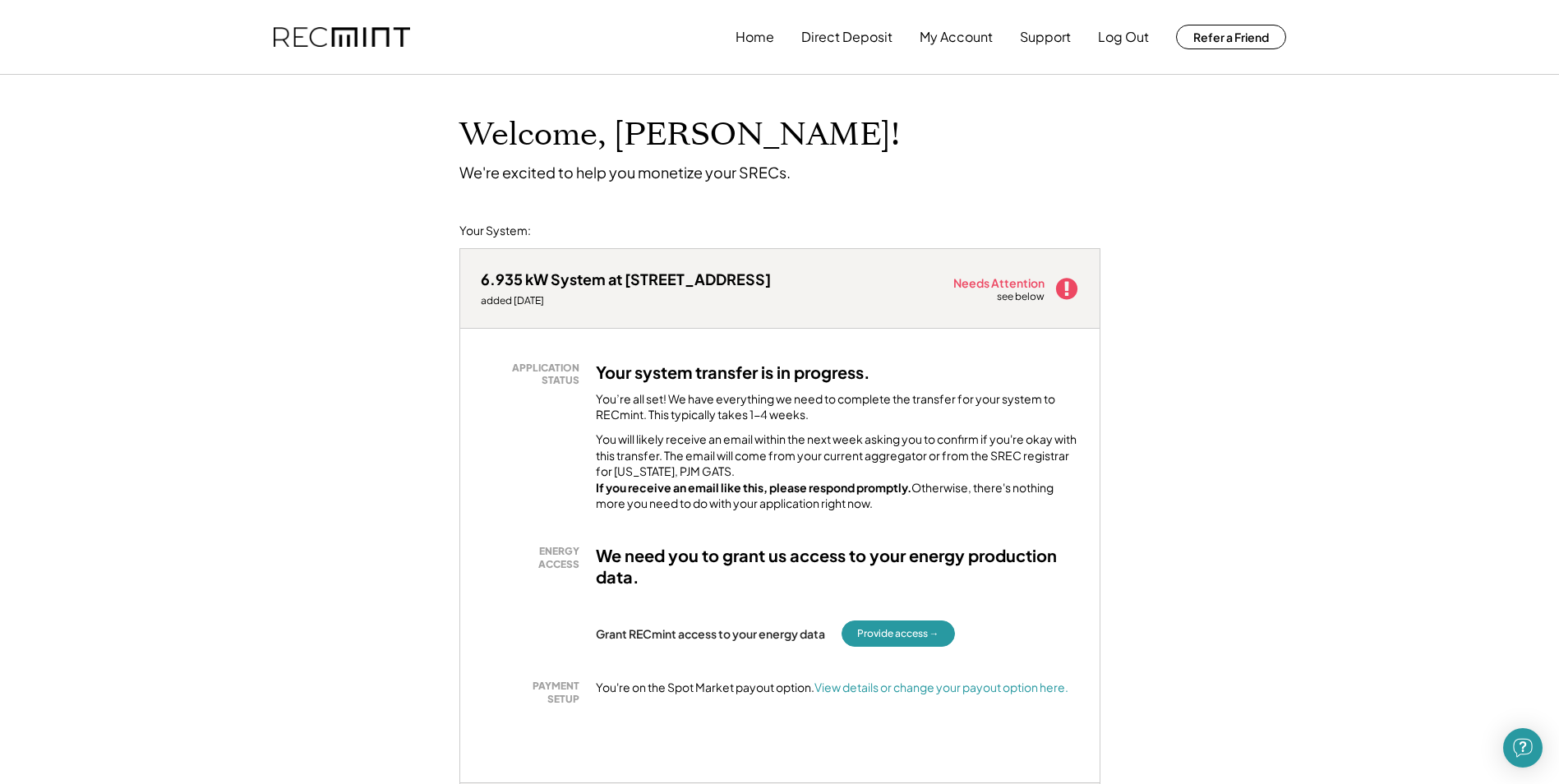
click at [643, 548] on div "APPLICATION STATUS Your system transfer is in progress. You’re all set! We have…" at bounding box center [780, 556] width 640 height 454
drag, startPoint x: 755, startPoint y: 518, endPoint x: 795, endPoint y: 524, distance: 40.4
click at [795, 512] on div "APPLICATION STATUS Your system transfer is in progress. You’re all set! We have…" at bounding box center [780, 437] width 599 height 151
drag
click at [624, 577] on h3 "We need you to grant us access to your energy production data." at bounding box center [837, 566] width 483 height 43
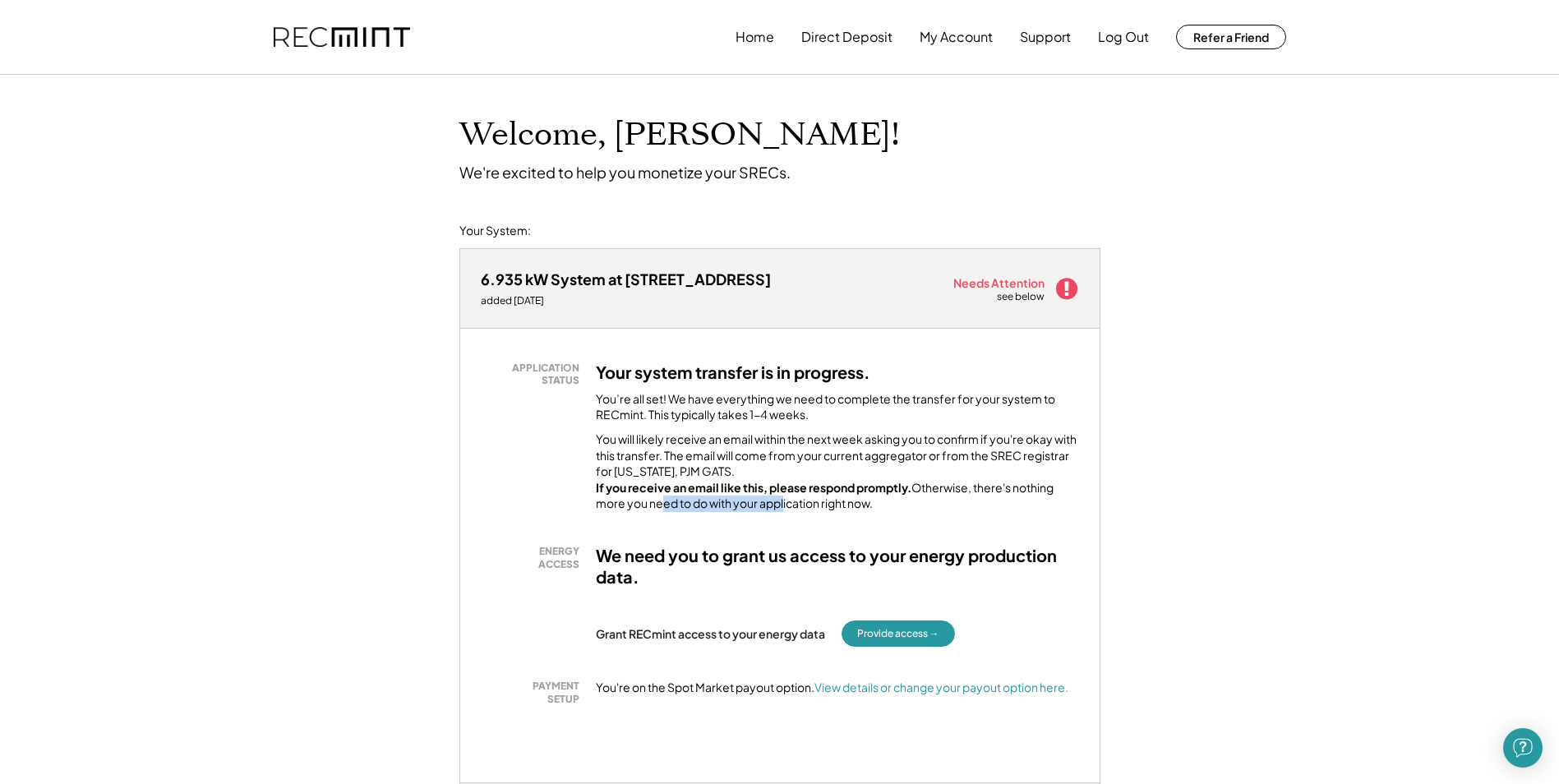
click at [793, 534] on div "APPLICATION STATUS Your system transfer is in progress. You’re all set! We have…" at bounding box center [780, 556] width 640 height 454
click at [714, 620] on div "ENERGY ACCESS We need you to grant us access to your energy production data. Gr…" at bounding box center [780, 596] width 599 height 102
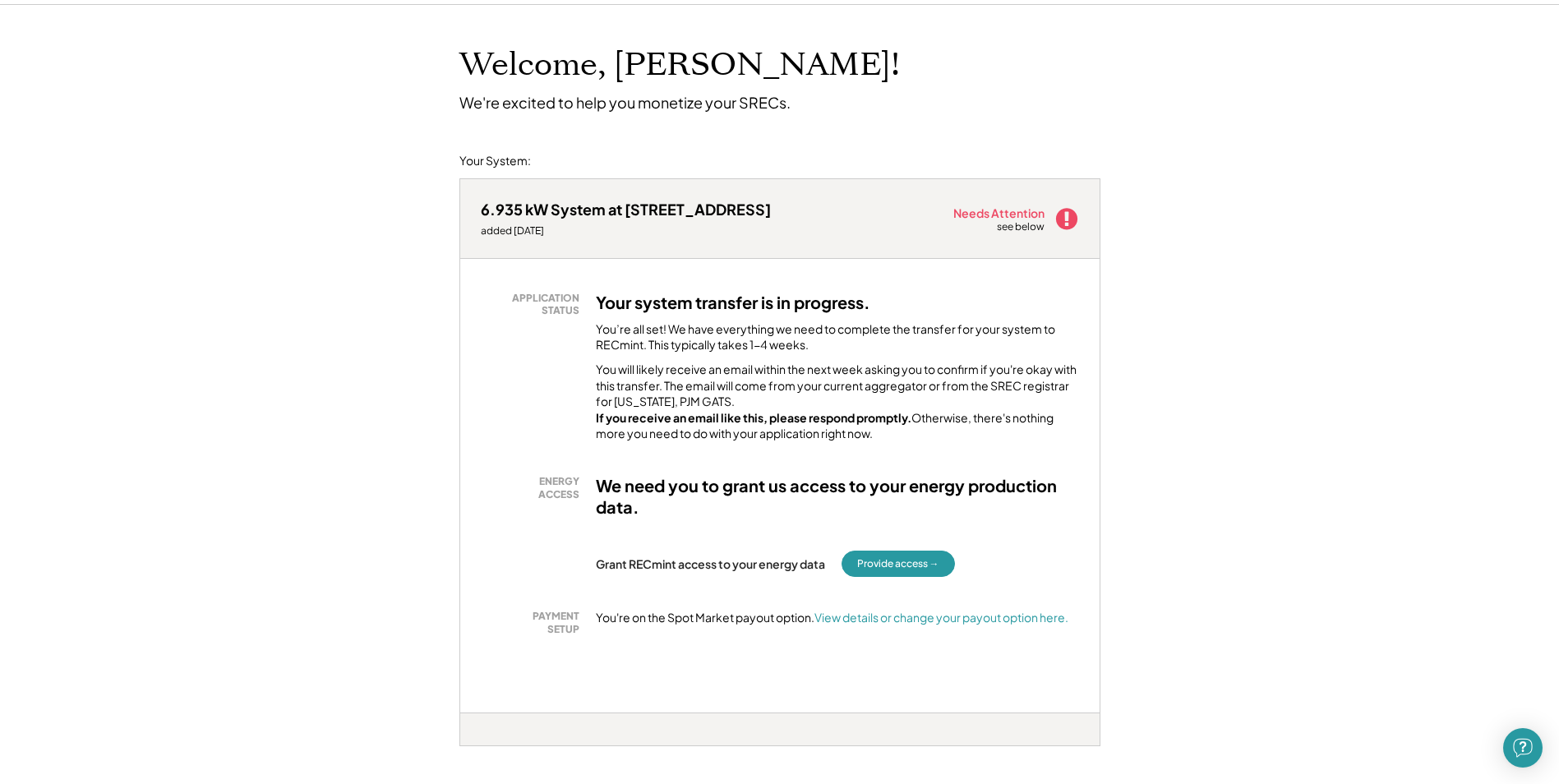
scroll to position [164, 0]
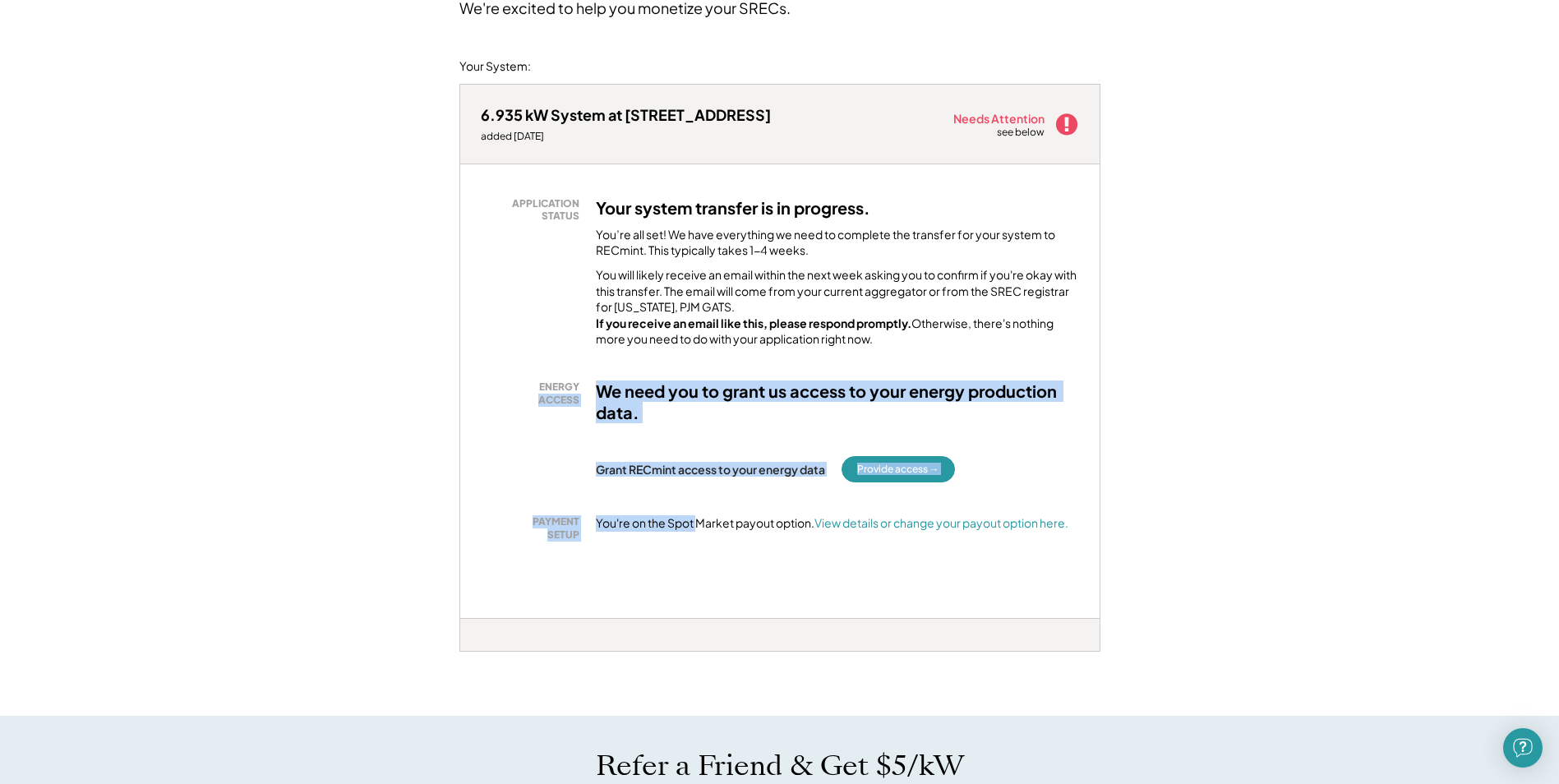
click at [748, 584] on div "APPLICATION STATUS Your system transfer is in progress. You’re all set! We have…" at bounding box center [780, 391] width 640 height 454
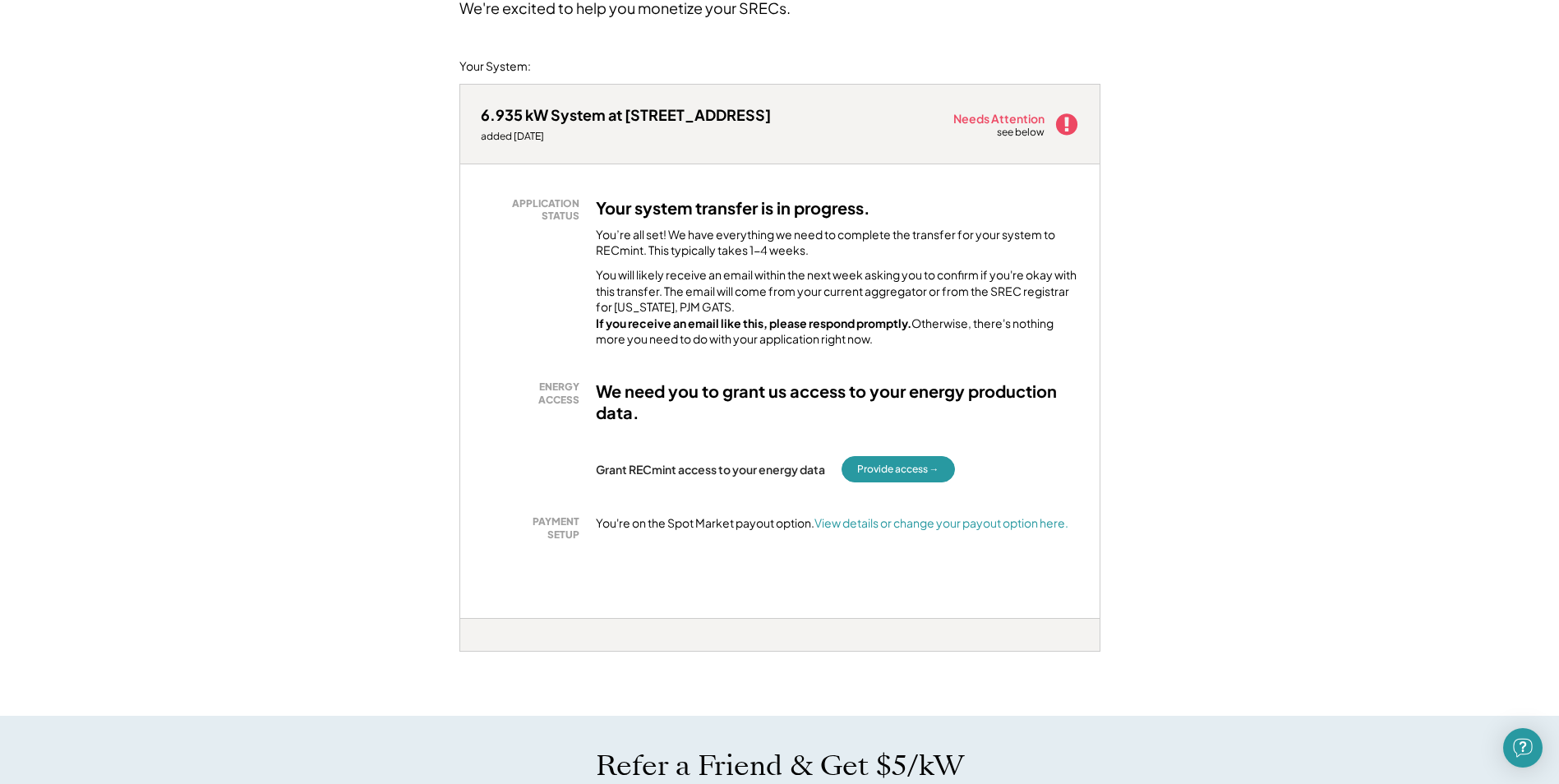
click at [704, 639] on div at bounding box center [780, 635] width 642 height 33
click at [849, 408] on div "ENERGY ACCESS We need you to grant us access to your energy production data." at bounding box center [780, 406] width 599 height 51
click at [592, 532] on div "PAYMENT SETUP You're on the Spot Market payout option. View details or change y…" at bounding box center [780, 528] width 599 height 26
click at [885, 416] on h3 "We need you to grant us access to your energy production data." at bounding box center [837, 401] width 483 height 43
click at [737, 477] on div "Grant RECmint access to your energy data" at bounding box center [710, 470] width 229 height 15
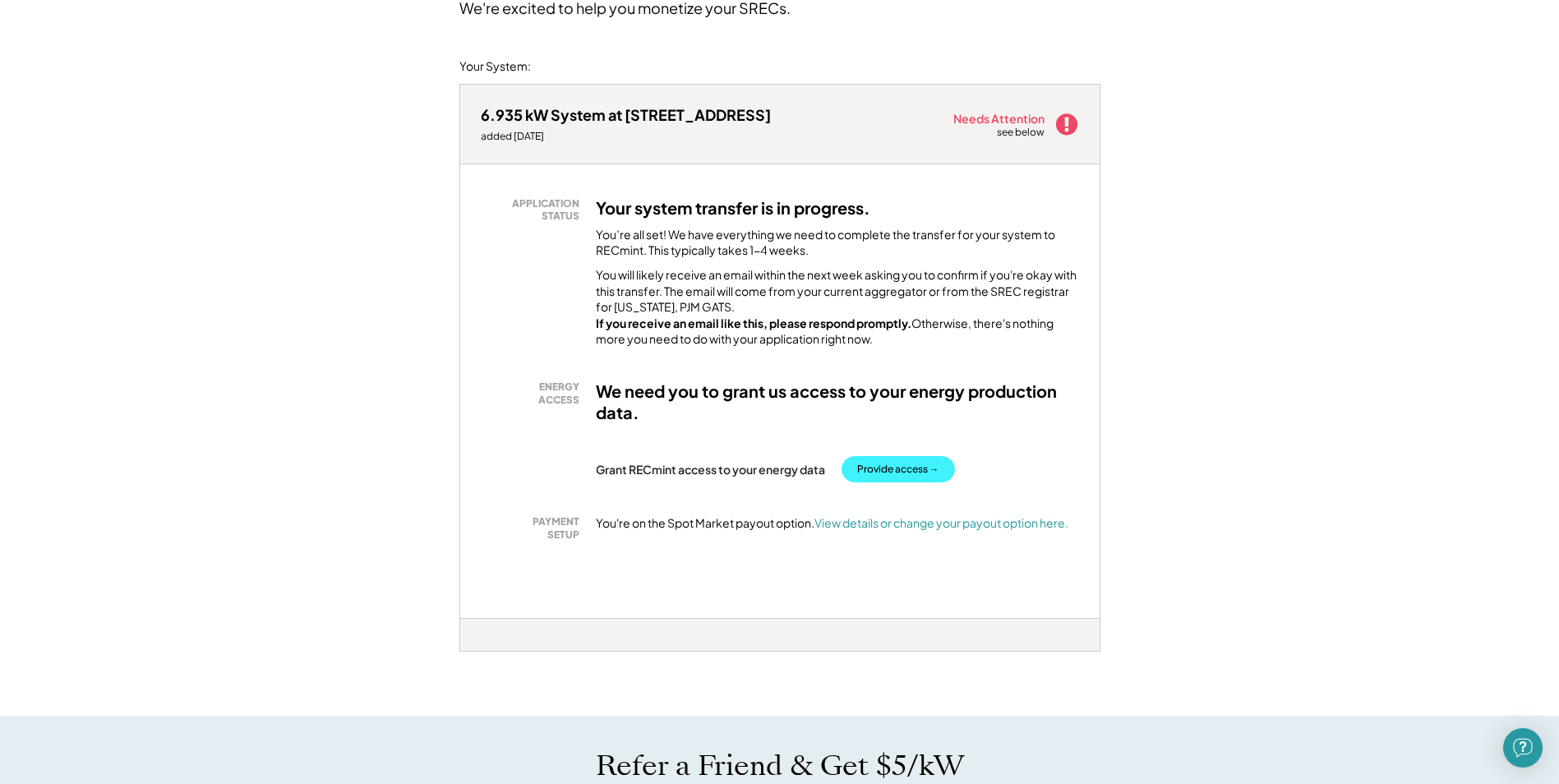
click at [887, 482] on button "Provide access →" at bounding box center [898, 469] width 113 height 26
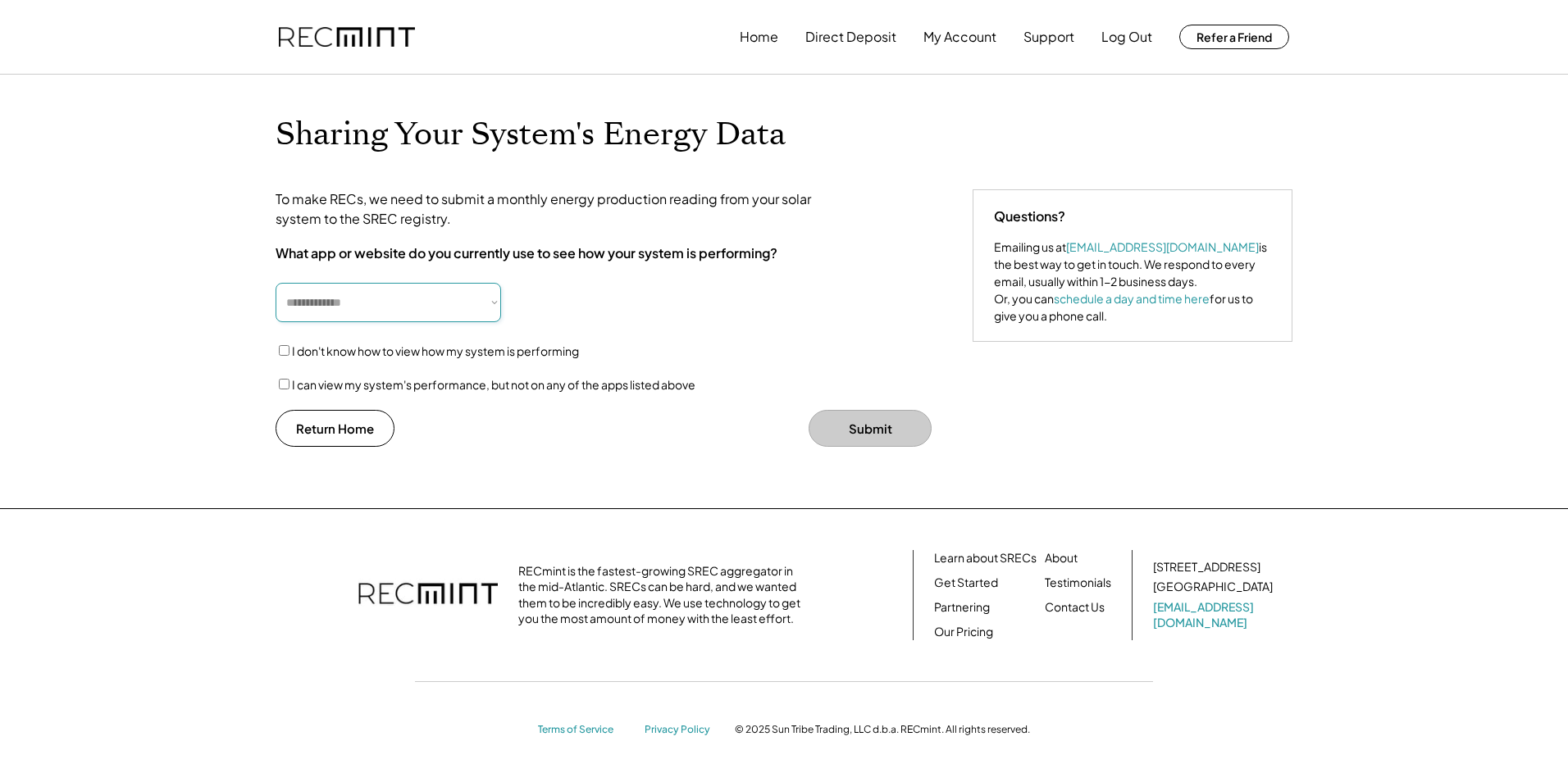
click at [392, 306] on select "**********" at bounding box center [387, 302] width 225 height 39
click at [243, 404] on div "**********" at bounding box center [784, 391] width 1568 height 782
click at [433, 315] on select "**********" at bounding box center [387, 302] width 225 height 39
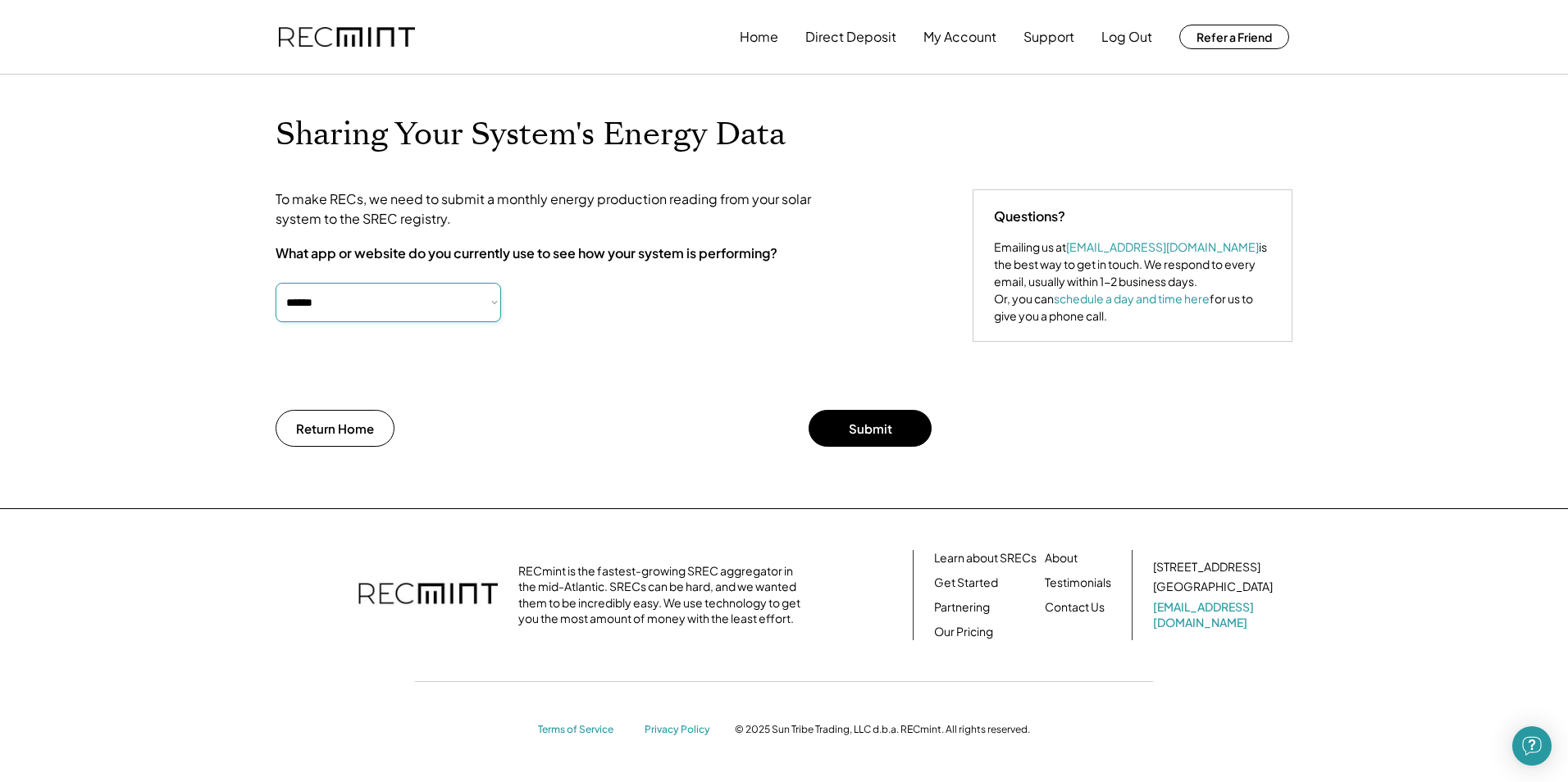
click at [421, 300] on select "**********" at bounding box center [387, 302] width 225 height 39
select select "*******"
click at [275, 283] on select "**********" at bounding box center [387, 302] width 225 height 39
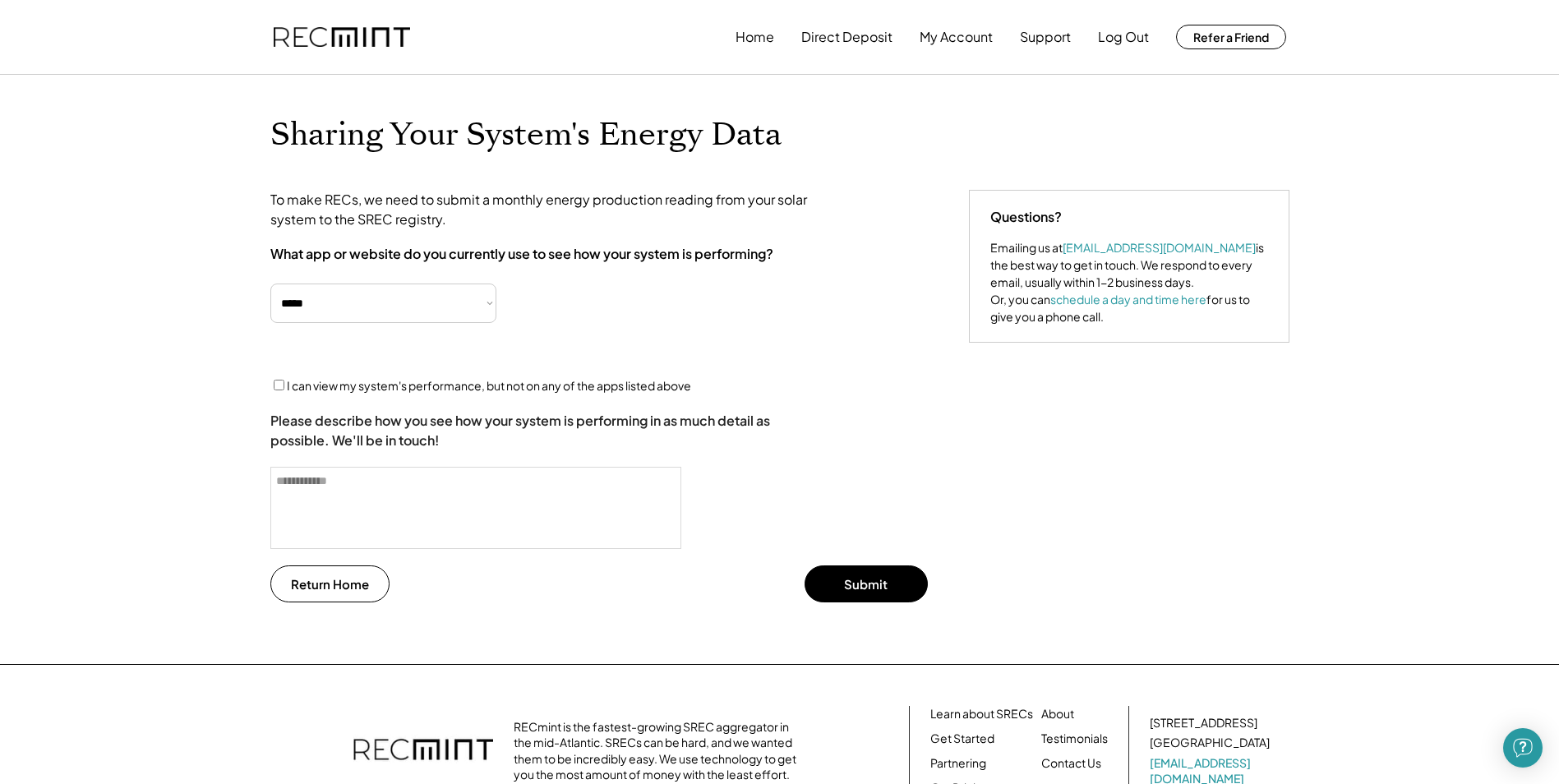
click at [343, 505] on textarea at bounding box center [476, 508] width 411 height 82
click at [314, 484] on textarea at bounding box center [476, 508] width 411 height 82
type textarea "**********"
click at [906, 591] on button "Submit" at bounding box center [866, 584] width 123 height 37
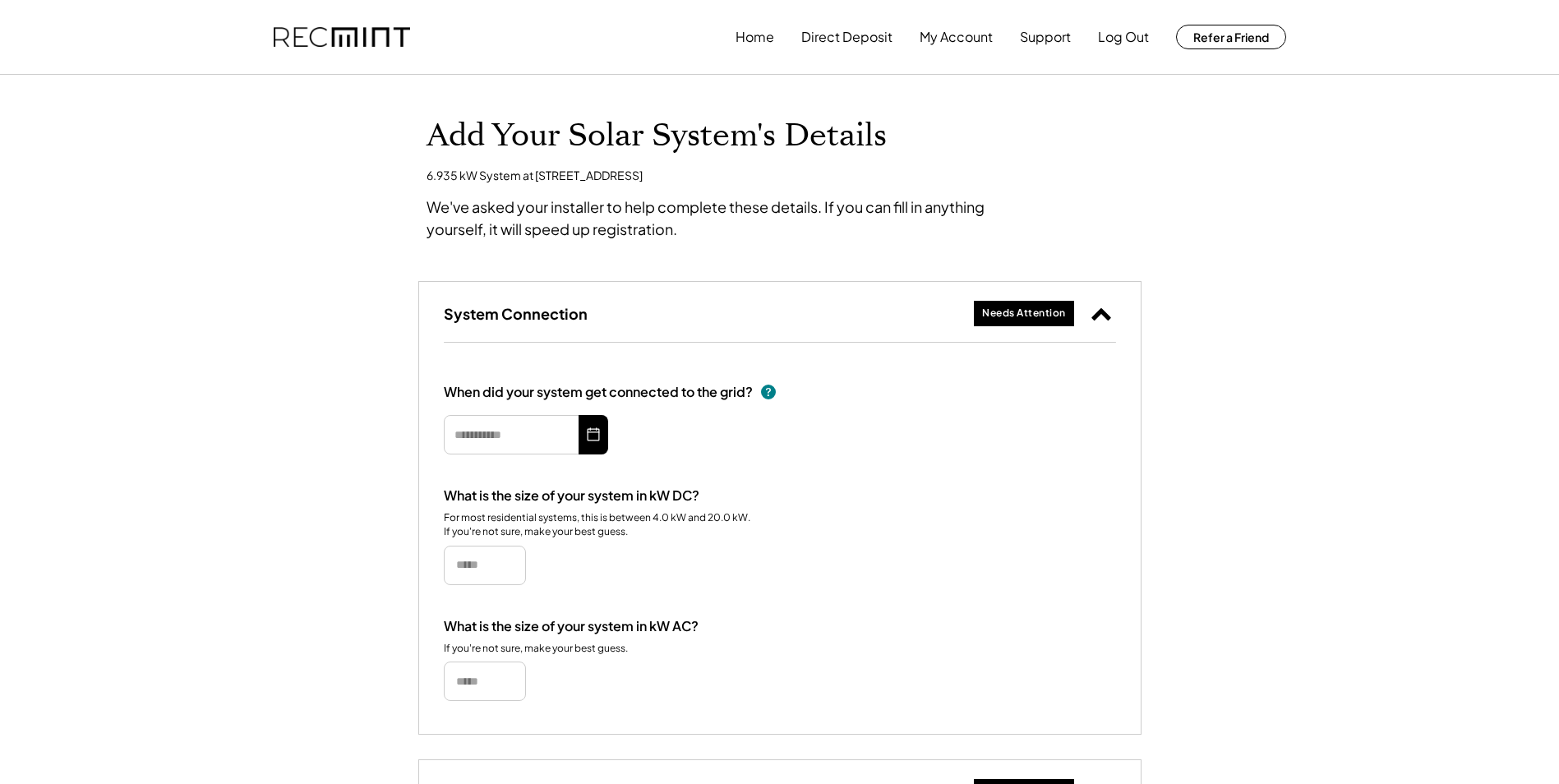
drag, startPoint x: 308, startPoint y: 333, endPoint x: 378, endPoint y: 347, distance: 71.4
click at [310, 331] on div "Add Your Solar System's Details 6.935 kW System at [STREET_ADDRESS] We've asked…" at bounding box center [780, 597] width 1559 height 1042
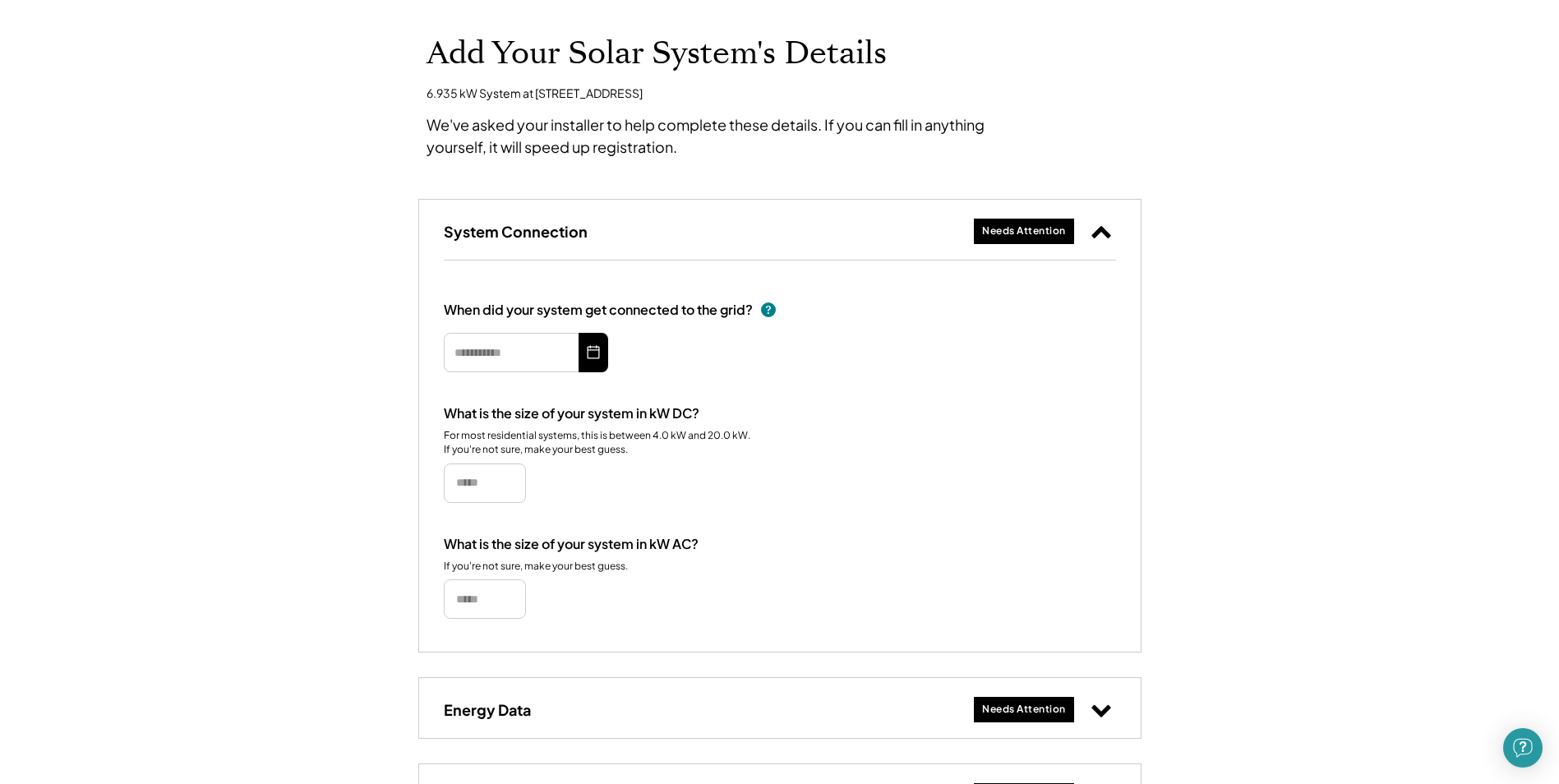
click at [591, 362] on icon at bounding box center [593, 352] width 16 height 26
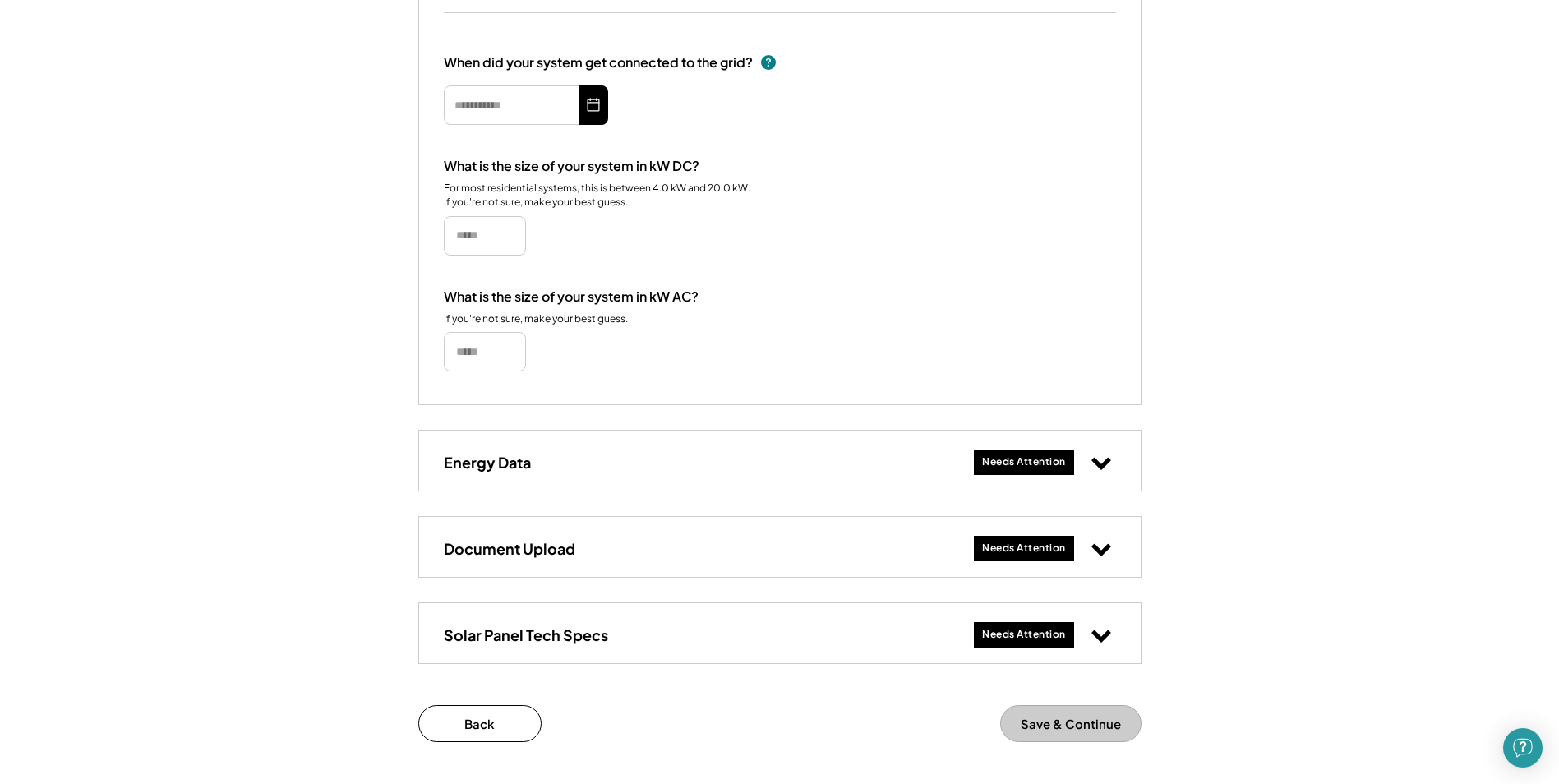
scroll to position [329, 0]
click at [1104, 462] on icon at bounding box center [1101, 462] width 21 height 21
select select "*******"
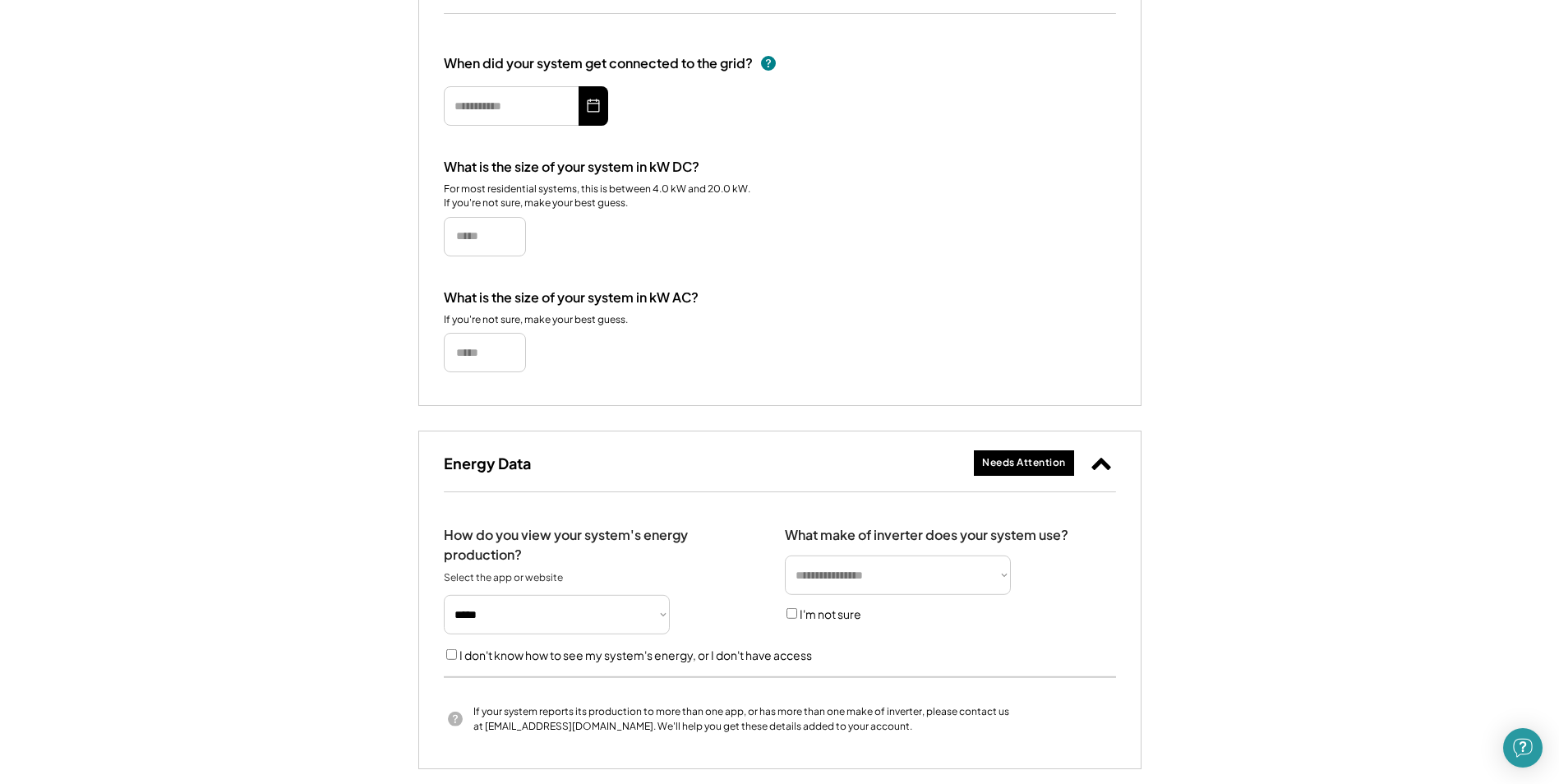
drag, startPoint x: 331, startPoint y: 513, endPoint x: 388, endPoint y: 507, distance: 57.3
click at [332, 513] on div "**********" at bounding box center [780, 406] width 1559 height 1319
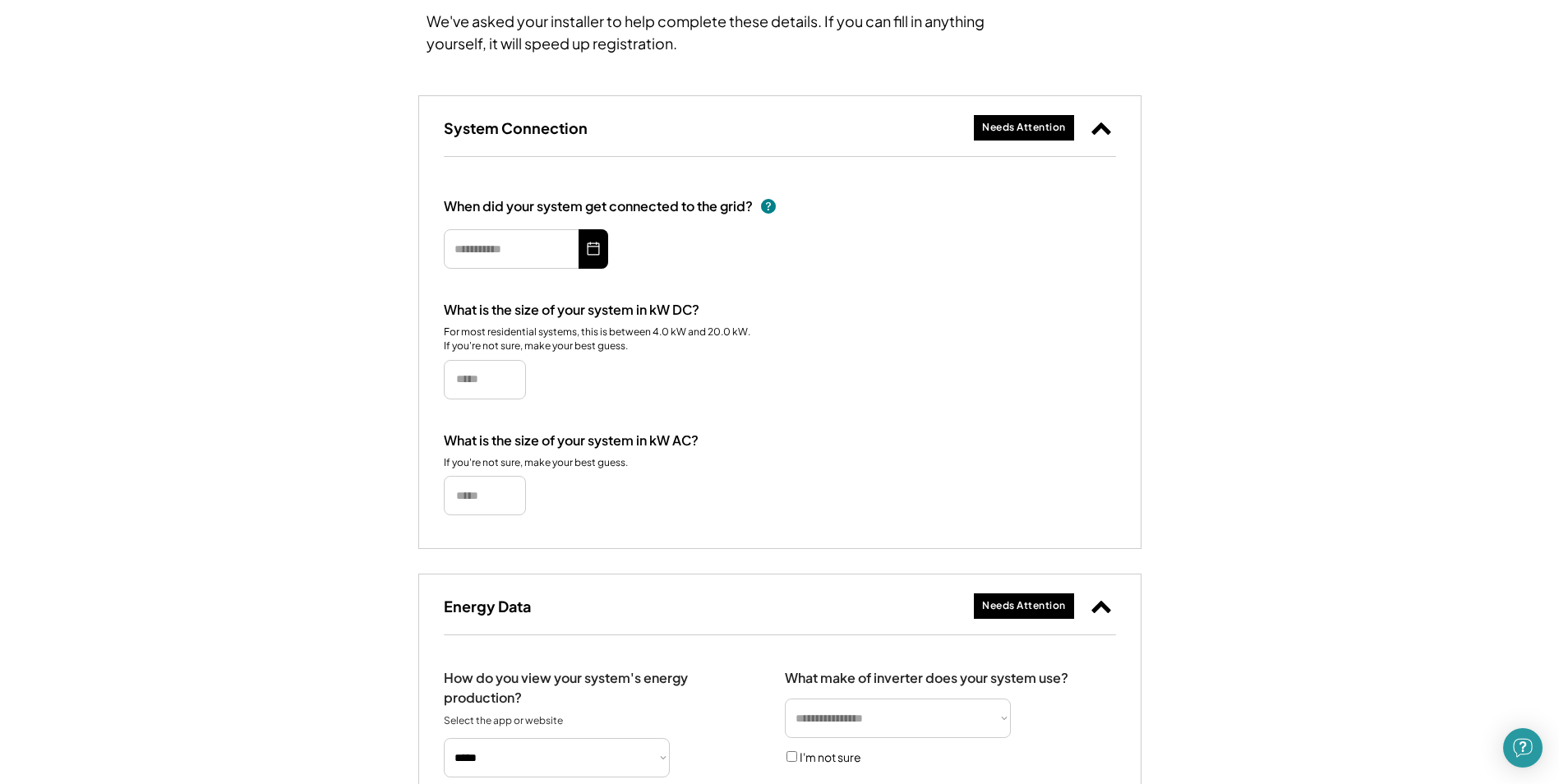
scroll to position [0, 0]
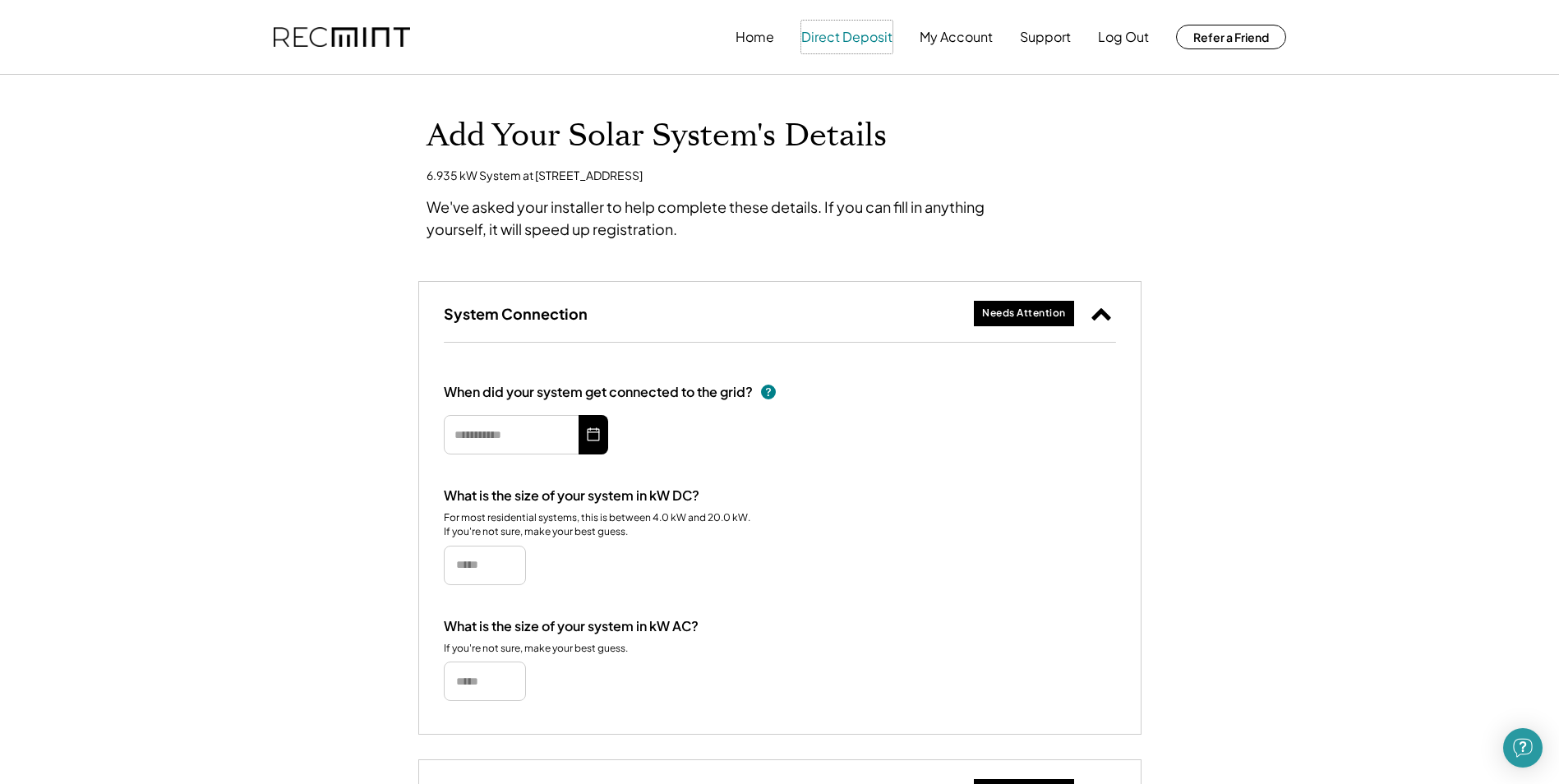
click at [849, 37] on button "Direct Deposit" at bounding box center [847, 37] width 91 height 33
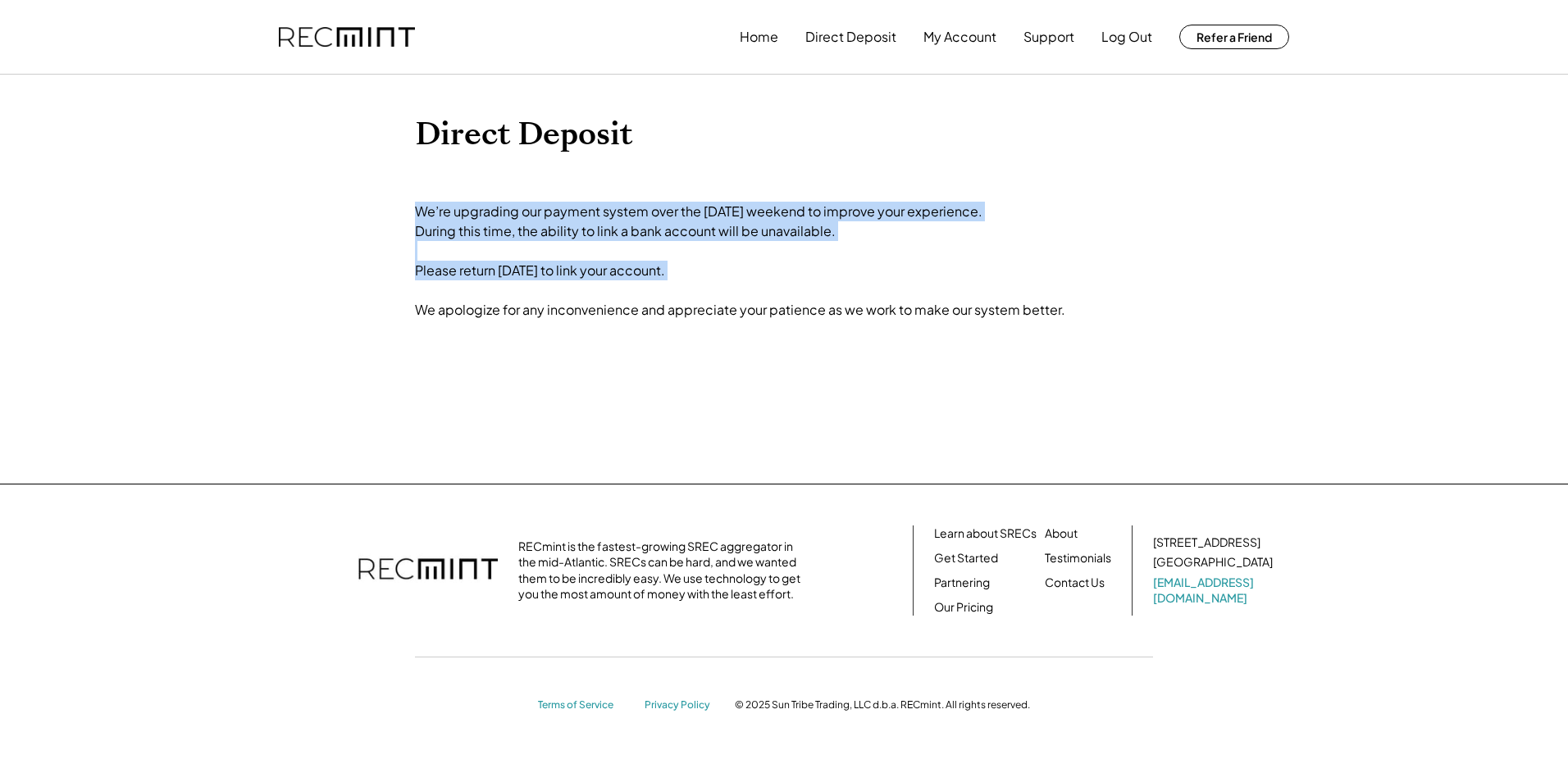
drag, startPoint x: 416, startPoint y: 190, endPoint x: 774, endPoint y: 295, distance: 373.1
click at [774, 295] on div "Home Direct Deposit My Account Support Log Out Refer a Friend Direct Deposit We…" at bounding box center [784, 391] width 1568 height 782
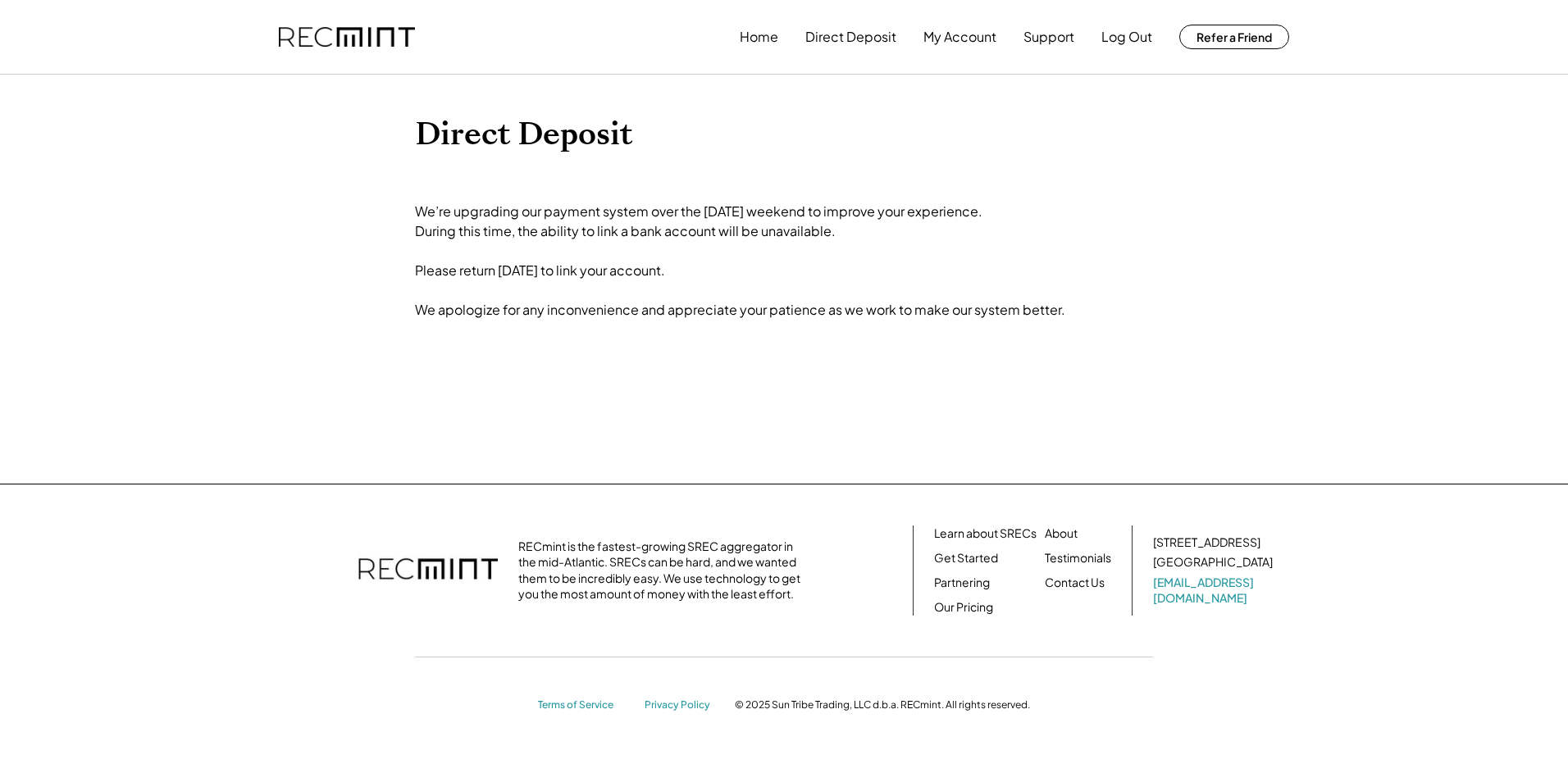
drag, startPoint x: 774, startPoint y: 295, endPoint x: 747, endPoint y: 359, distance: 69.5
click at [747, 359] on div "Direct Deposit We’re upgrading our payment system over the [DATE] weekend to im…" at bounding box center [784, 279] width 738 height 327
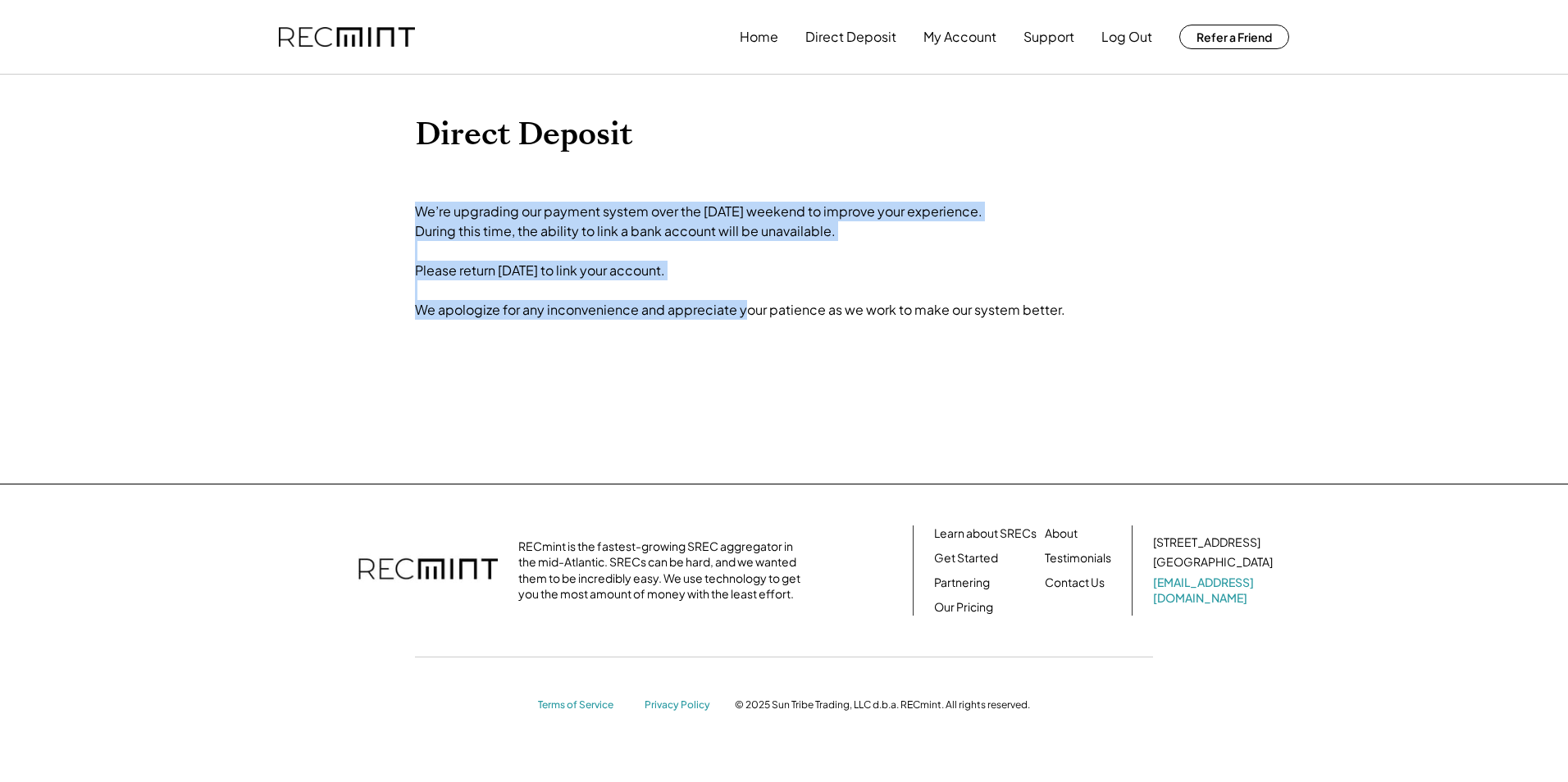
drag, startPoint x: 633, startPoint y: 254, endPoint x: 758, endPoint y: 360, distance: 163.9
click at [758, 360] on div "Direct Deposit We’re upgrading our payment system over the [DATE] weekend to im…" at bounding box center [784, 279] width 738 height 327
drag, startPoint x: 758, startPoint y: 360, endPoint x: 725, endPoint y: 406, distance: 56.6
click at [726, 405] on div "Direct Deposit We’re upgrading our payment system over the [DATE] weekend to im…" at bounding box center [784, 279] width 738 height 327
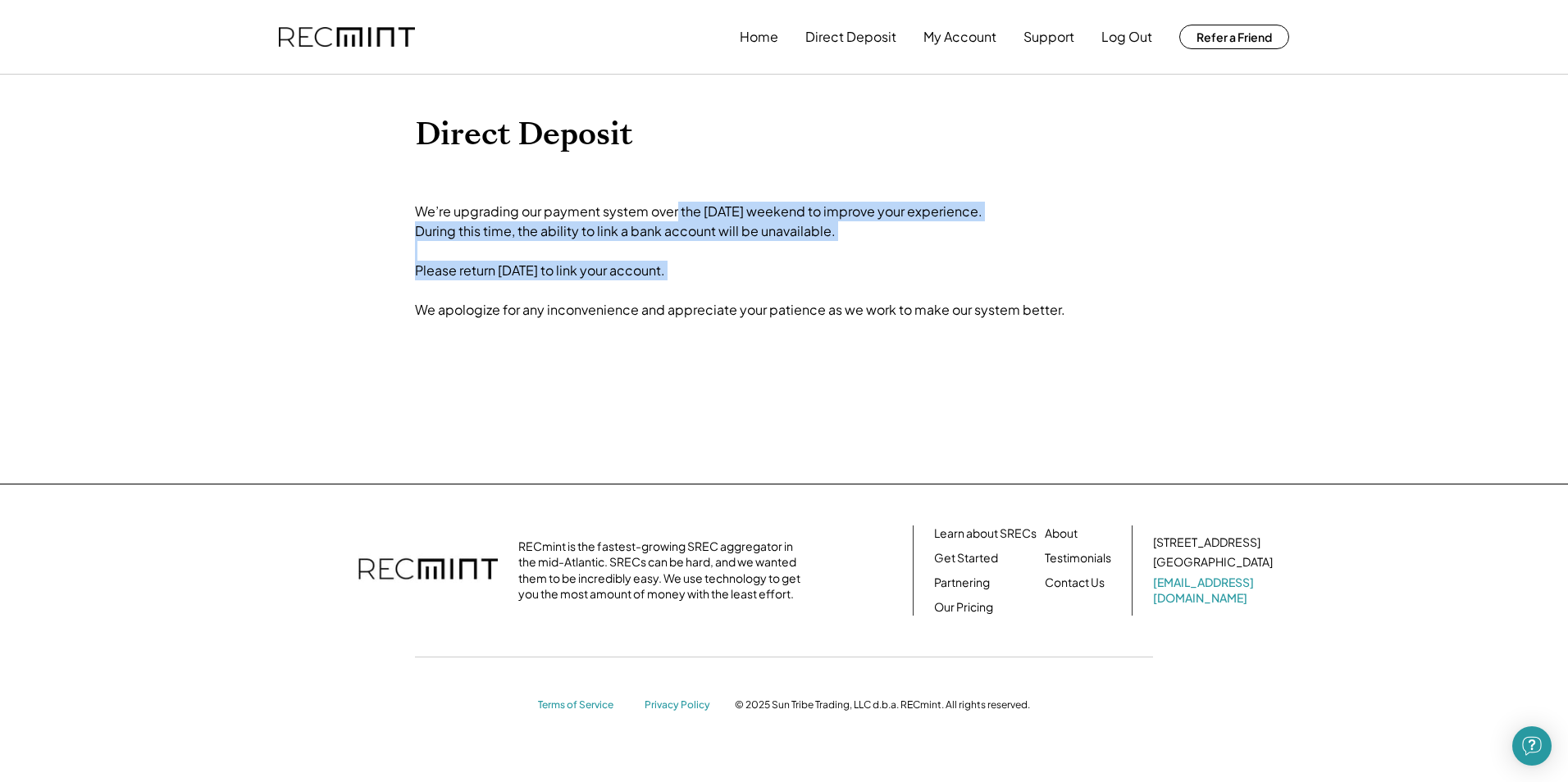
drag, startPoint x: 736, startPoint y: 197, endPoint x: 910, endPoint y: 313, distance: 209.1
click at [910, 313] on div "Direct Deposit We’re upgrading our payment system over the Labor Day weekend to…" at bounding box center [784, 279] width 738 height 327
drag, startPoint x: 910, startPoint y: 313, endPoint x: 894, endPoint y: 387, distance: 75.7
click at [895, 387] on div "Direct Deposit We’re upgrading our payment system over the Labor Day weekend to…" at bounding box center [784, 279] width 738 height 327
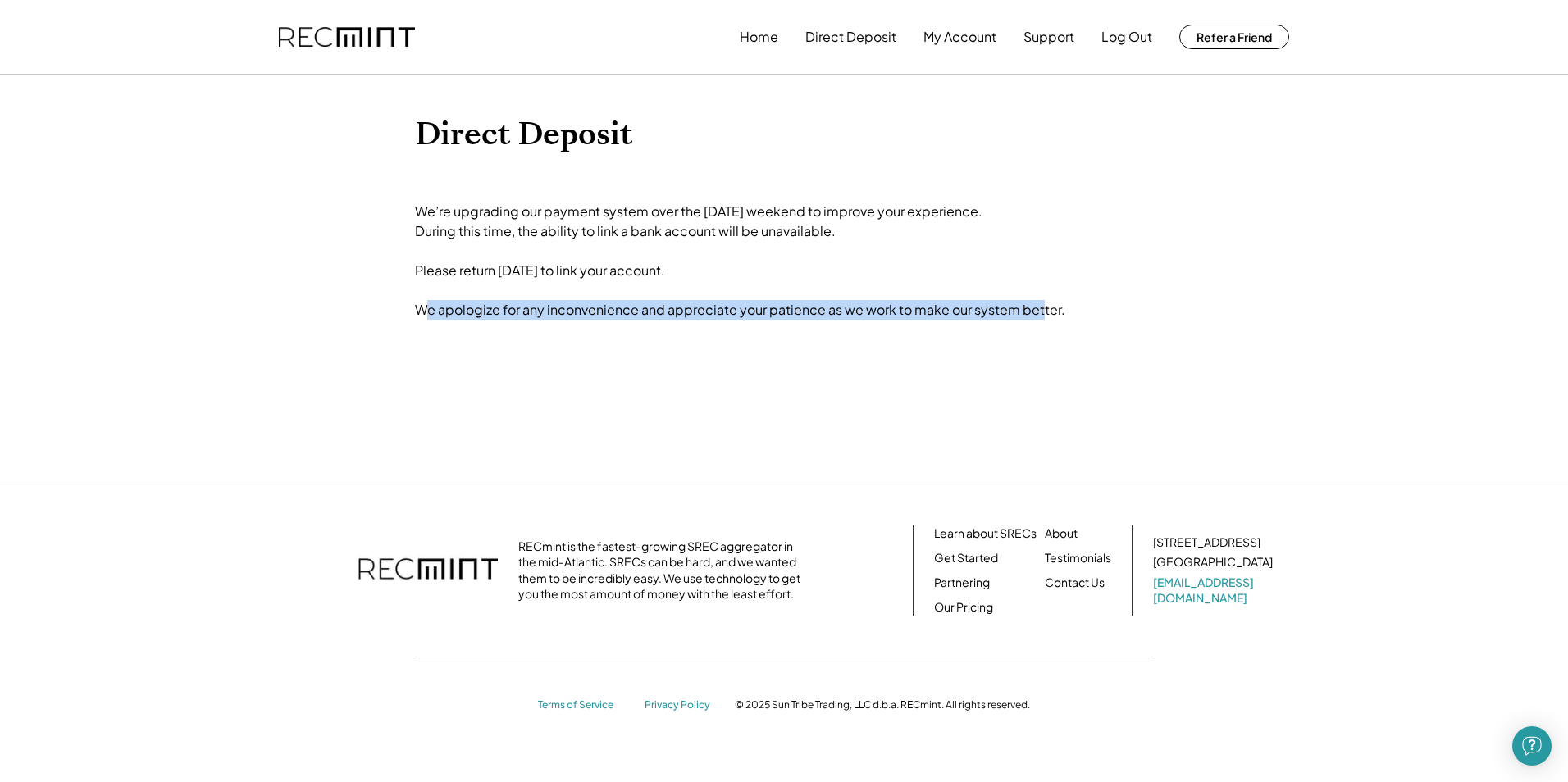
drag, startPoint x: 959, startPoint y: 314, endPoint x: 429, endPoint y: 314, distance: 530.0
click at [429, 314] on div "We’re upgrading our payment system over the Labor Day weekend to improve your e…" at bounding box center [739, 261] width 650 height 118
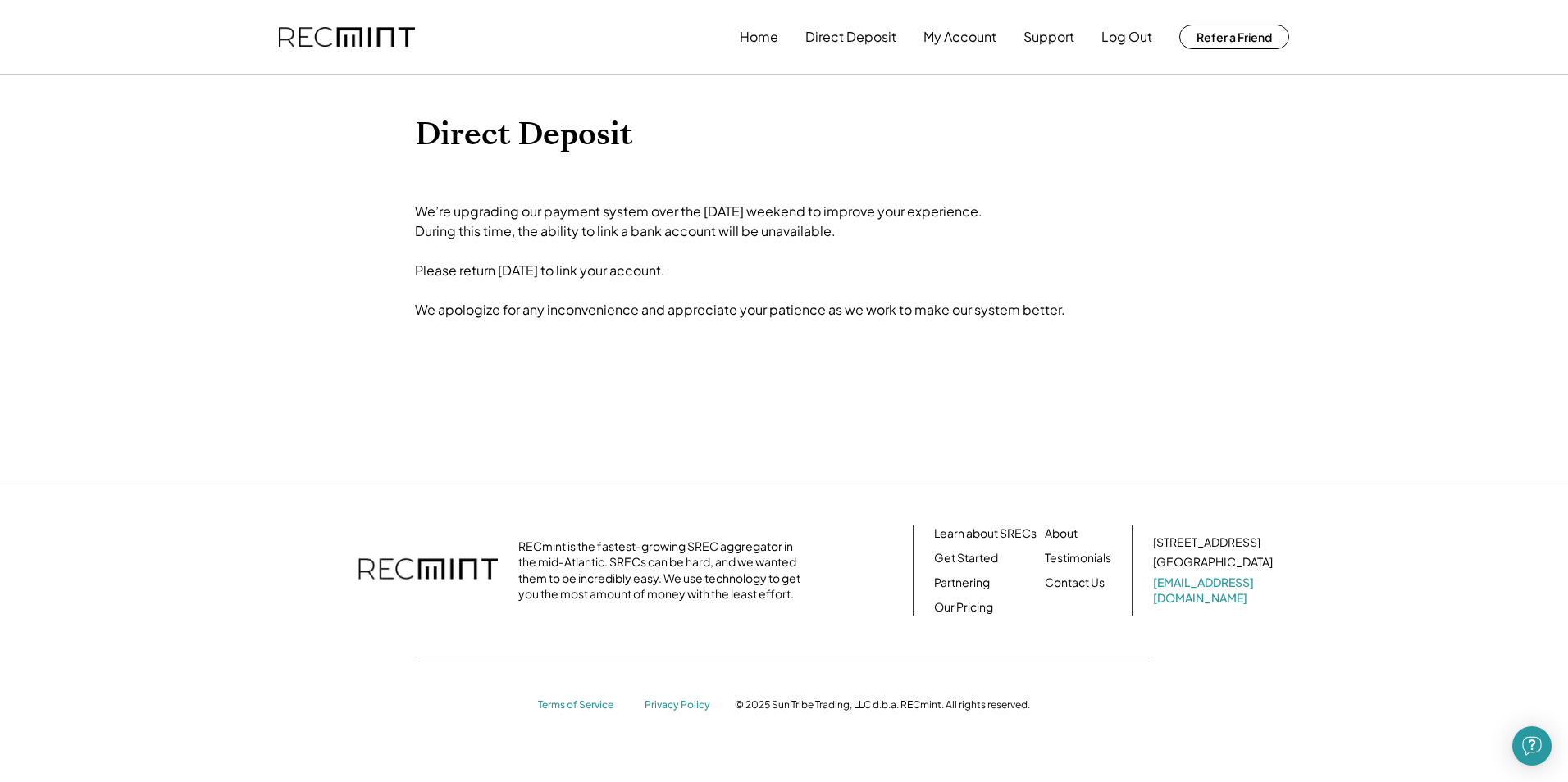
drag, startPoint x: 429, startPoint y: 314, endPoint x: 387, endPoint y: 270, distance: 60.8
click at [384, 292] on div "Home Direct Deposit My Account Support Log Out Refer a Friend Direct Deposit We…" at bounding box center [784, 391] width 1568 height 782
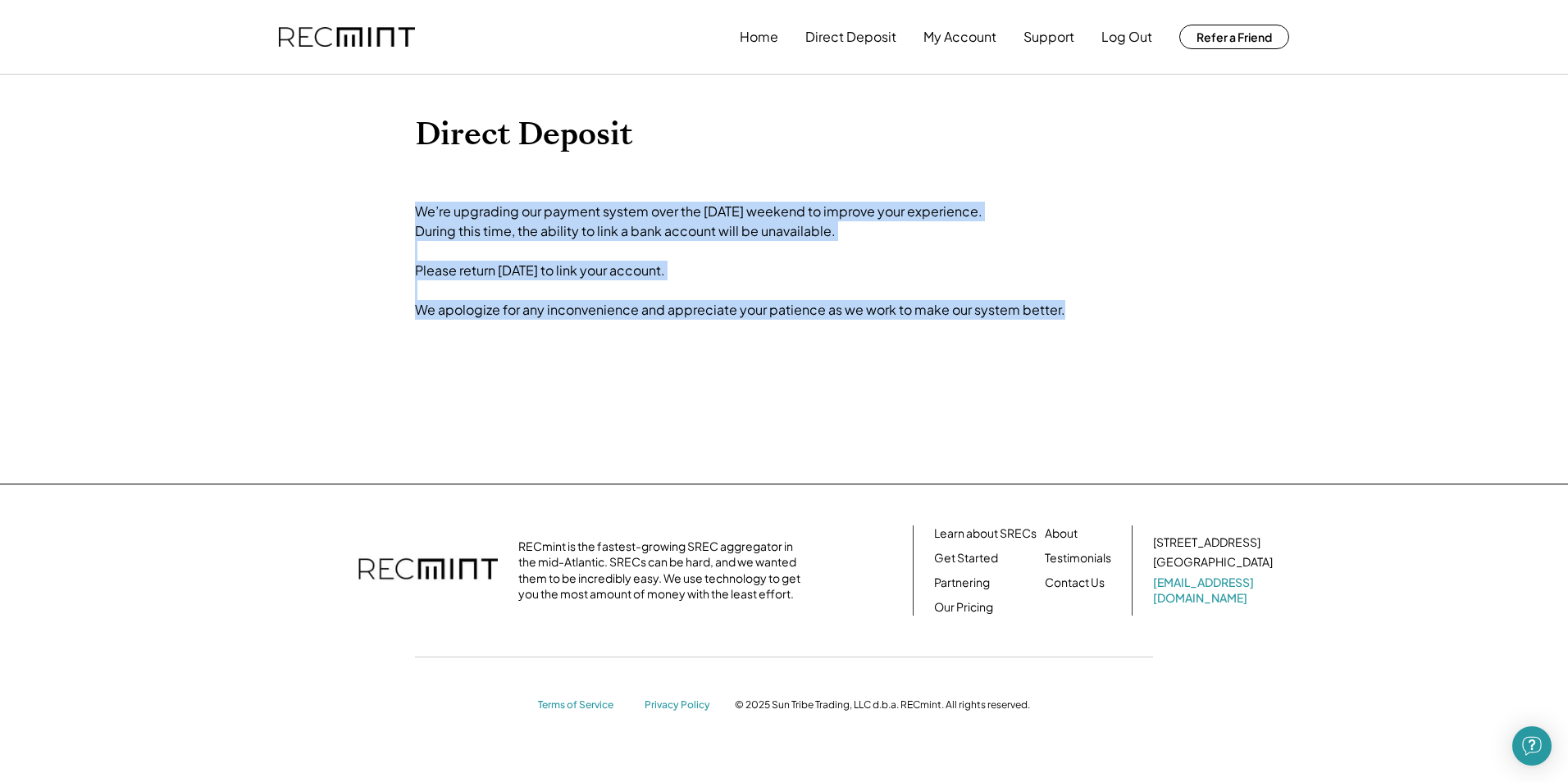
drag, startPoint x: 920, startPoint y: 348, endPoint x: 1149, endPoint y: 491, distance: 270.0
click at [1149, 491] on div "Home Direct Deposit My Account Support Log Out Refer a Friend Direct Deposit We…" at bounding box center [784, 391] width 1568 height 782
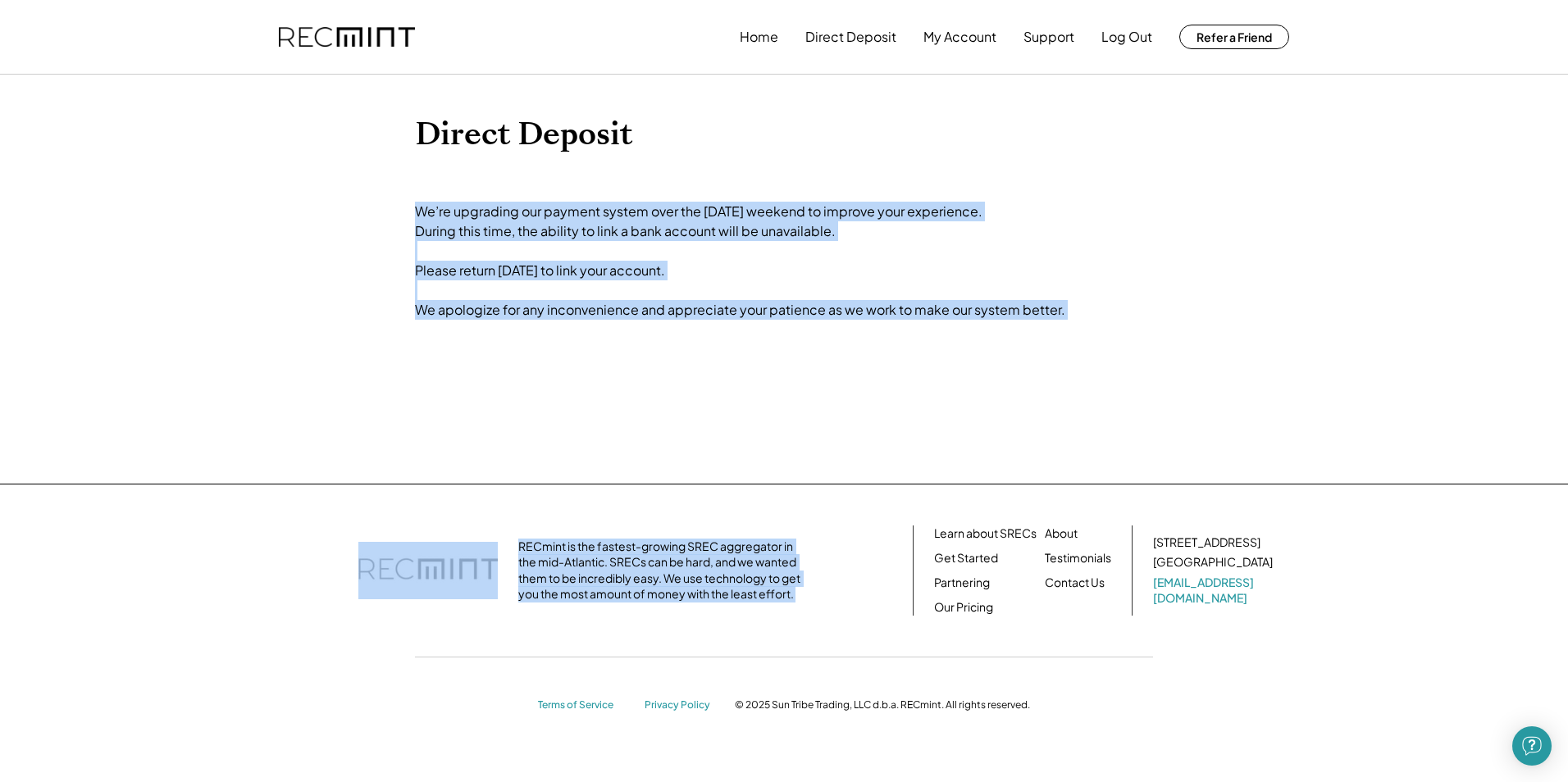
drag, startPoint x: 1149, startPoint y: 491, endPoint x: 727, endPoint y: 425, distance: 427.1
click at [727, 425] on div "Direct Deposit We’re upgrading our payment system over the Labor Day weekend to…" at bounding box center [784, 279] width 738 height 327
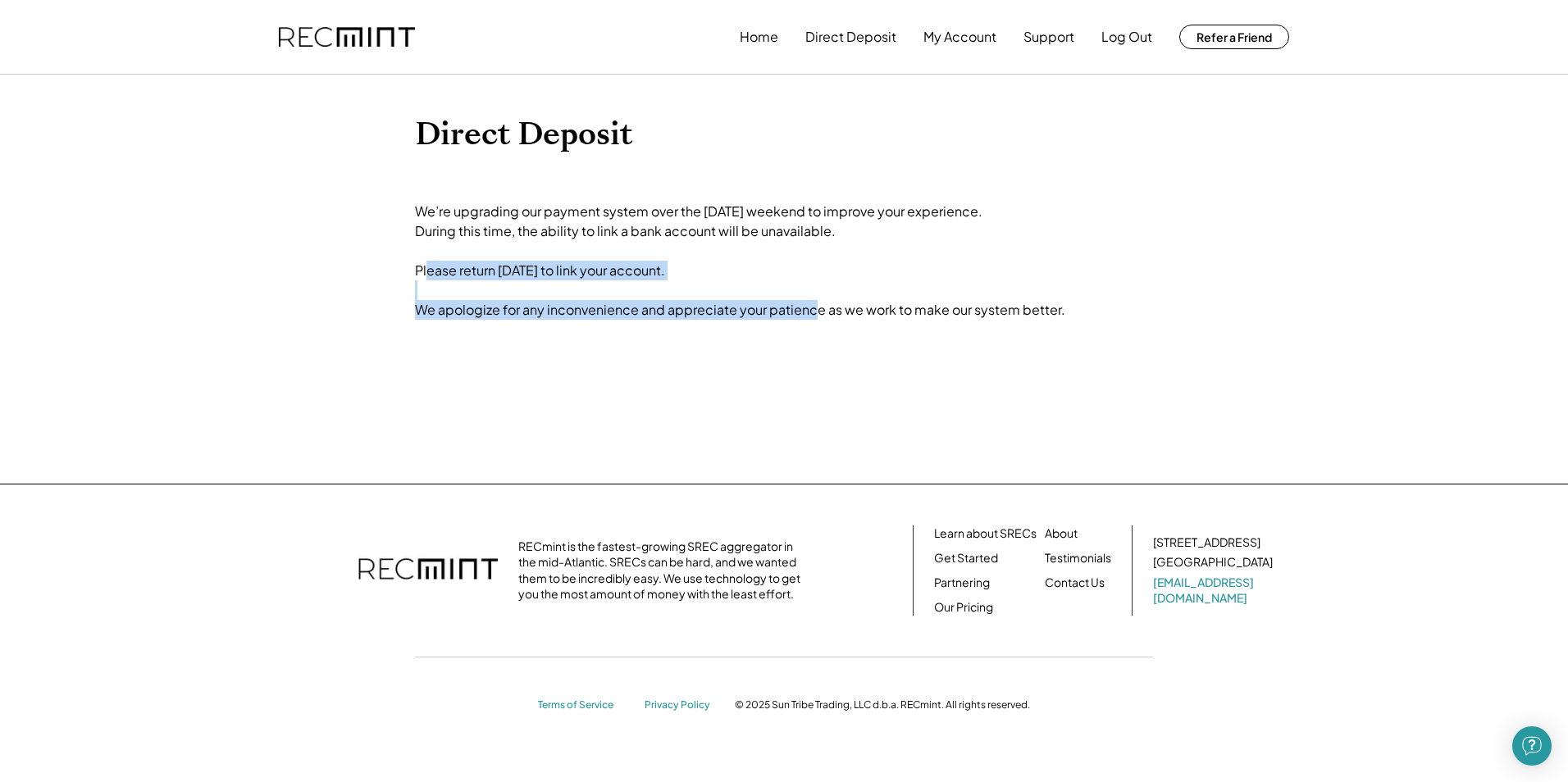
drag, startPoint x: 804, startPoint y: 313, endPoint x: 814, endPoint y: 328, distance: 18.0
click at [814, 328] on div "Direct Deposit We’re upgrading our payment system over the Labor Day weekend to…" at bounding box center [784, 279] width 738 height 327
drag, startPoint x: 814, startPoint y: 328, endPoint x: 748, endPoint y: 441, distance: 130.9
click at [748, 441] on div "Direct Deposit We’re upgrading our payment system over the Labor Day weekend to…" at bounding box center [784, 279] width 738 height 327
click at [427, 291] on div "We’re upgrading our payment system over the Labor Day weekend to improve your e…" at bounding box center [739, 261] width 650 height 118
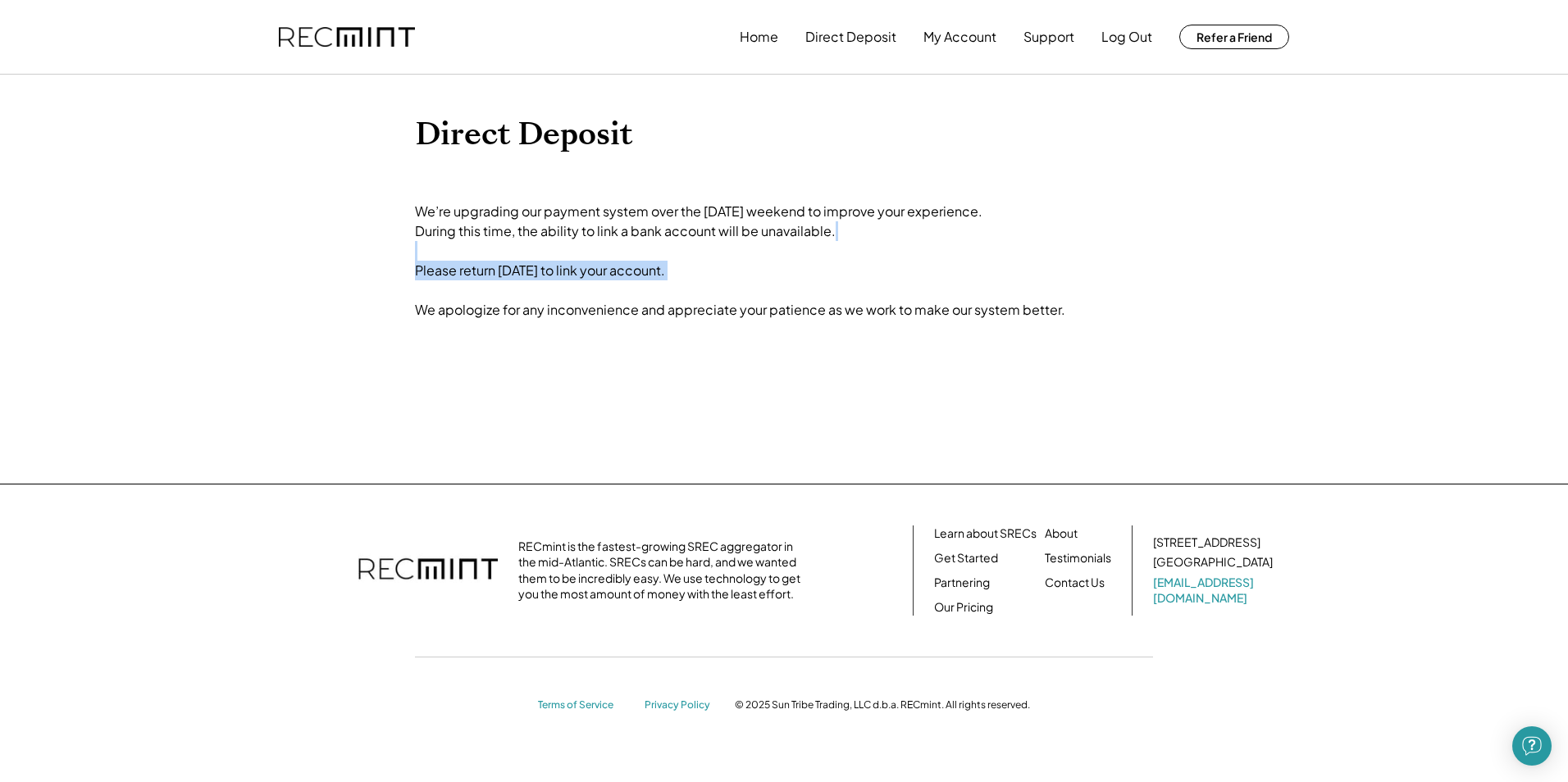
drag, startPoint x: 631, startPoint y: 296, endPoint x: 645, endPoint y: 317, distance: 25.2
click at [645, 317] on div "Home Direct Deposit My Account Support Log Out Refer a Friend Direct Deposit We…" at bounding box center [784, 391] width 1568 height 782
drag, startPoint x: 645, startPoint y: 317, endPoint x: 626, endPoint y: 415, distance: 99.8
click at [628, 415] on div "Direct Deposit We’re upgrading our payment system over the Labor Day weekend to…" at bounding box center [784, 279] width 738 height 327
click at [472, 249] on div "We’re upgrading our payment system over the Labor Day weekend to improve your e…" at bounding box center [739, 261] width 650 height 118
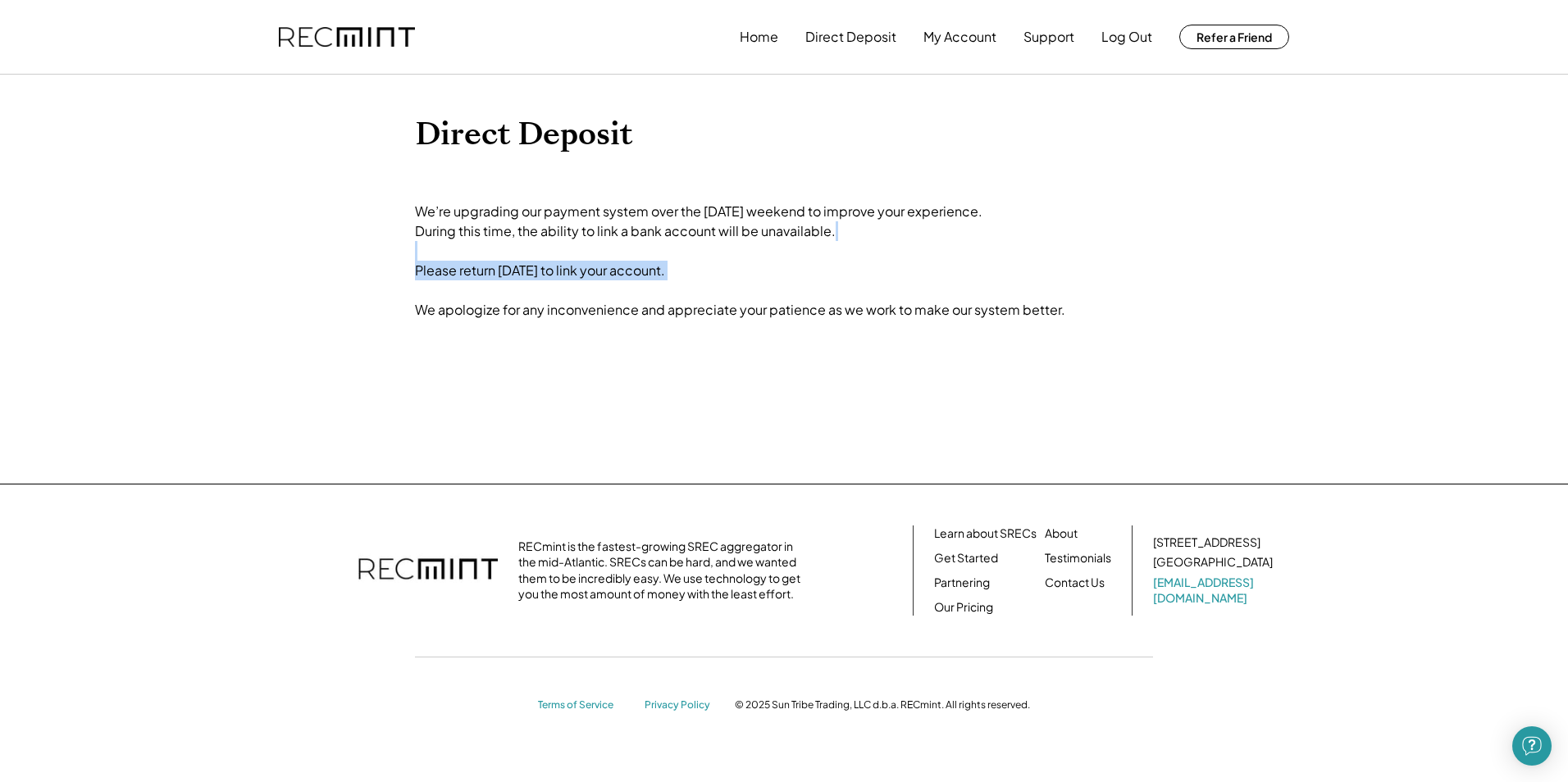
drag, startPoint x: 529, startPoint y: 249, endPoint x: 773, endPoint y: 293, distance: 247.9
click at [773, 293] on div "We’re upgrading our payment system over the Labor Day weekend to improve your e…" at bounding box center [739, 261] width 650 height 118
drag, startPoint x: 773, startPoint y: 293, endPoint x: 726, endPoint y: 448, distance: 162.0
click at [726, 448] on div "Home Direct Deposit My Account Support Log Out Refer a Friend Direct Deposit We…" at bounding box center [784, 391] width 1568 height 782
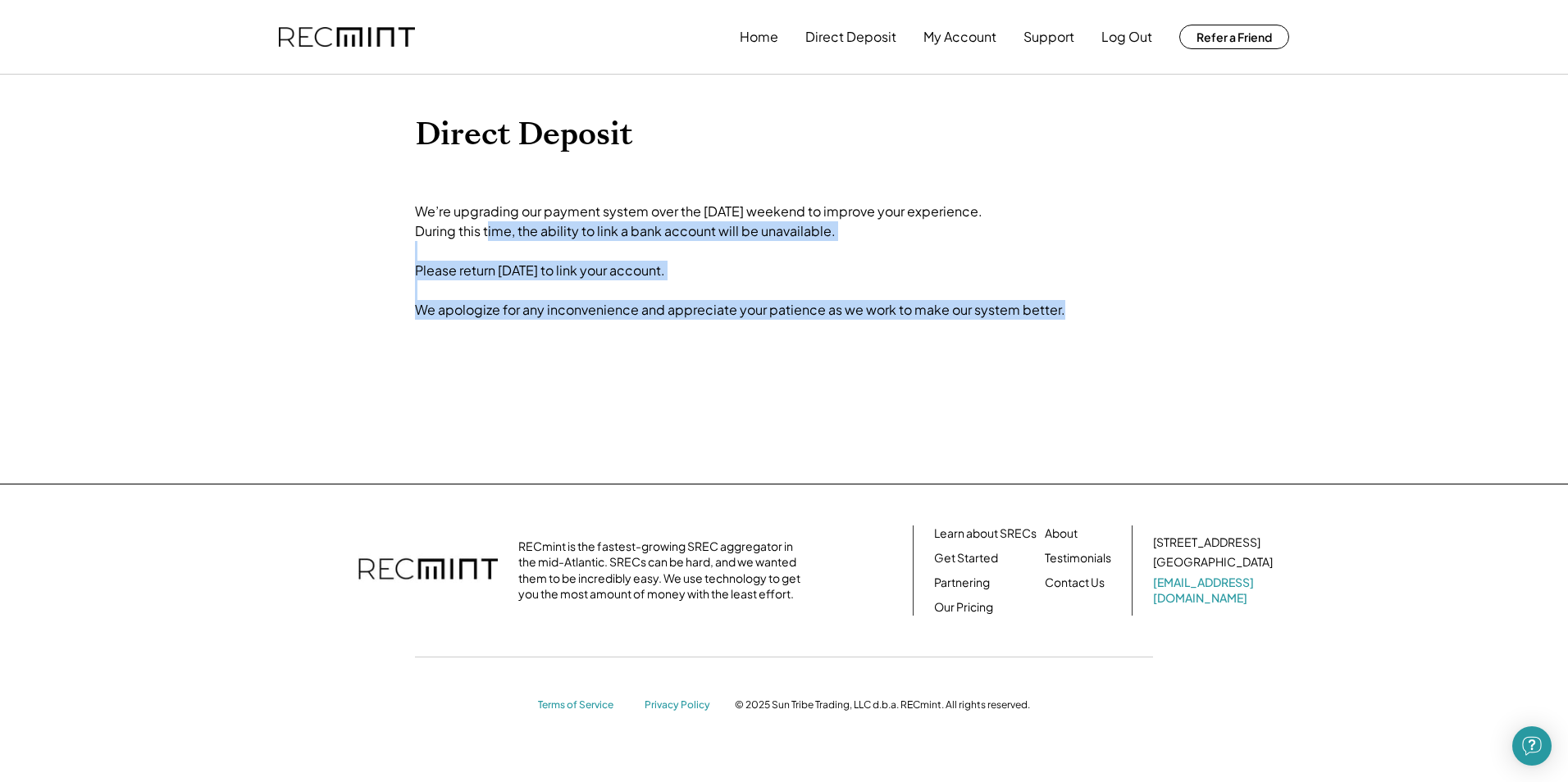
drag, startPoint x: 802, startPoint y: 300, endPoint x: 462, endPoint y: 234, distance: 346.3
click at [462, 234] on div "Direct Deposit We’re upgrading our payment system over the Labor Day weekend to…" at bounding box center [784, 279] width 738 height 327
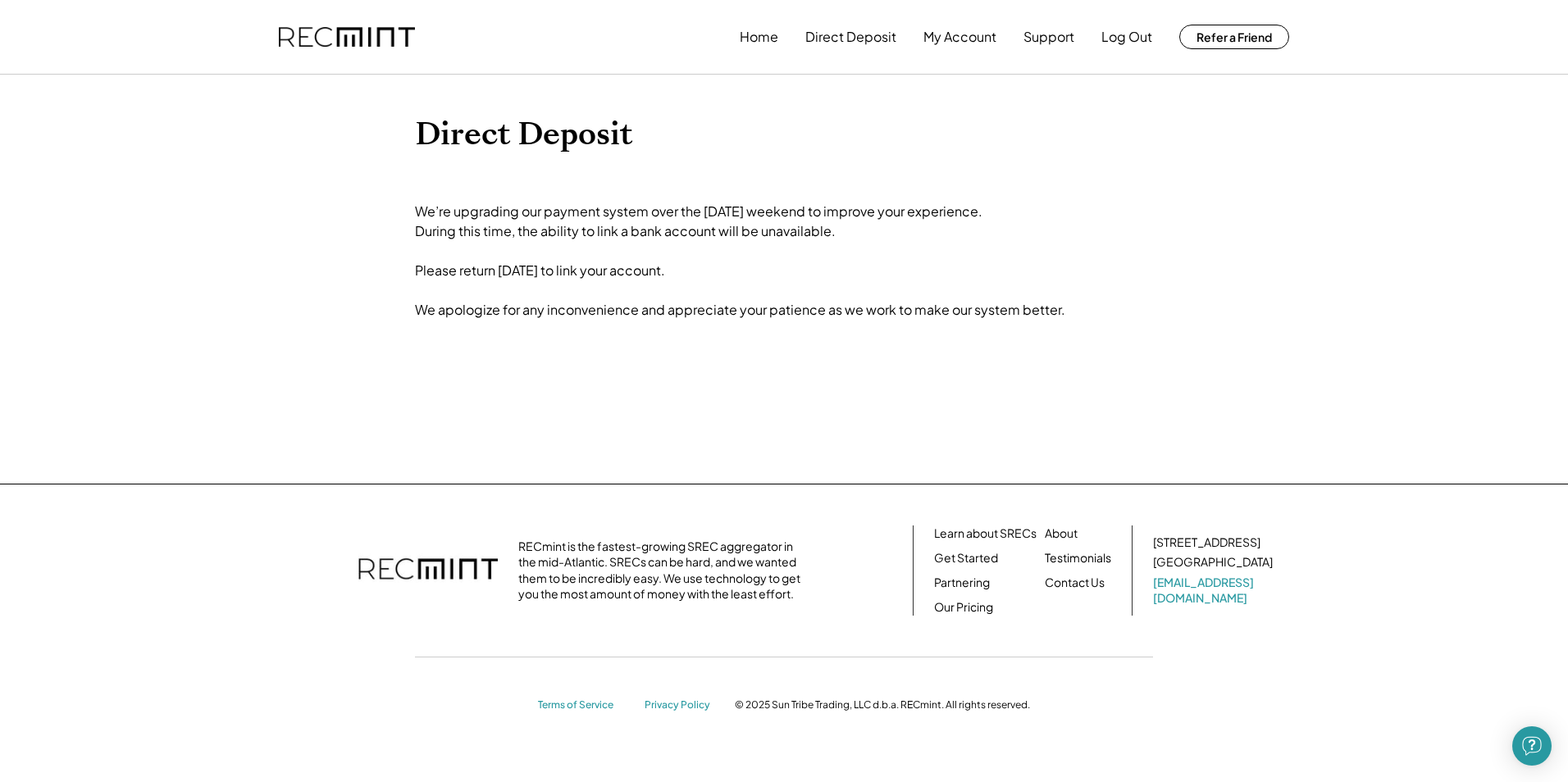
click at [755, 54] on div "Home Direct Deposit My Account Support Log Out Refer a Friend" at bounding box center [783, 36] width 1049 height 74
click at [756, 44] on button "Home" at bounding box center [758, 36] width 38 height 33
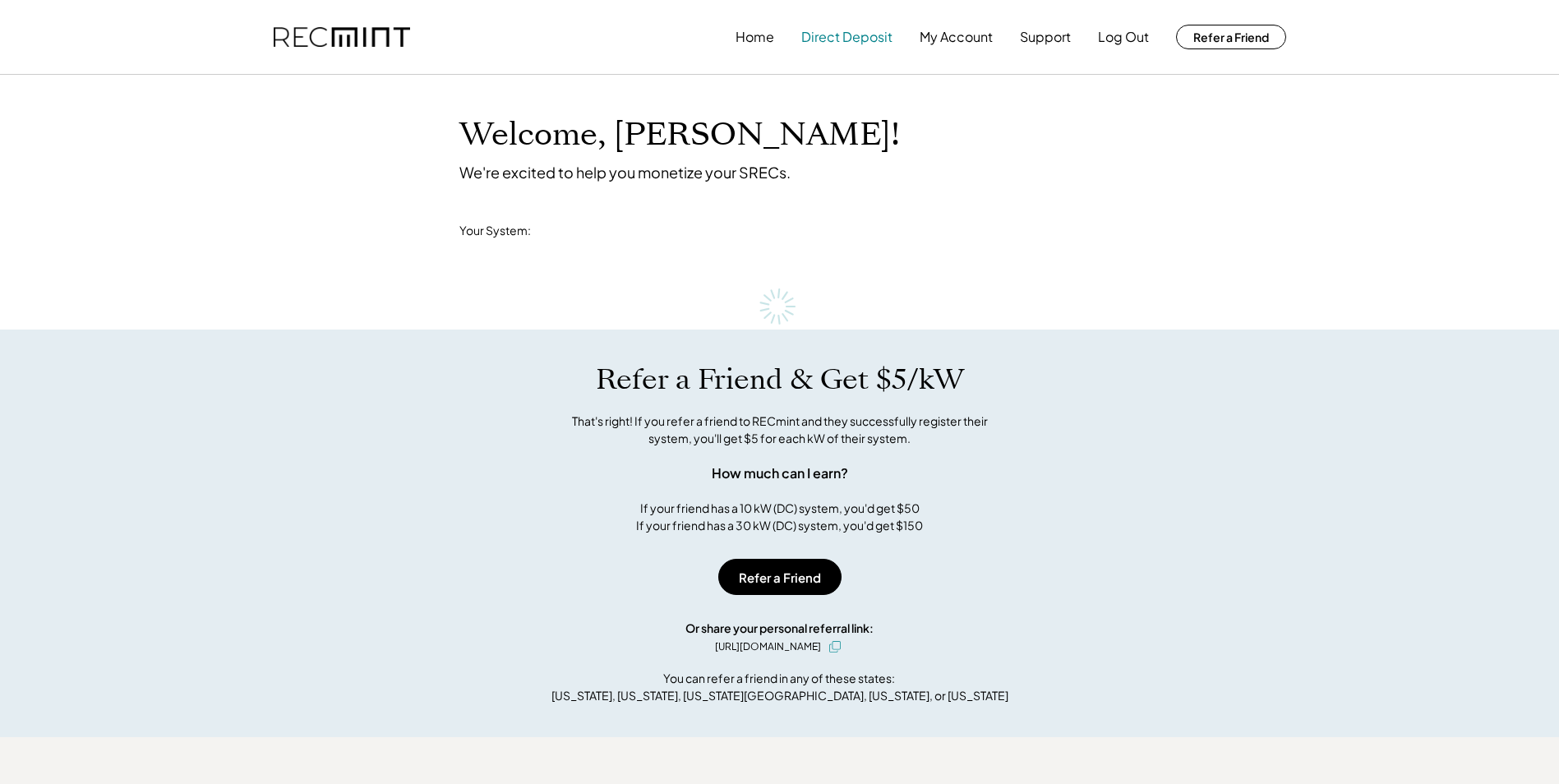
click at [854, 38] on button "Direct Deposit" at bounding box center [847, 37] width 91 height 33
